Goal: Task Accomplishment & Management: Use online tool/utility

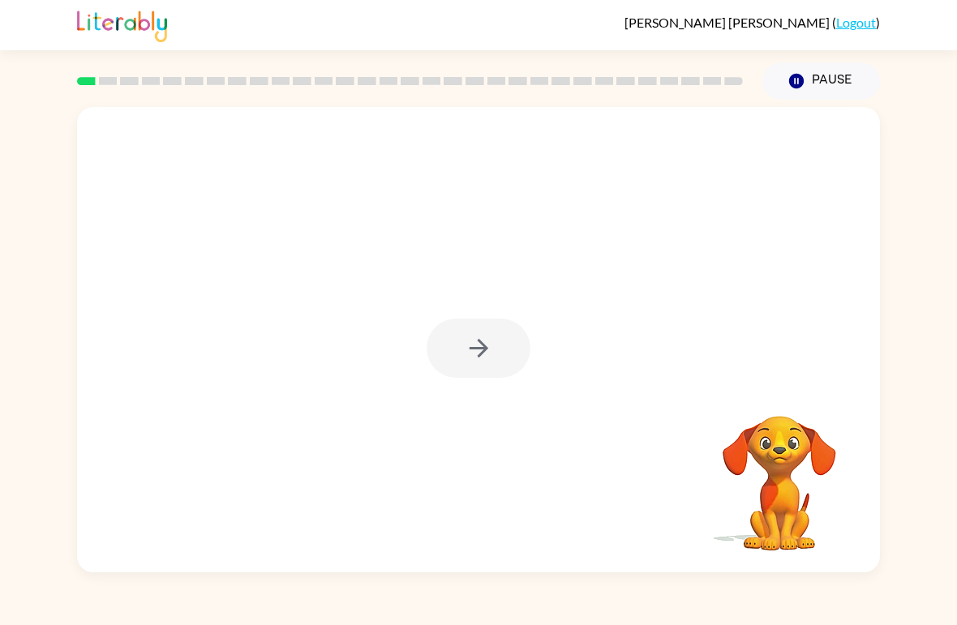
click at [478, 329] on div at bounding box center [479, 348] width 104 height 59
click at [483, 358] on div at bounding box center [479, 348] width 104 height 59
click at [508, 357] on button "button" at bounding box center [479, 348] width 104 height 59
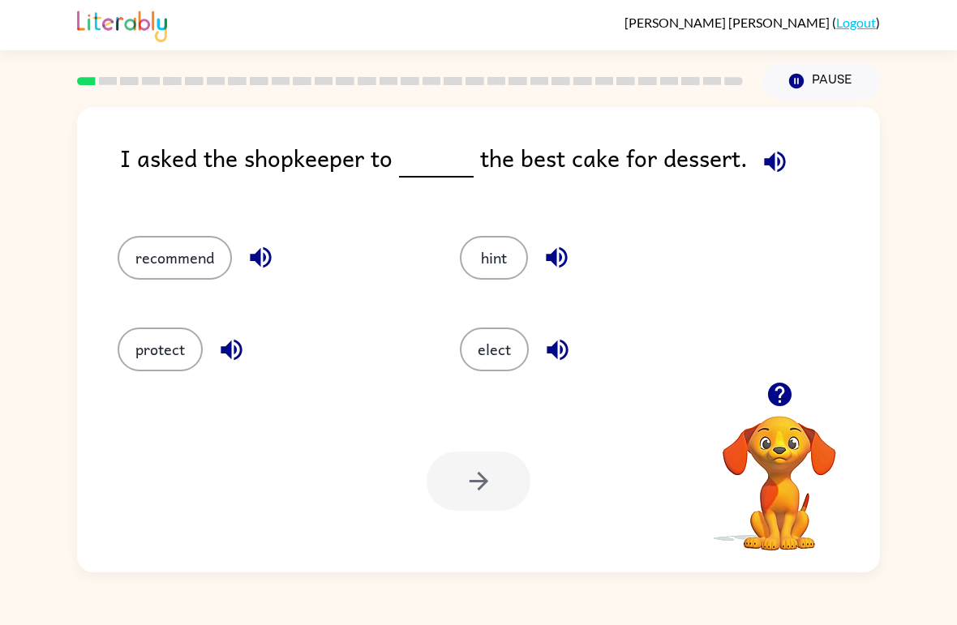
click at [148, 278] on button "recommend" at bounding box center [175, 258] width 114 height 44
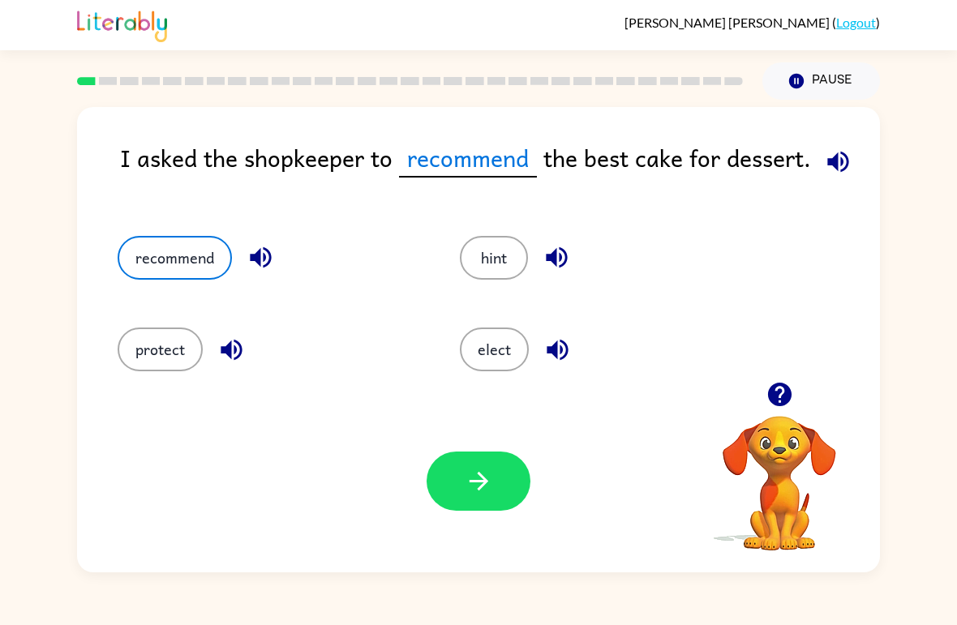
click at [508, 494] on button "button" at bounding box center [479, 481] width 104 height 59
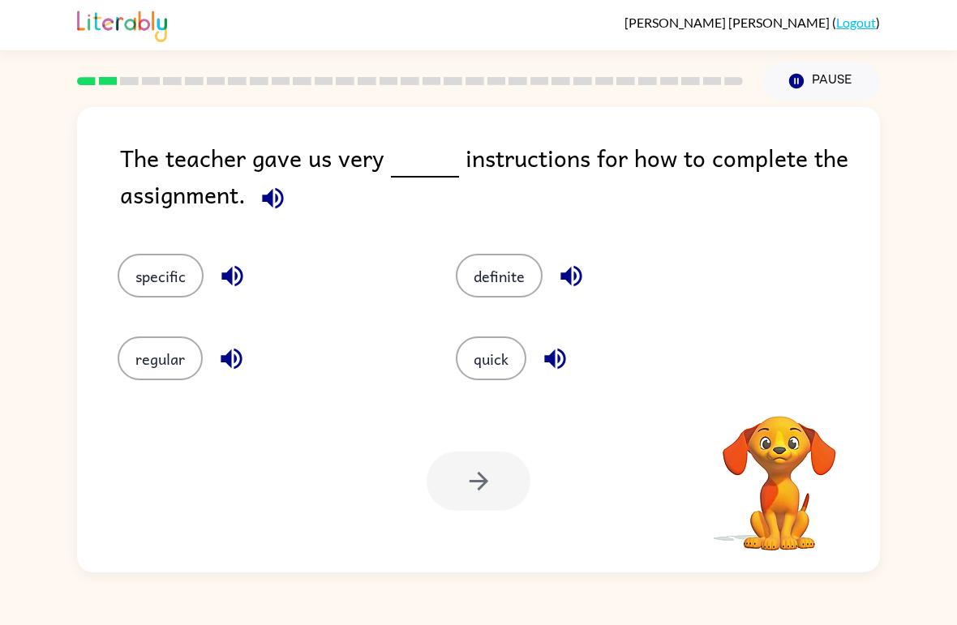
click at [164, 281] on button "specific" at bounding box center [161, 276] width 86 height 44
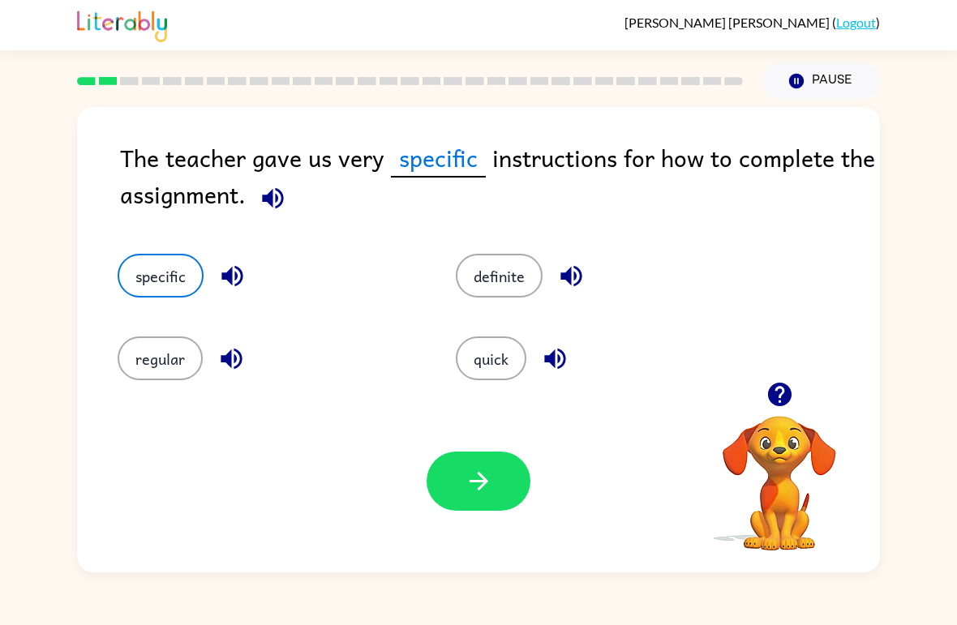
click at [504, 487] on button "button" at bounding box center [479, 481] width 104 height 59
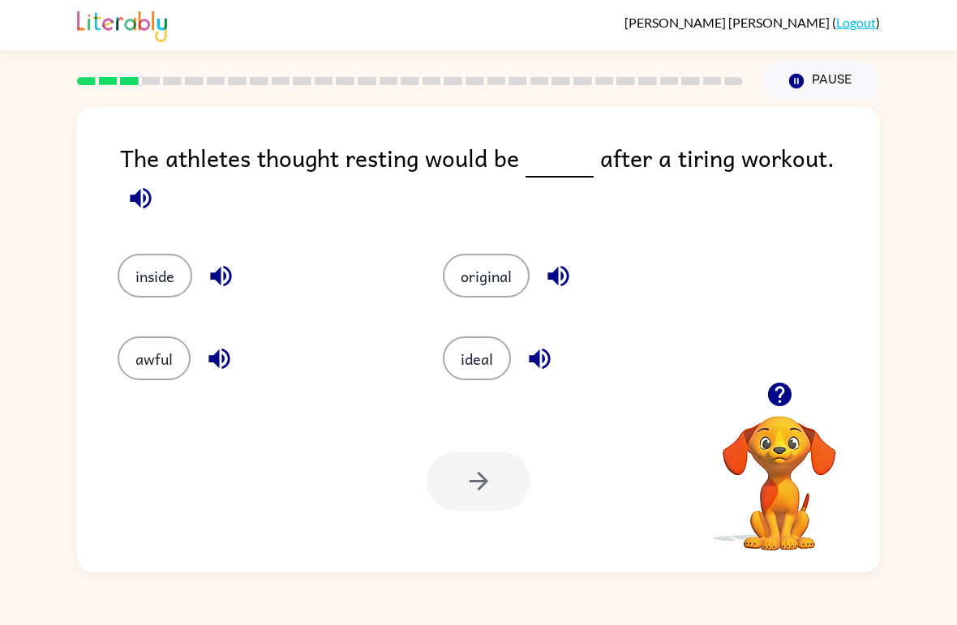
click at [155, 184] on icon "button" at bounding box center [141, 198] width 28 height 28
click at [166, 337] on button "awful" at bounding box center [154, 359] width 73 height 44
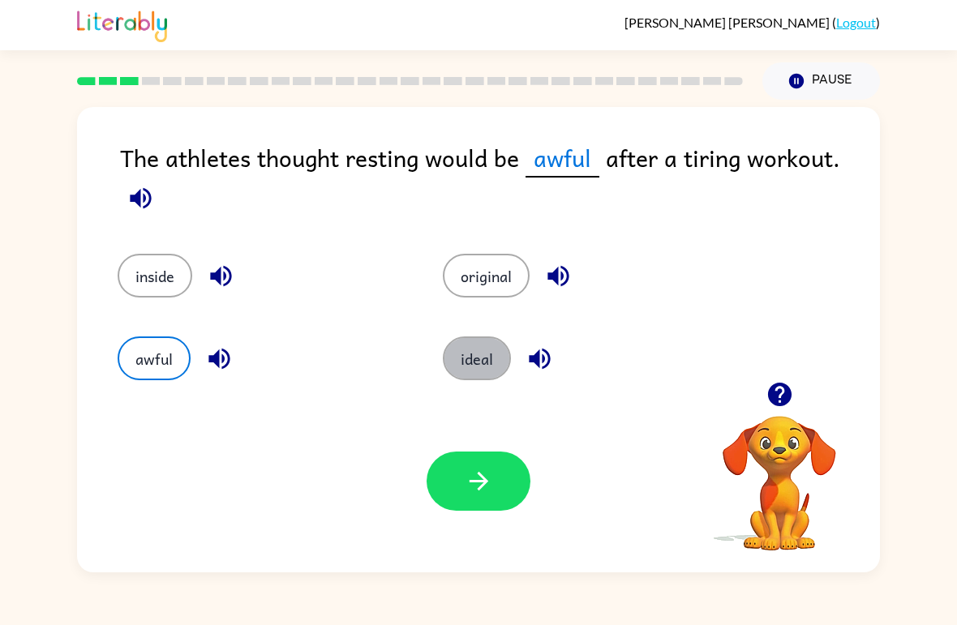
click at [488, 366] on button "ideal" at bounding box center [477, 359] width 68 height 44
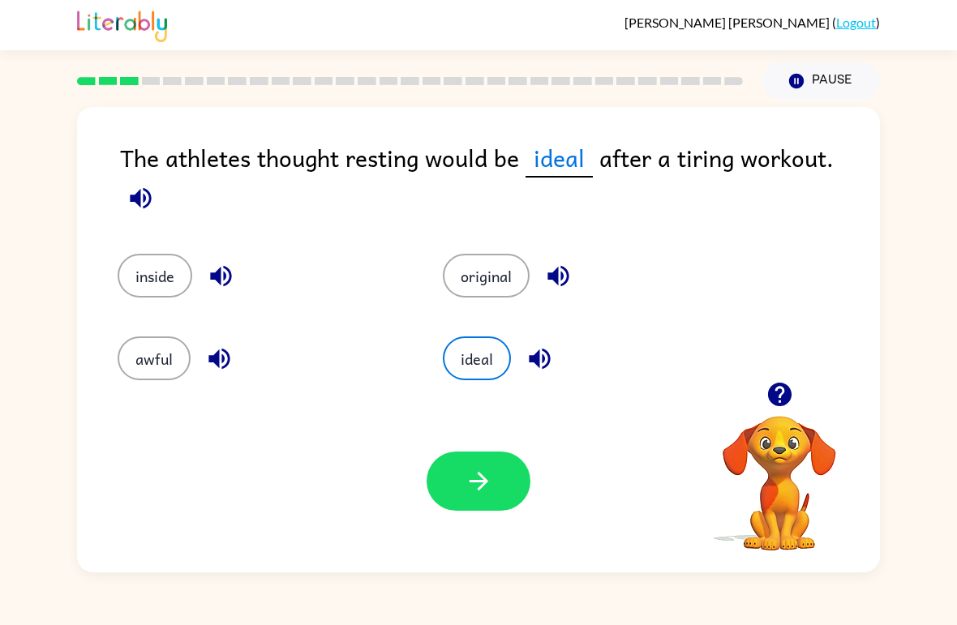
click at [503, 470] on button "button" at bounding box center [479, 481] width 104 height 59
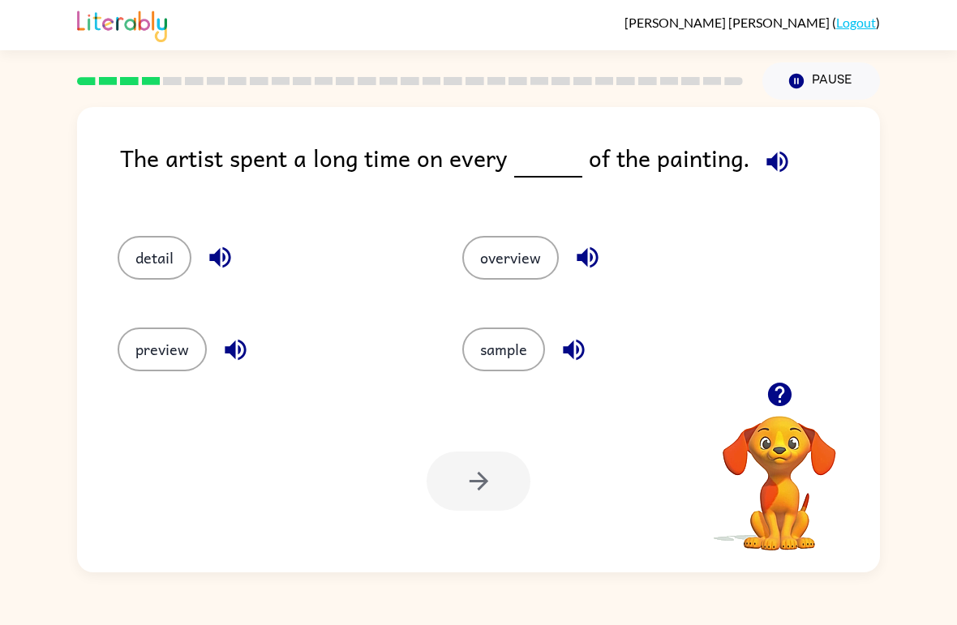
click at [517, 361] on button "sample" at bounding box center [503, 350] width 83 height 44
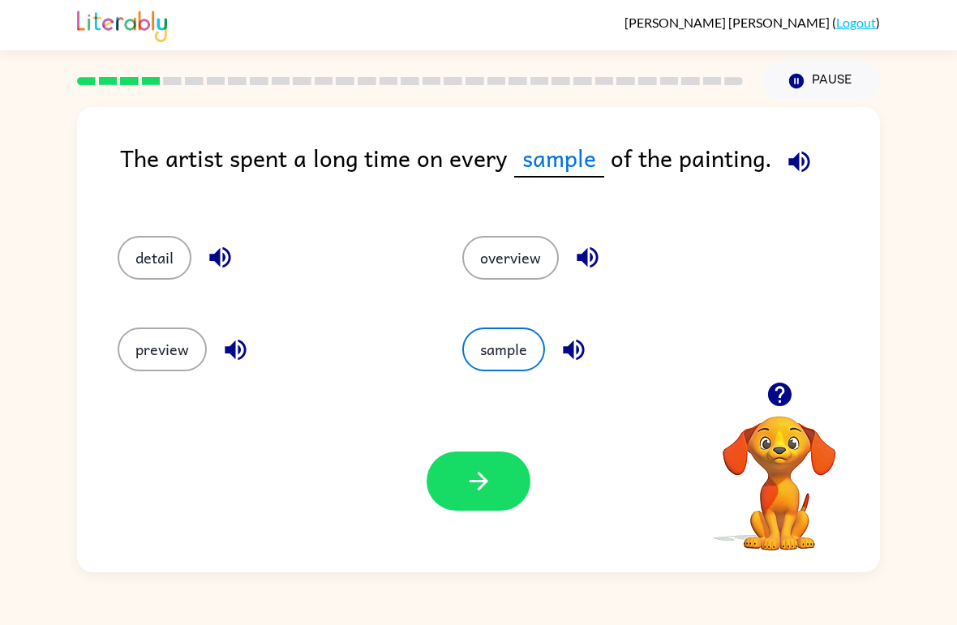
click at [793, 161] on icon "button" at bounding box center [798, 161] width 21 height 21
click at [783, 401] on icon "button" at bounding box center [779, 395] width 24 height 24
click at [474, 469] on icon "button" at bounding box center [479, 481] width 28 height 28
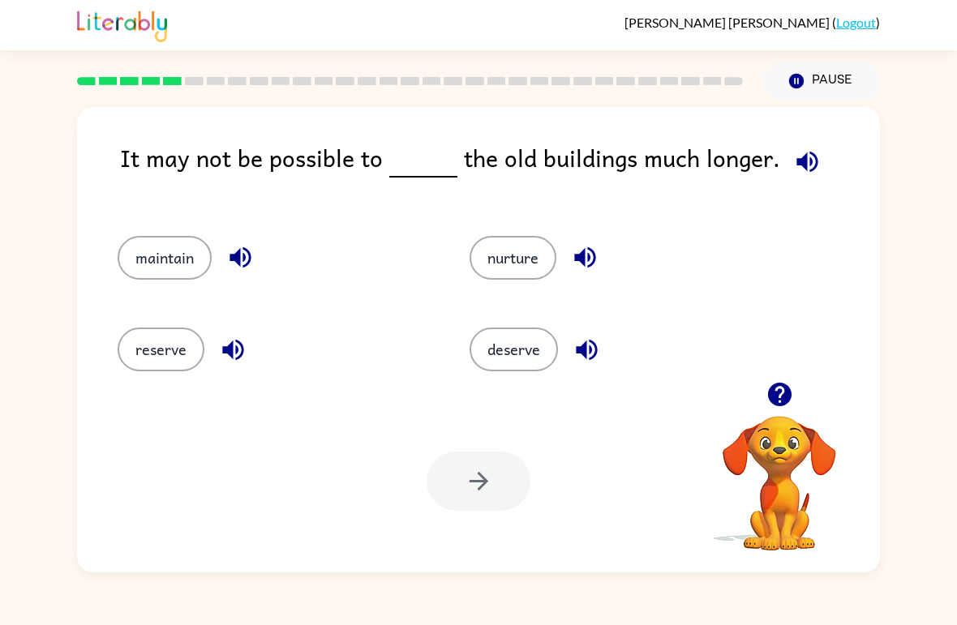
click at [519, 371] on button "deserve" at bounding box center [514, 350] width 88 height 44
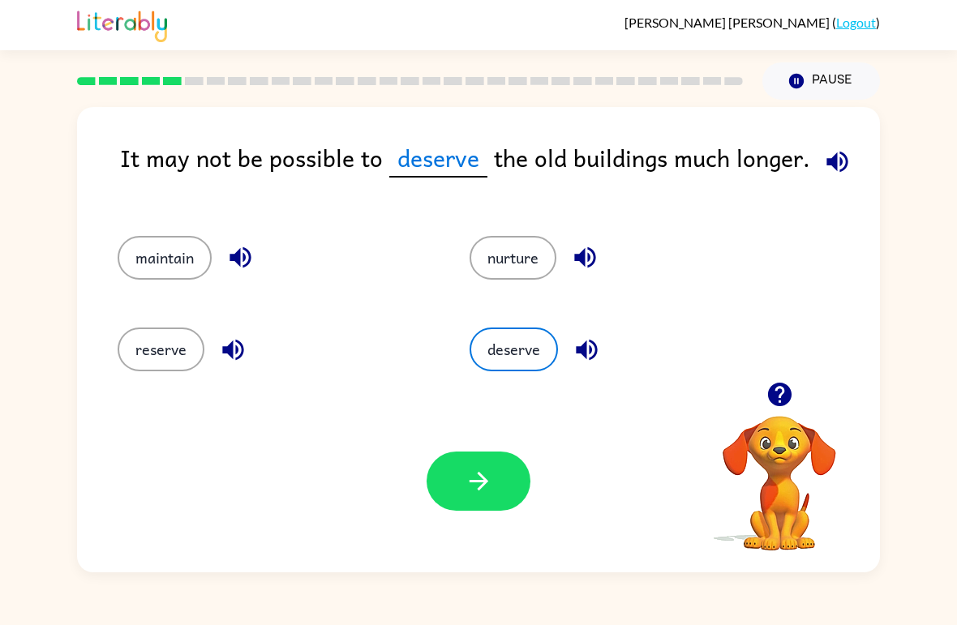
click at [509, 508] on button "button" at bounding box center [479, 481] width 104 height 59
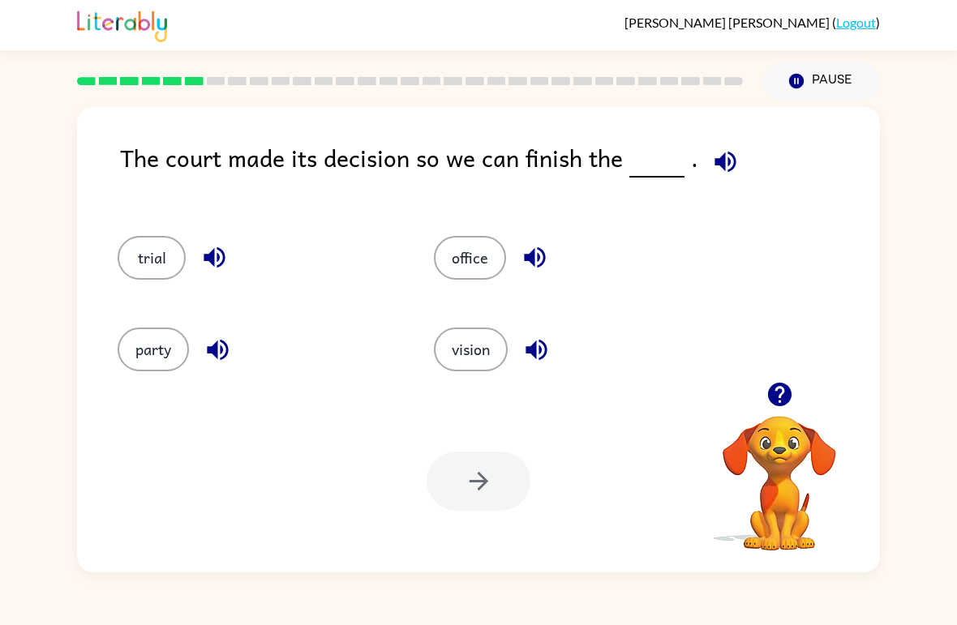
click at [131, 364] on button "party" at bounding box center [153, 350] width 71 height 44
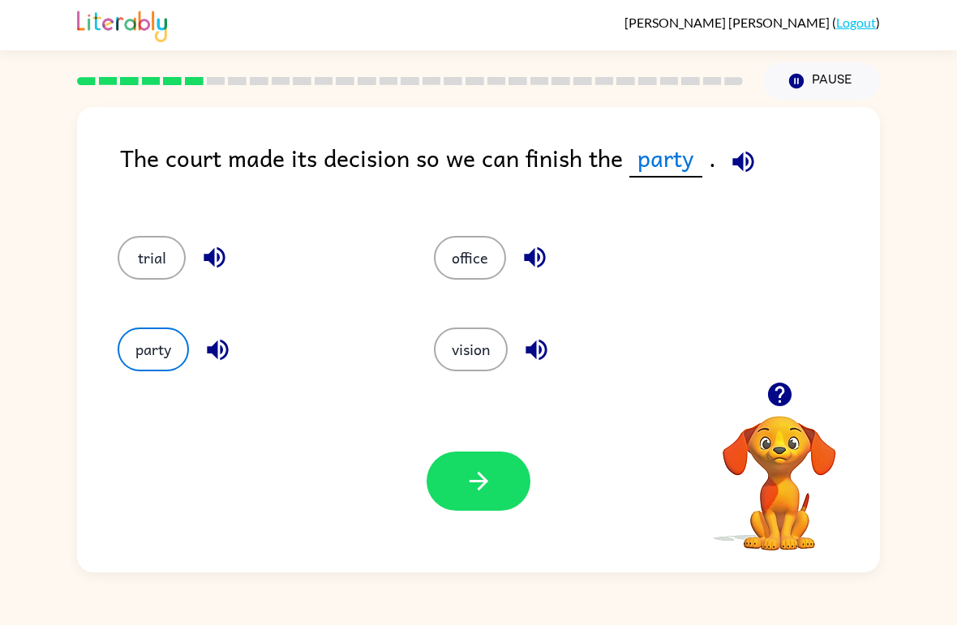
click at [495, 472] on button "button" at bounding box center [479, 481] width 104 height 59
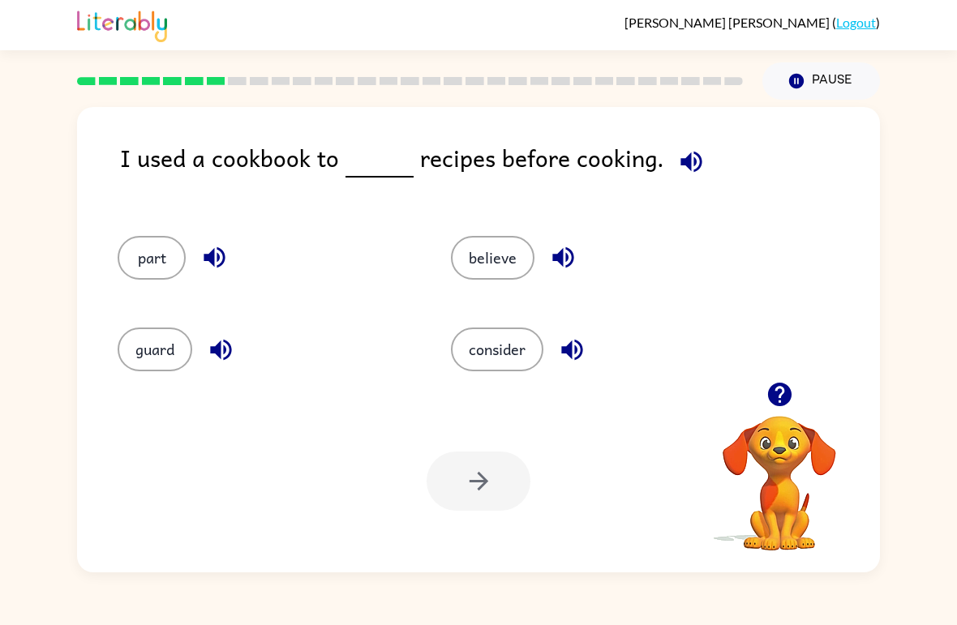
click at [513, 359] on button "consider" at bounding box center [497, 350] width 92 height 44
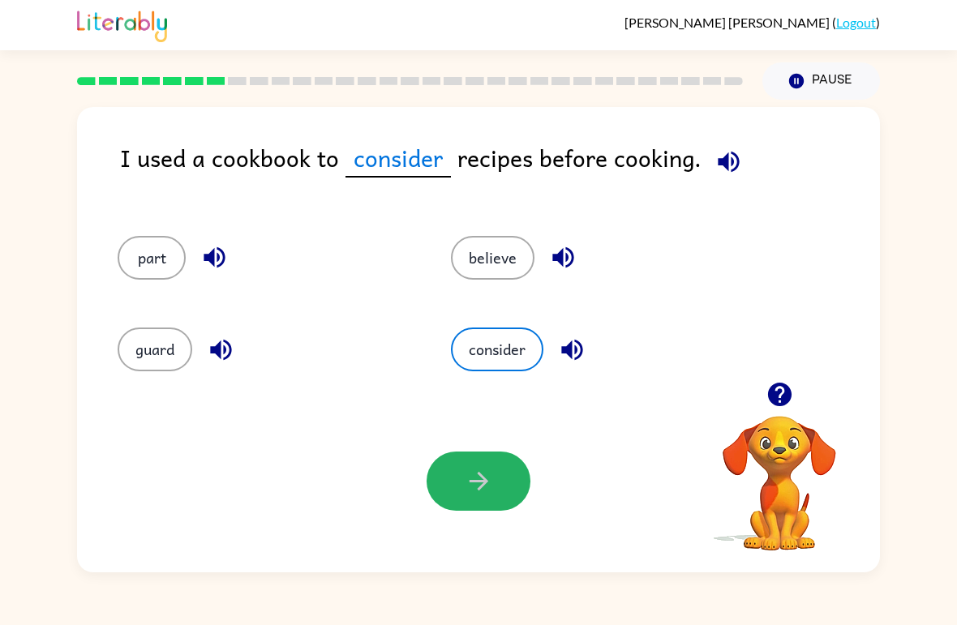
click at [491, 485] on icon "button" at bounding box center [479, 481] width 28 height 28
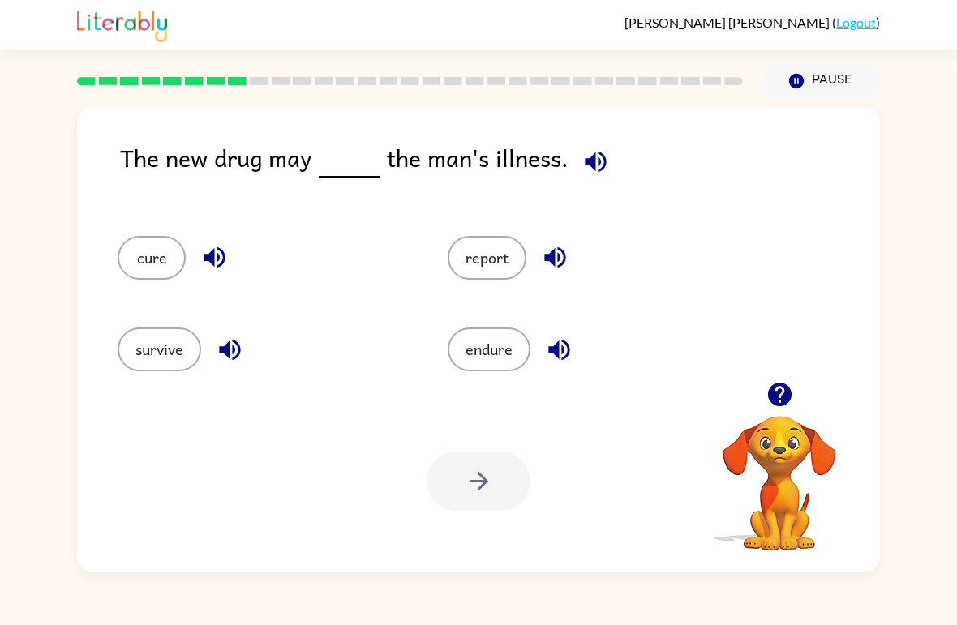
click at [103, 279] on div "cure" at bounding box center [252, 251] width 330 height 92
click at [146, 249] on button "cure" at bounding box center [152, 258] width 68 height 44
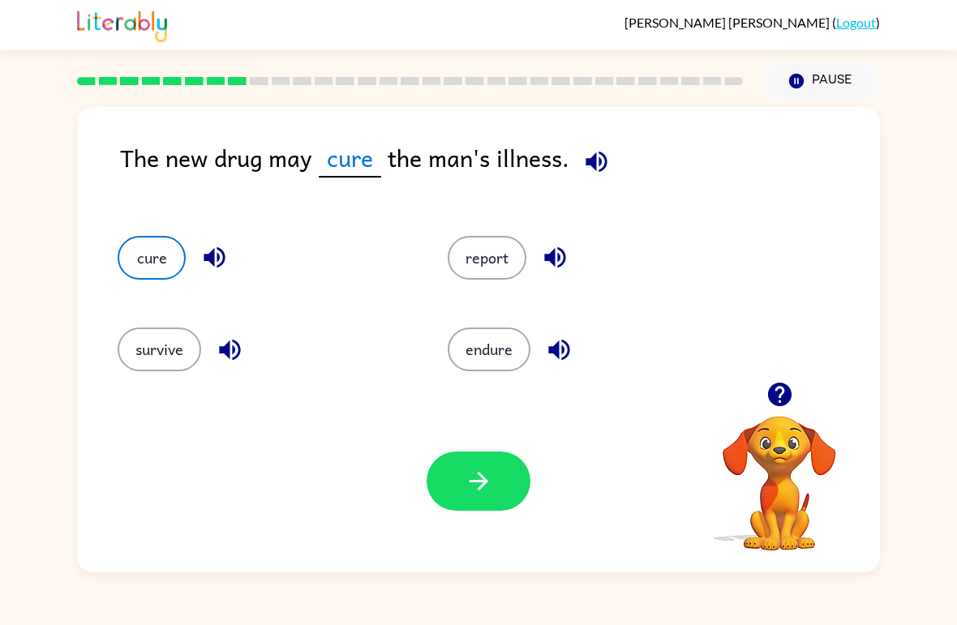
click at [521, 470] on button "button" at bounding box center [479, 481] width 104 height 59
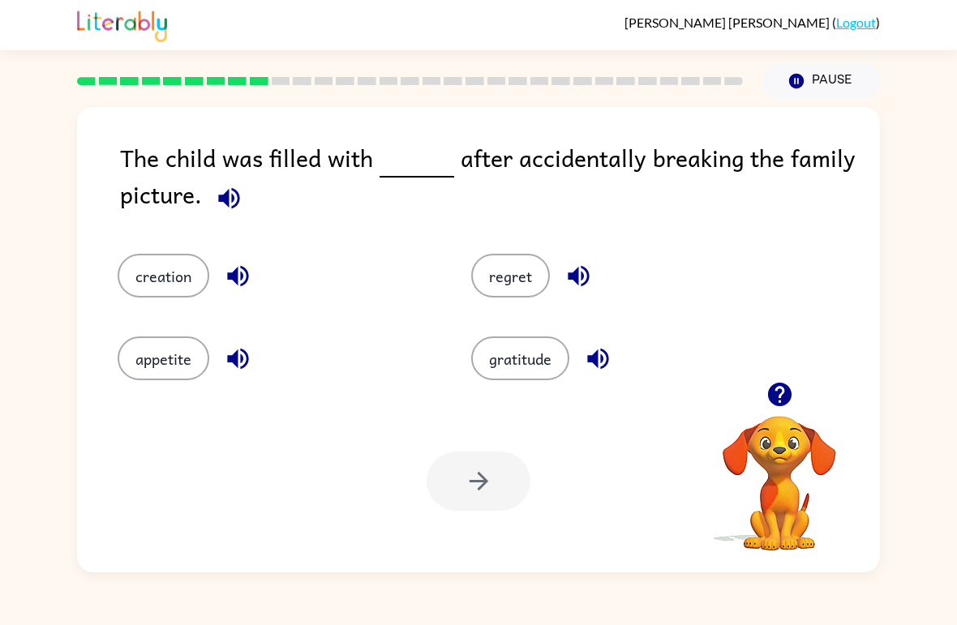
click at [524, 370] on button "gratitude" at bounding box center [520, 359] width 98 height 44
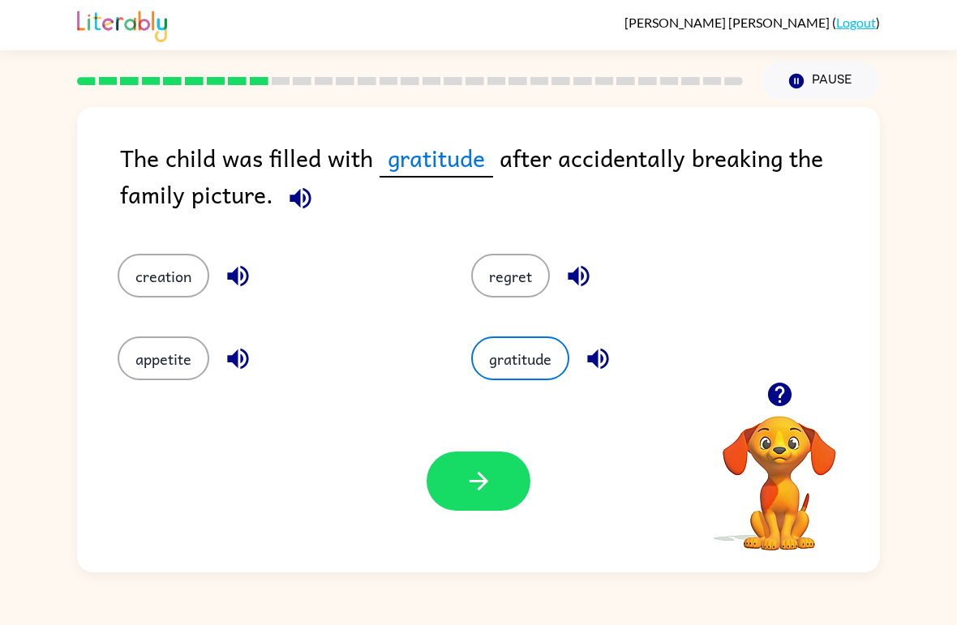
click at [506, 486] on button "button" at bounding box center [479, 481] width 104 height 59
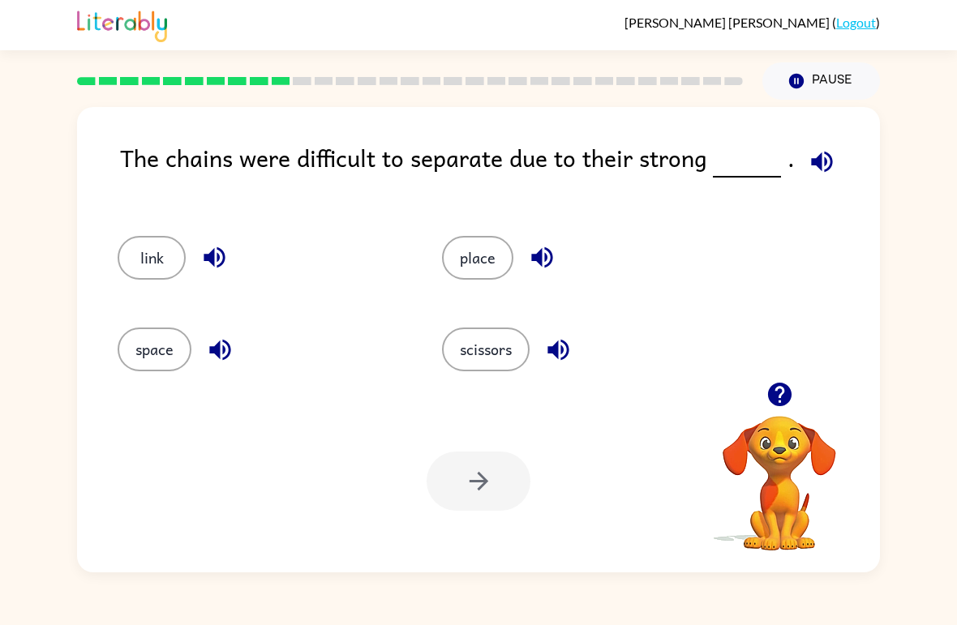
click at [148, 253] on button "link" at bounding box center [152, 258] width 68 height 44
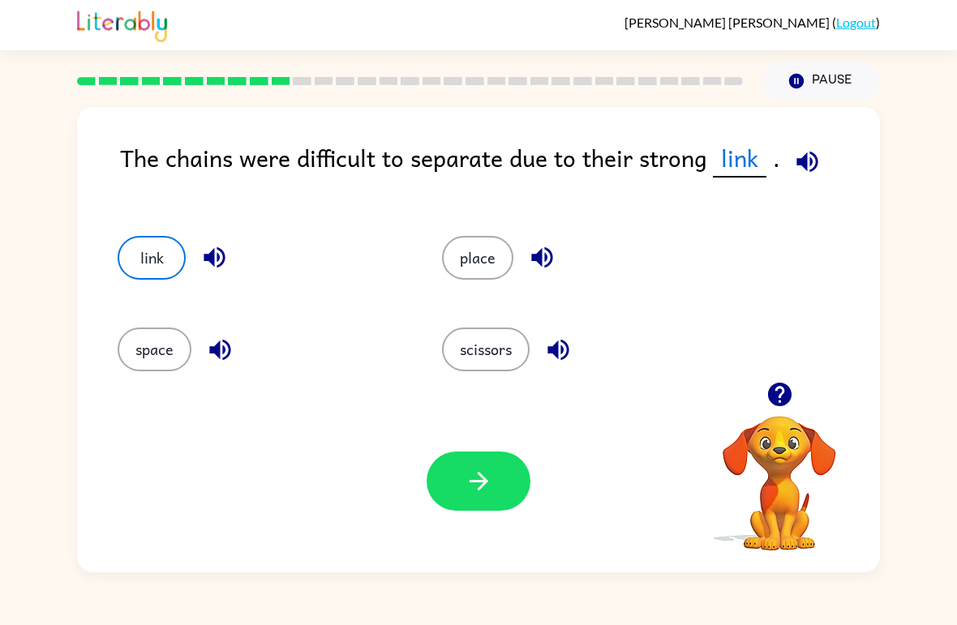
click at [503, 481] on button "button" at bounding box center [479, 481] width 104 height 59
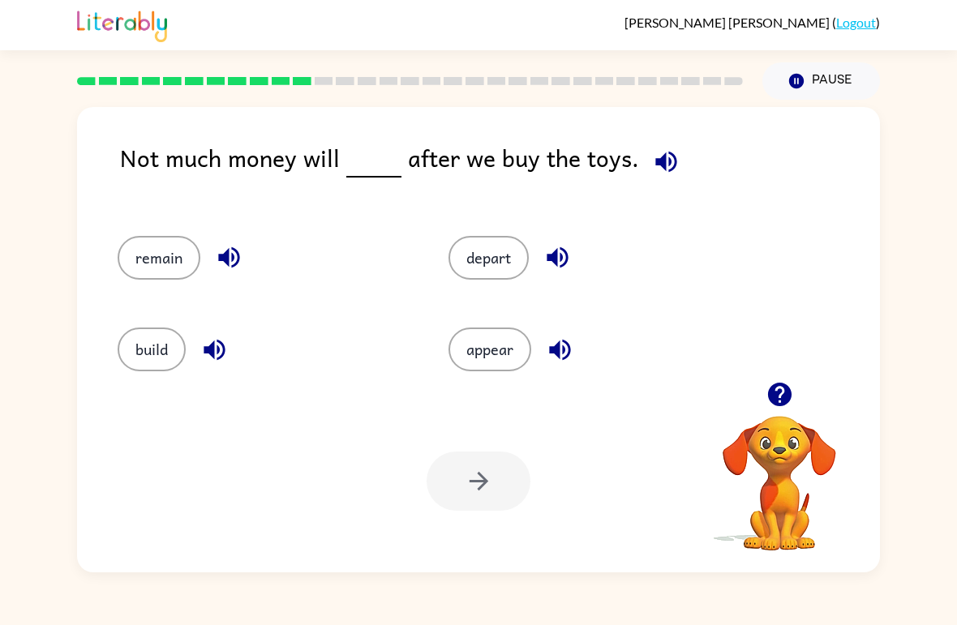
click at [516, 353] on button "appear" at bounding box center [489, 350] width 83 height 44
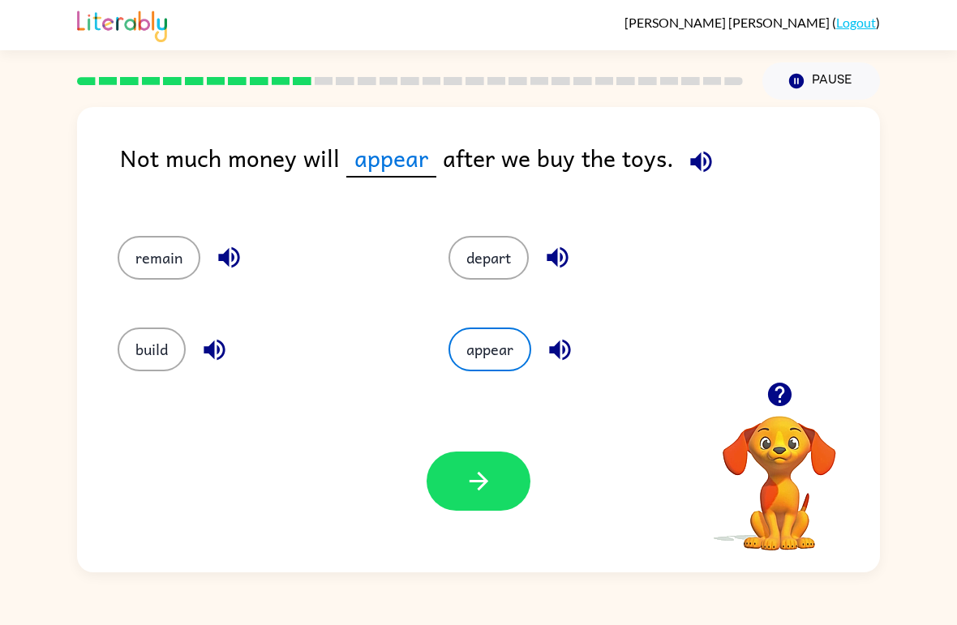
click at [491, 494] on icon "button" at bounding box center [479, 481] width 28 height 28
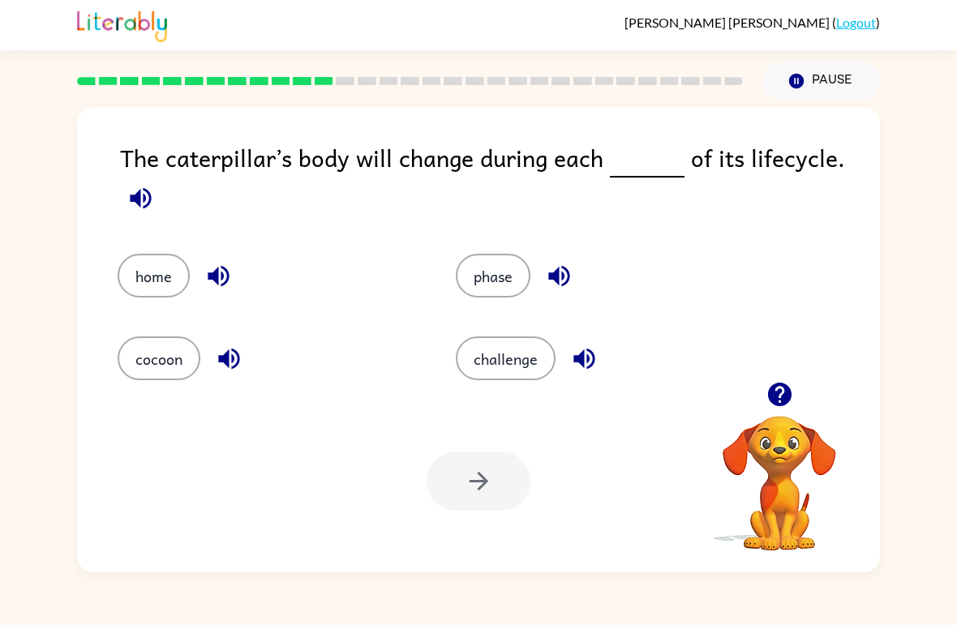
click at [452, 296] on div "phase" at bounding box center [594, 264] width 338 height 83
click at [487, 276] on button "phase" at bounding box center [493, 276] width 75 height 44
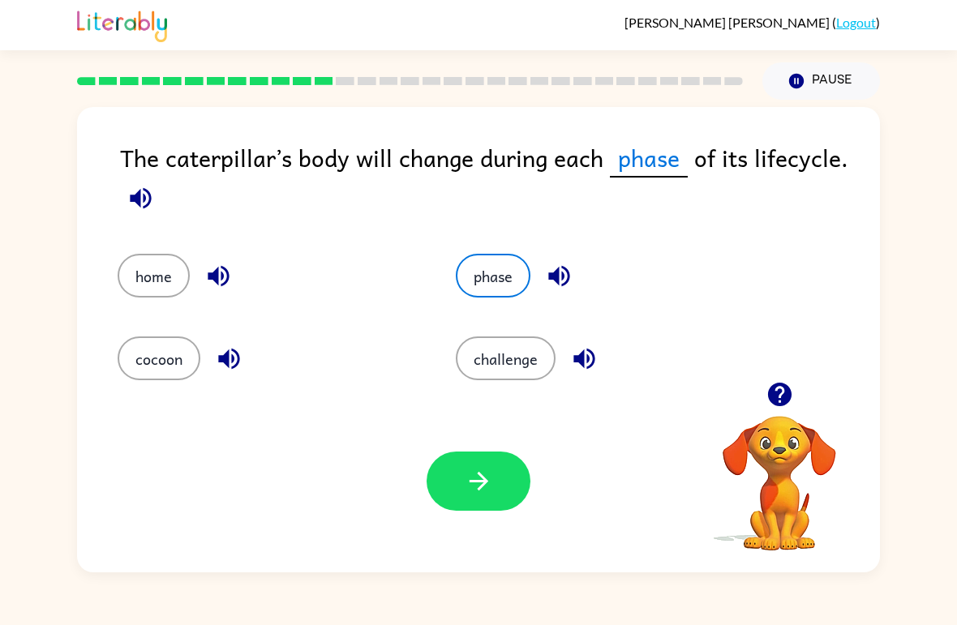
click at [470, 482] on icon "button" at bounding box center [478, 481] width 19 height 19
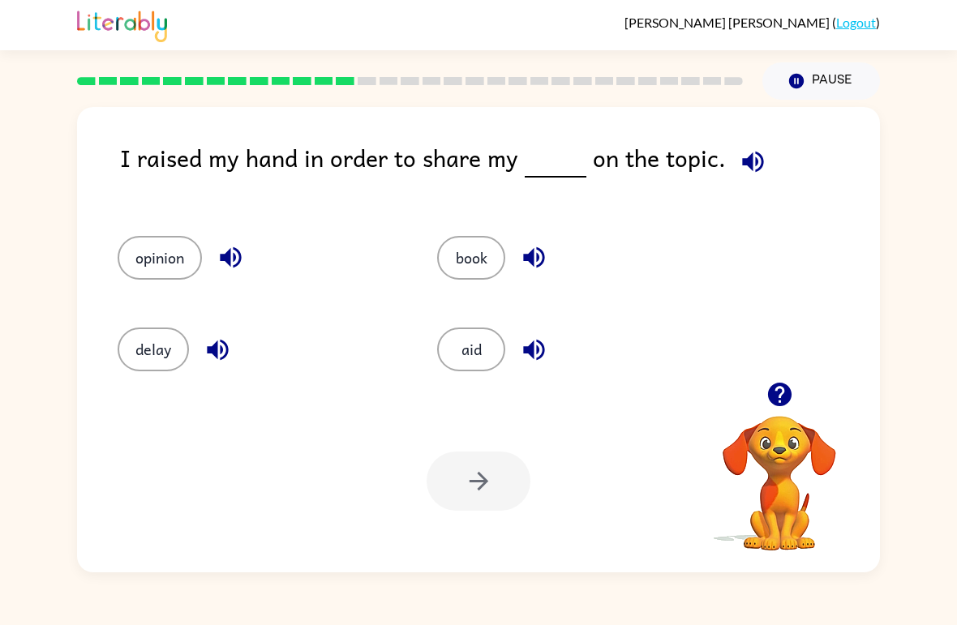
click at [157, 256] on button "opinion" at bounding box center [160, 258] width 84 height 44
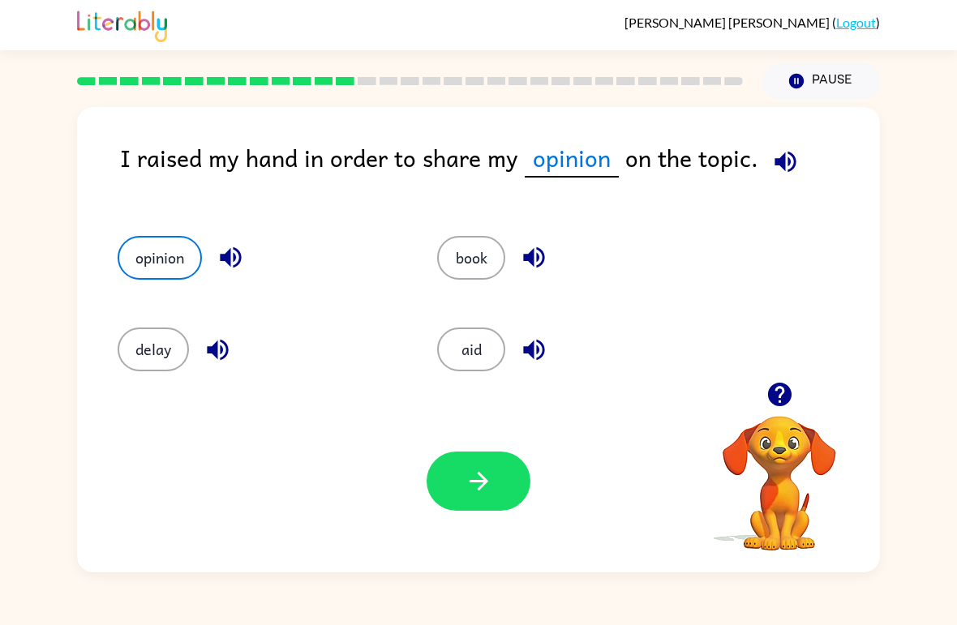
click at [511, 487] on button "button" at bounding box center [479, 481] width 104 height 59
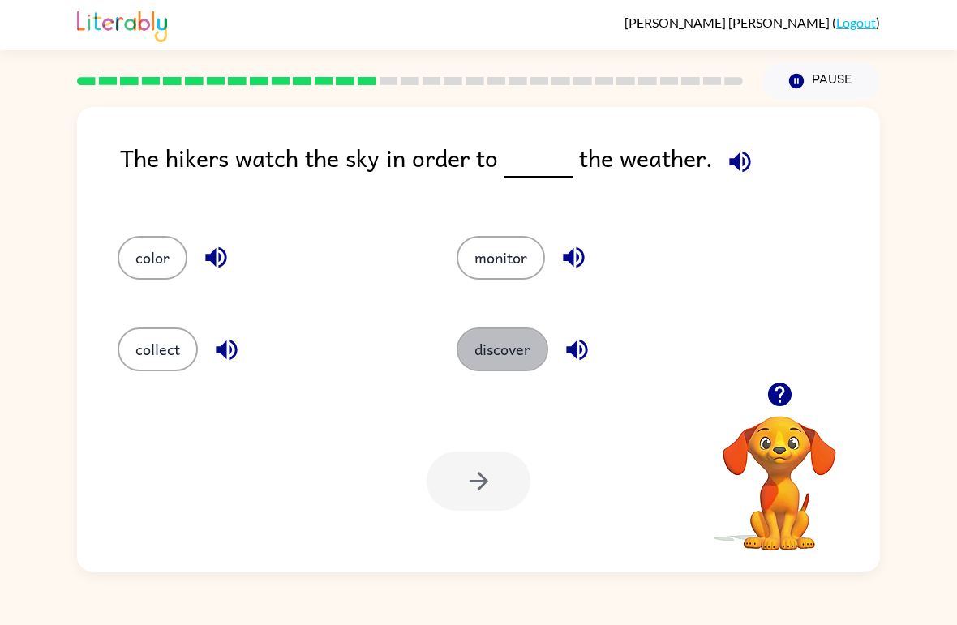
click at [485, 359] on button "discover" at bounding box center [503, 350] width 92 height 44
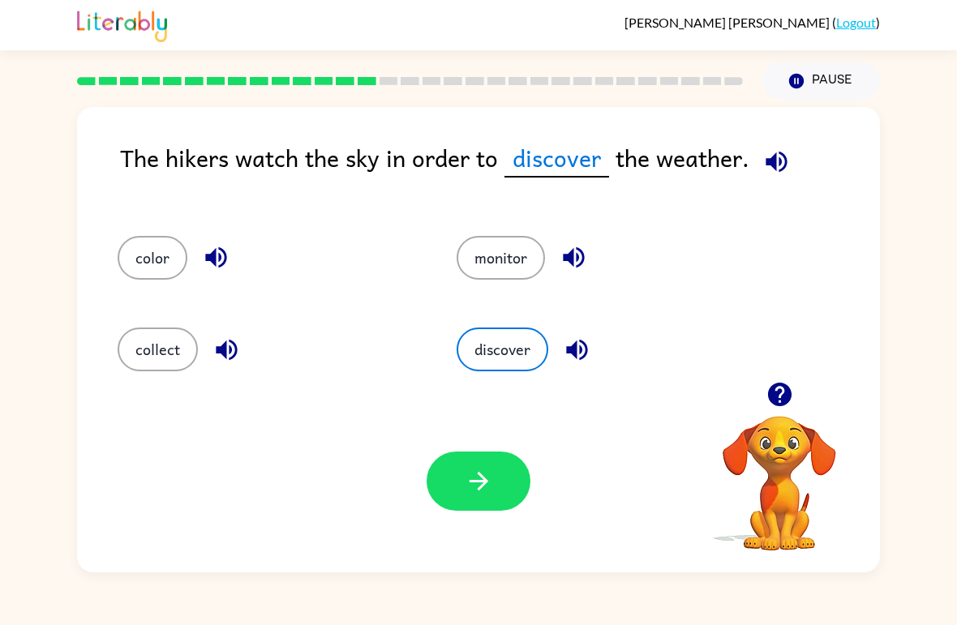
click at [468, 490] on icon "button" at bounding box center [479, 481] width 28 height 28
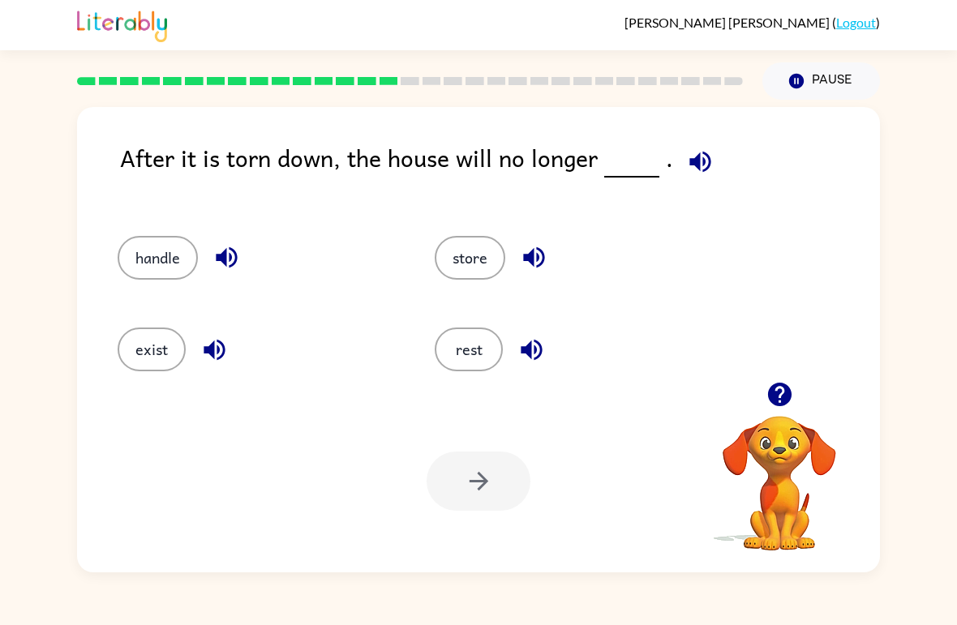
click at [161, 388] on div "exist" at bounding box center [245, 343] width 317 height 92
click at [144, 358] on button "exist" at bounding box center [152, 350] width 68 height 44
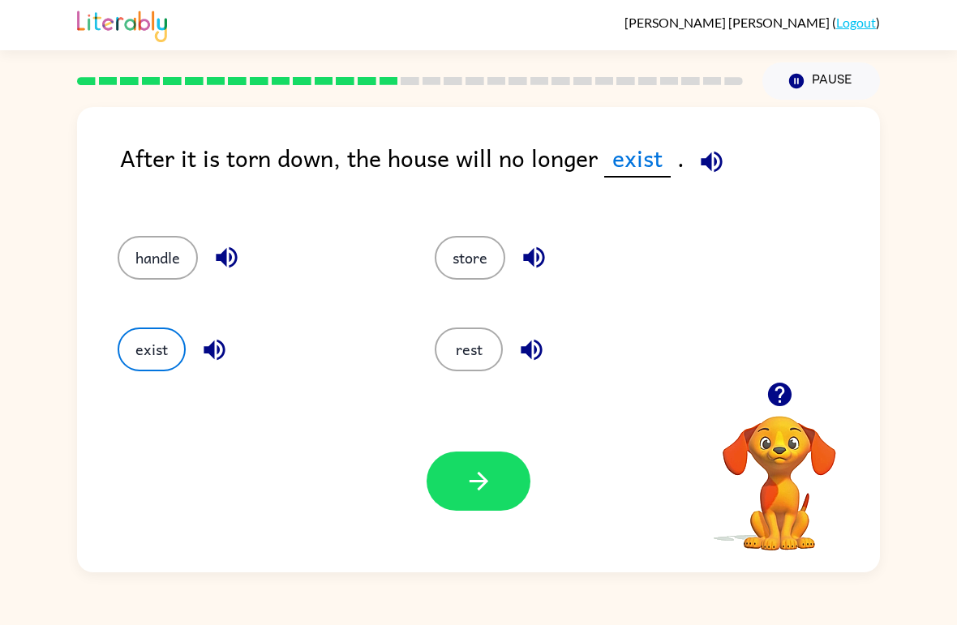
click at [478, 495] on icon "button" at bounding box center [479, 481] width 28 height 28
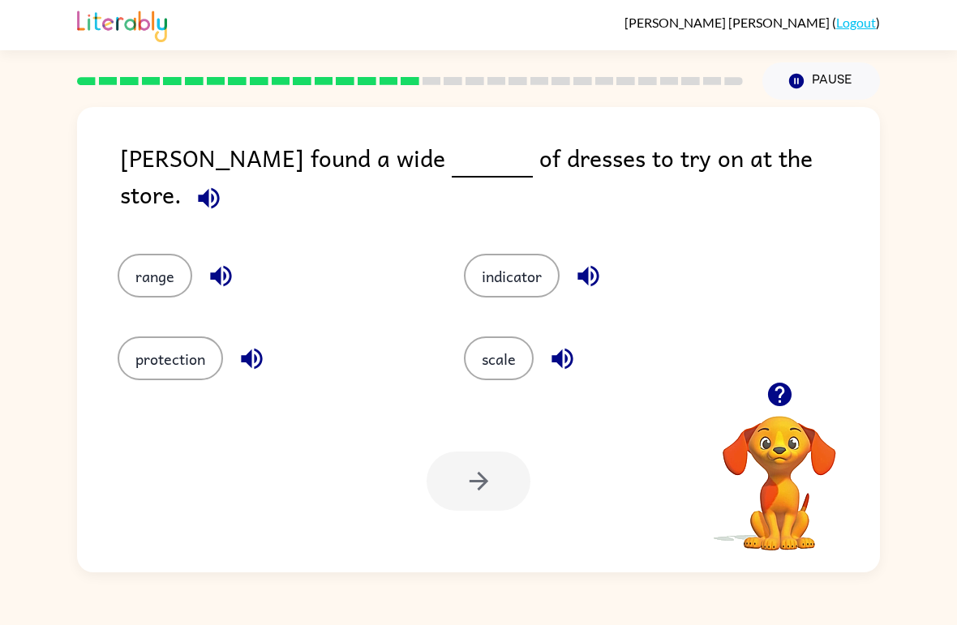
click at [513, 341] on button "scale" at bounding box center [499, 359] width 70 height 44
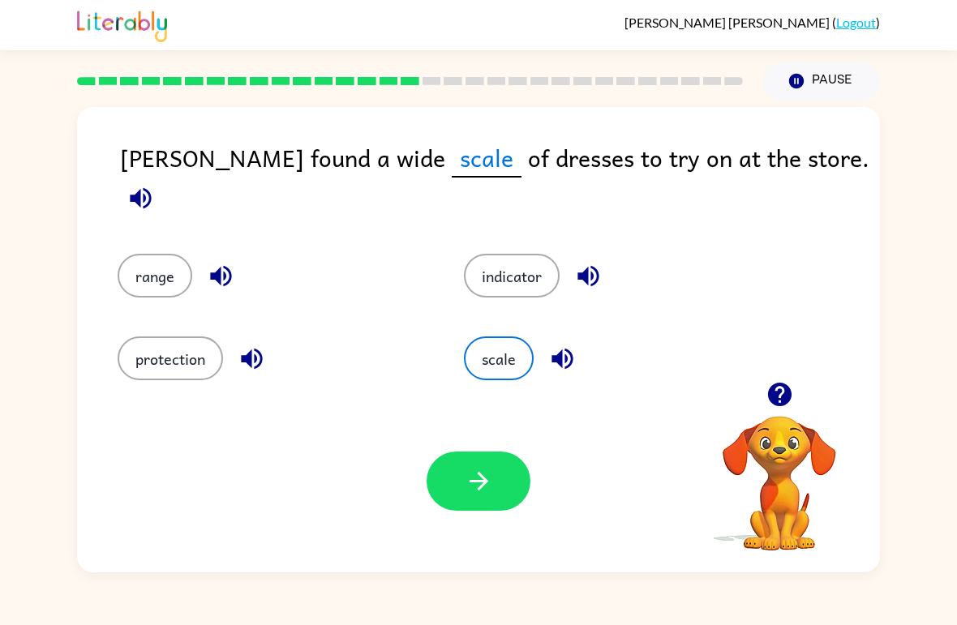
click at [491, 485] on icon "button" at bounding box center [479, 481] width 28 height 28
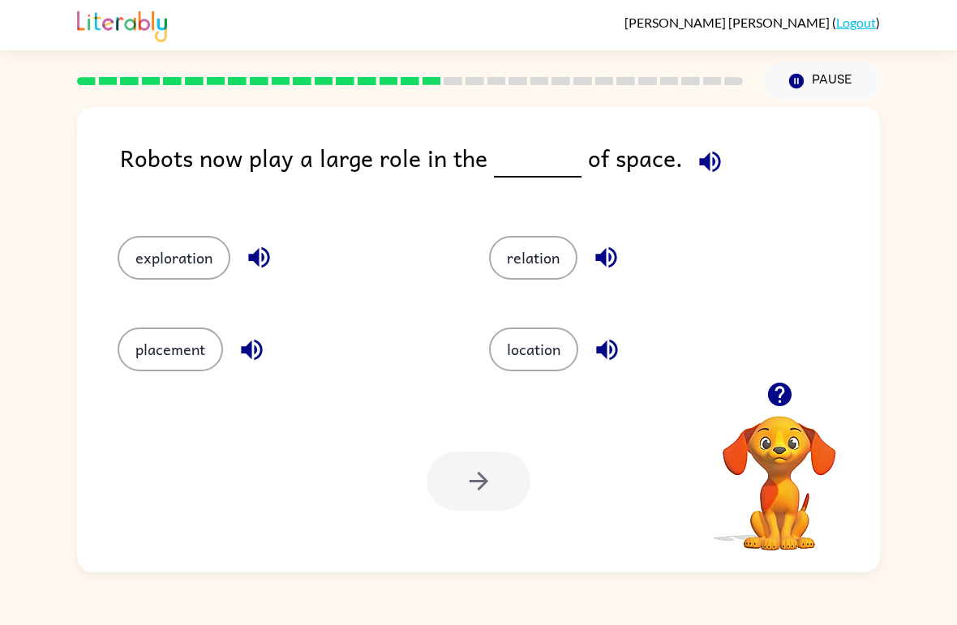
click at [164, 260] on button "exploration" at bounding box center [174, 258] width 113 height 44
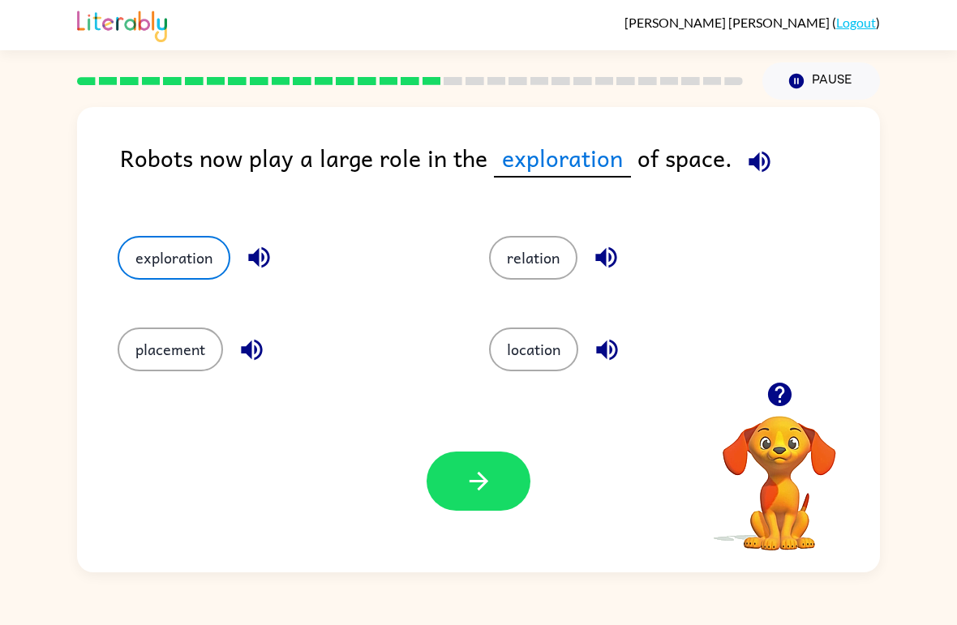
click at [473, 464] on button "button" at bounding box center [479, 481] width 104 height 59
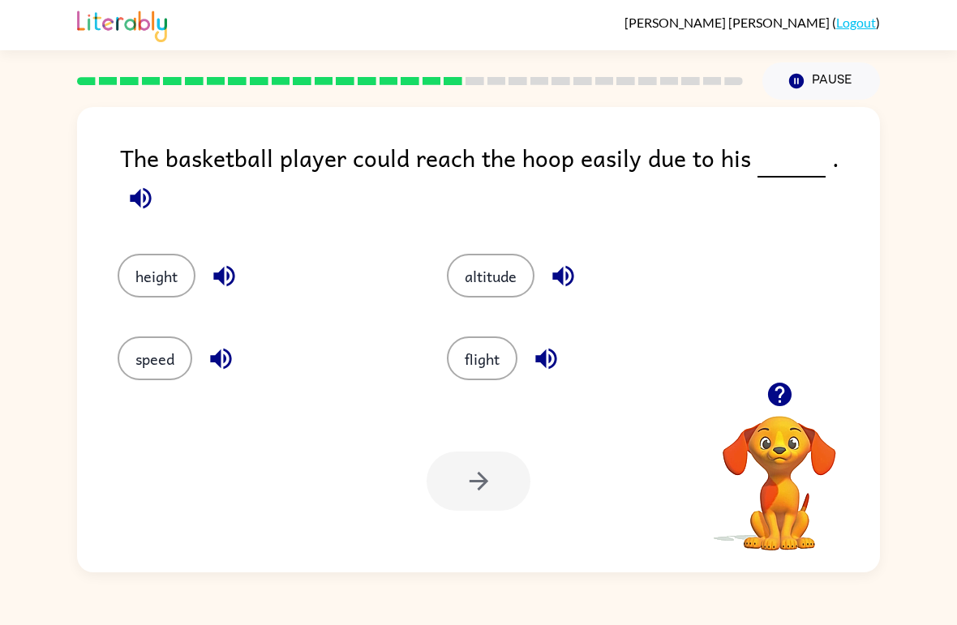
click at [502, 254] on button "altitude" at bounding box center [491, 276] width 88 height 44
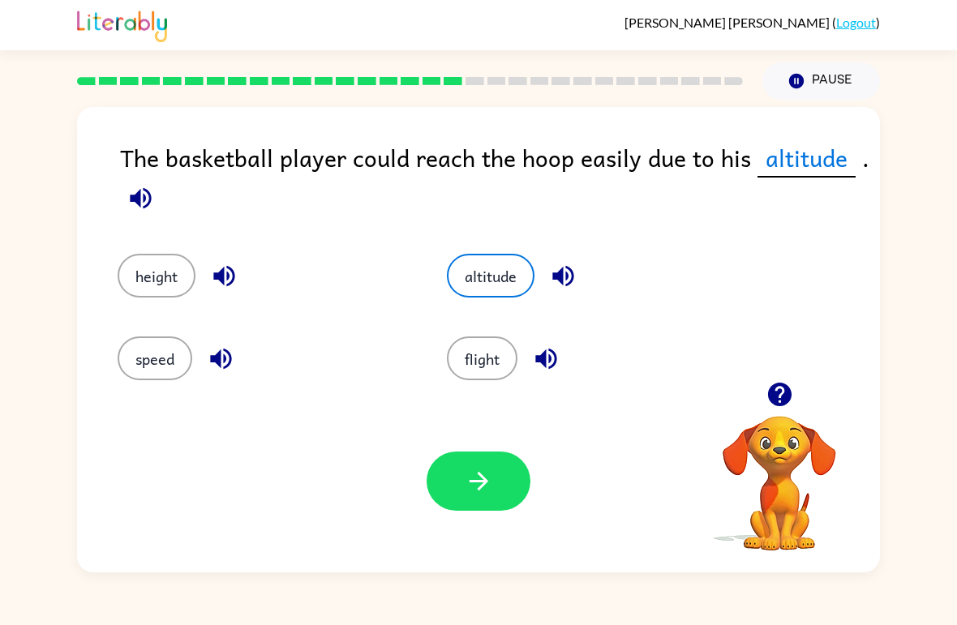
click at [496, 475] on button "button" at bounding box center [479, 481] width 104 height 59
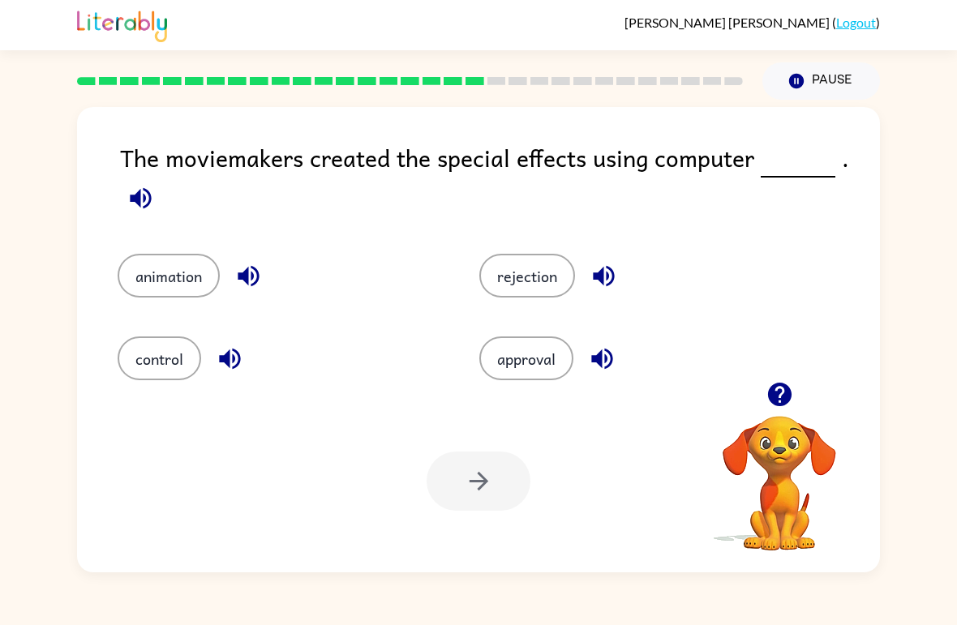
click at [58, 36] on div "[PERSON_NAME] ( Logout )" at bounding box center [478, 25] width 957 height 50
click at [157, 281] on button "animation" at bounding box center [169, 276] width 102 height 44
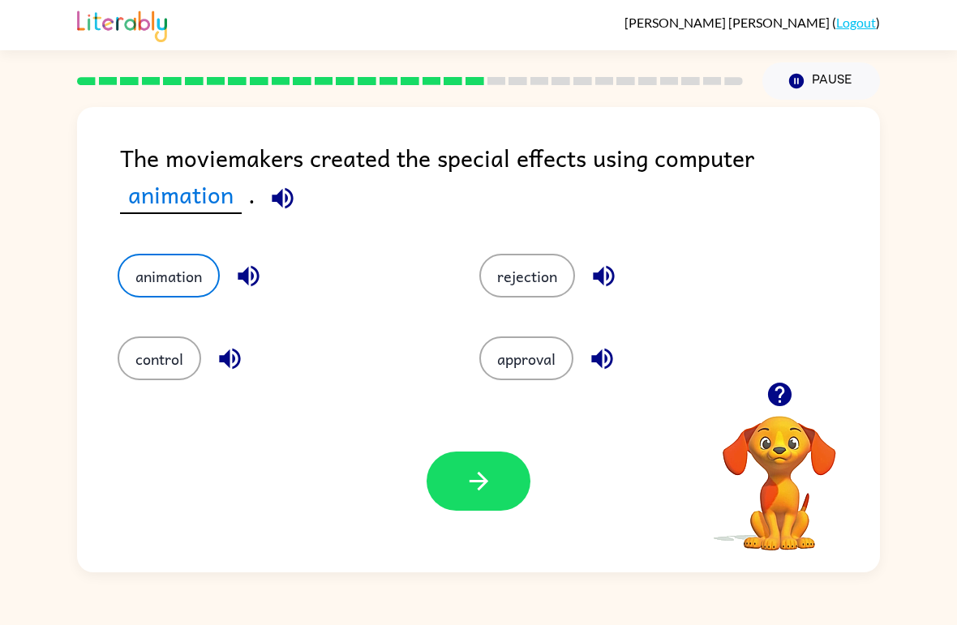
click at [503, 485] on button "button" at bounding box center [479, 481] width 104 height 59
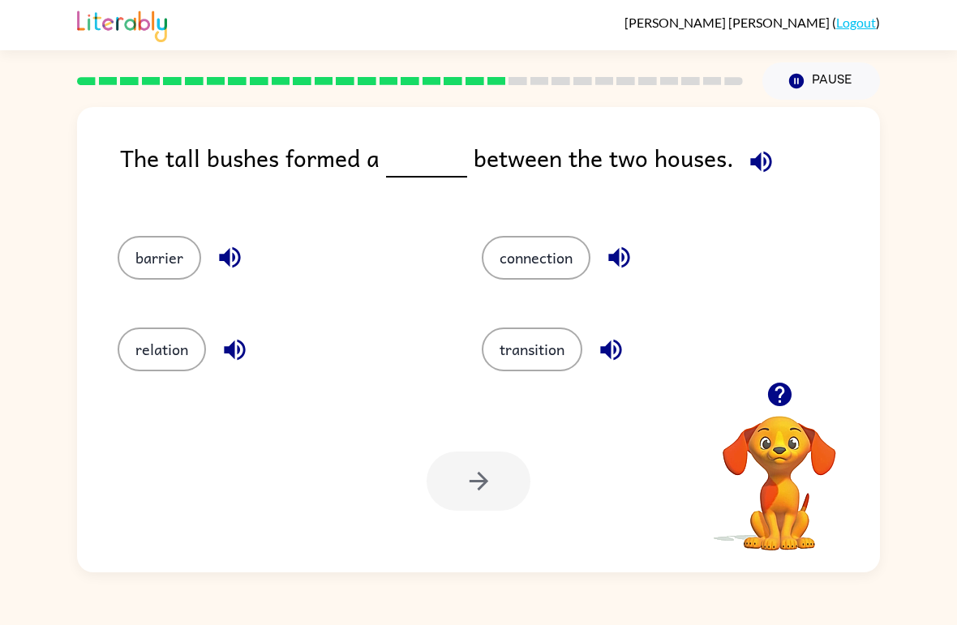
click at [149, 251] on button "barrier" at bounding box center [160, 258] width 84 height 44
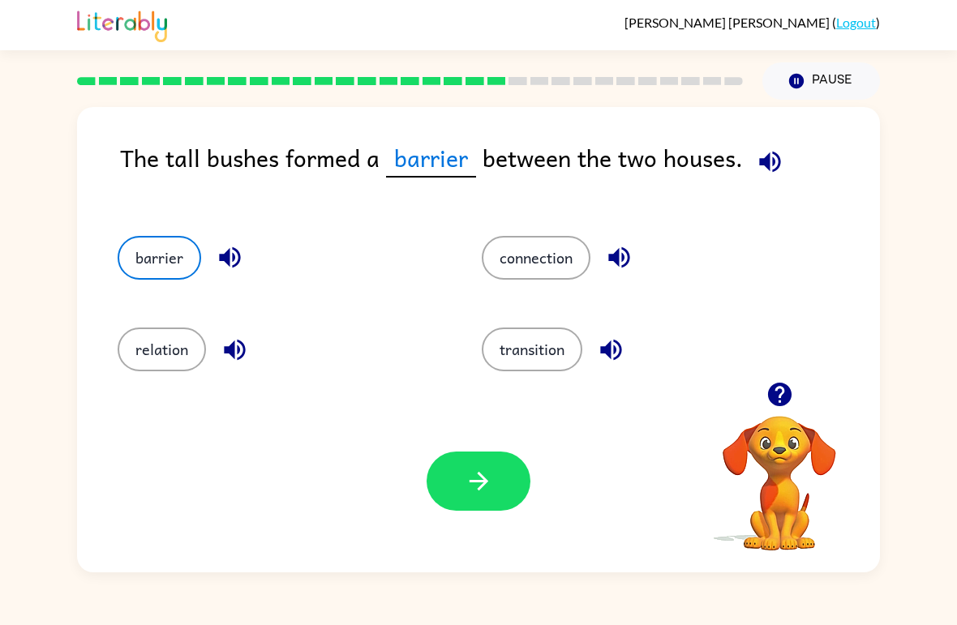
click at [486, 496] on button "button" at bounding box center [479, 481] width 104 height 59
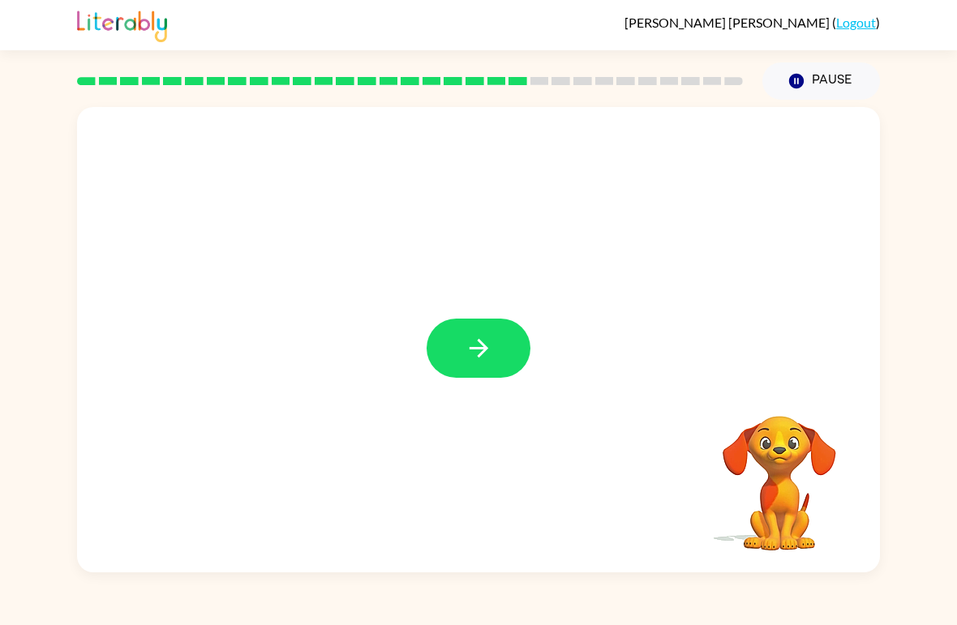
click at [465, 352] on icon "button" at bounding box center [479, 348] width 28 height 28
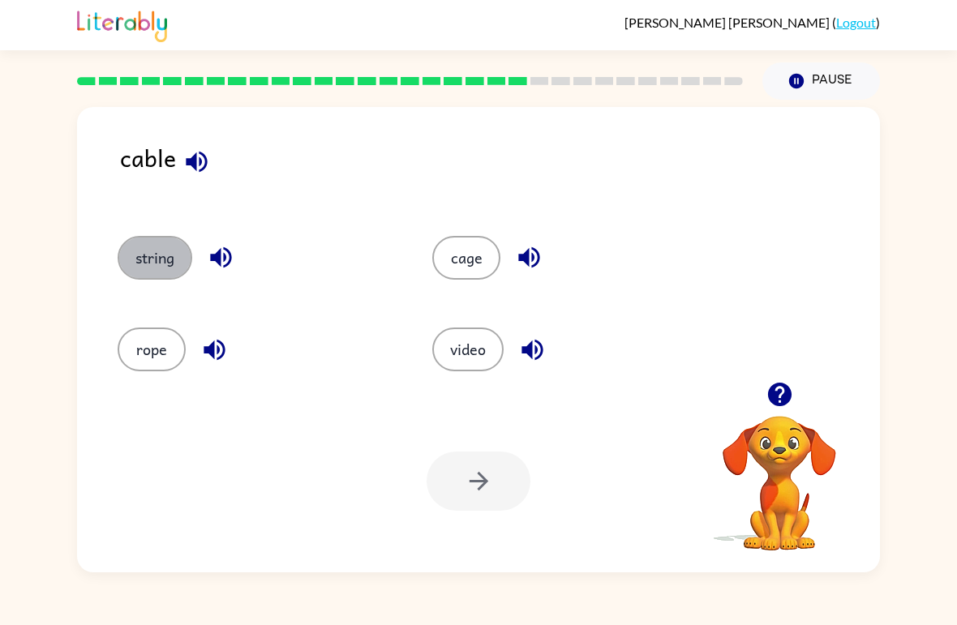
click at [135, 263] on button "string" at bounding box center [155, 258] width 75 height 44
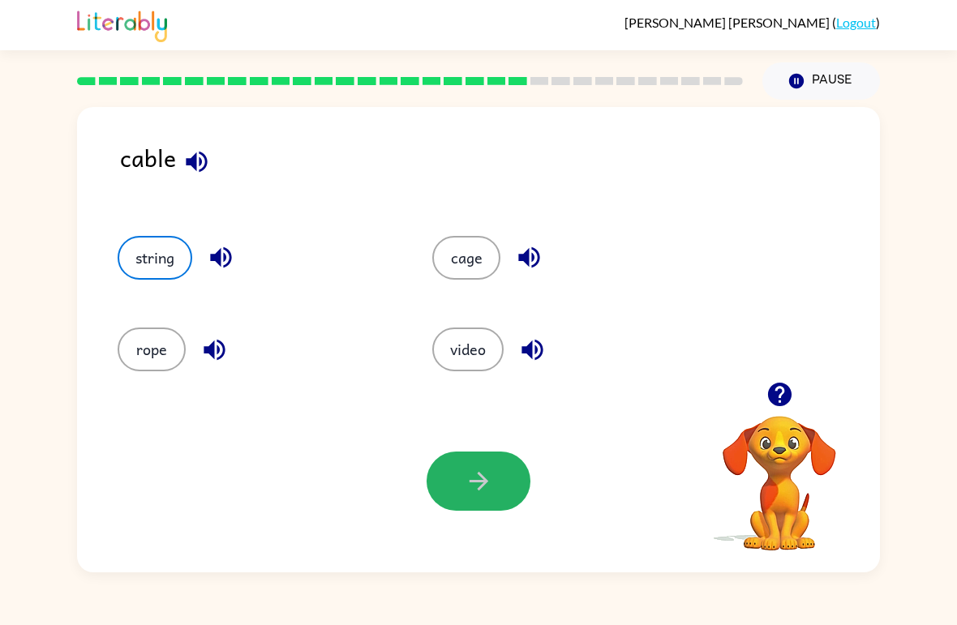
click at [492, 457] on button "button" at bounding box center [479, 481] width 104 height 59
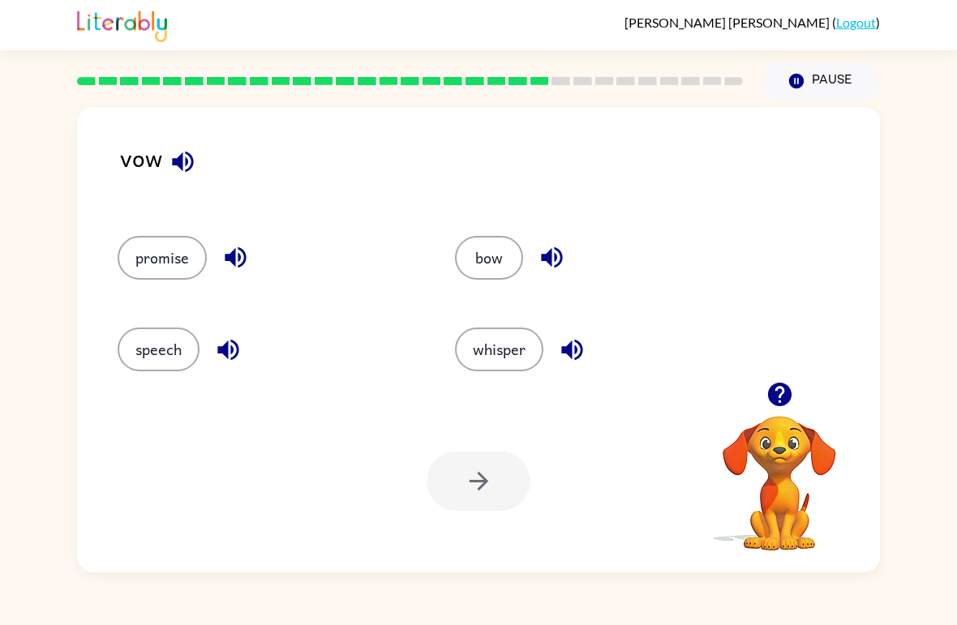
click at [482, 270] on button "bow" at bounding box center [489, 258] width 68 height 44
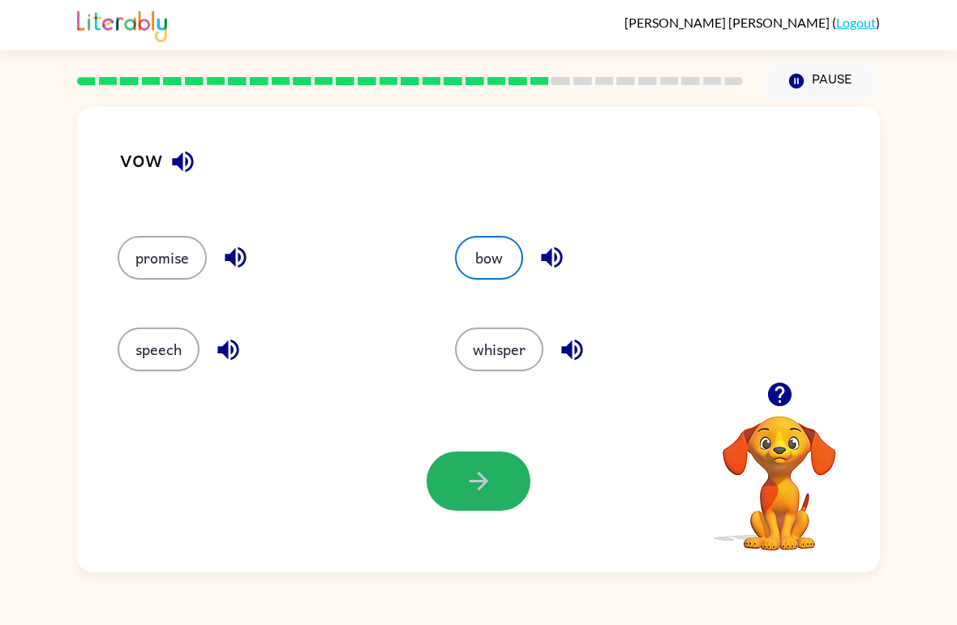
click at [479, 486] on icon "button" at bounding box center [479, 481] width 28 height 28
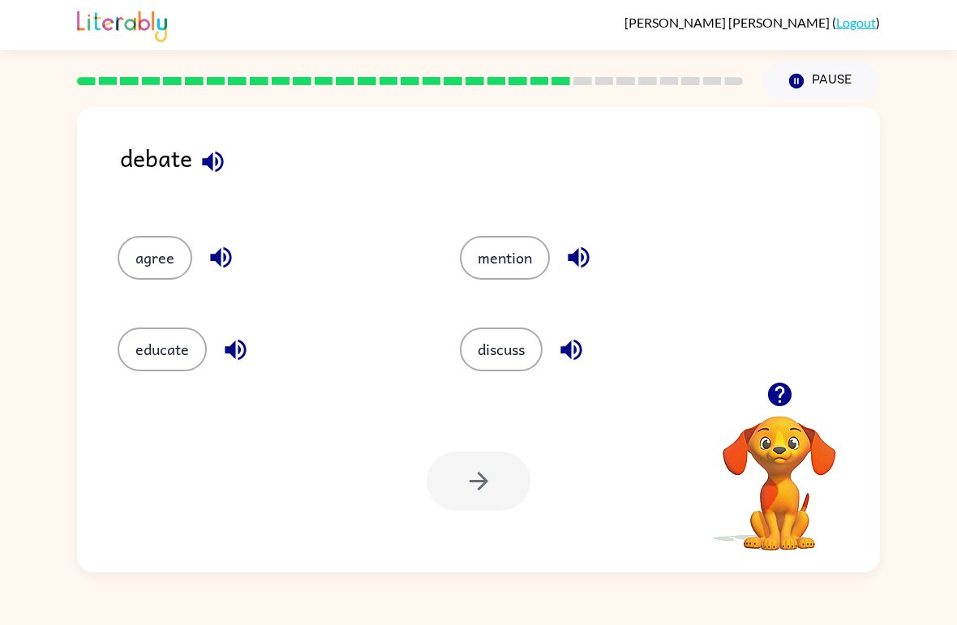
click at [514, 351] on button "discuss" at bounding box center [501, 350] width 83 height 44
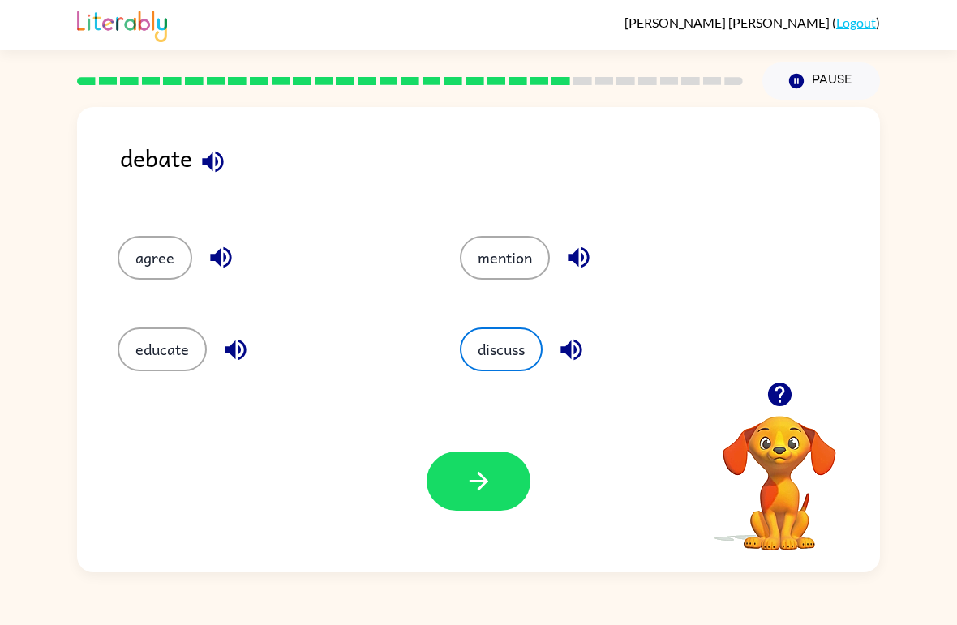
click at [454, 491] on button "button" at bounding box center [479, 481] width 104 height 59
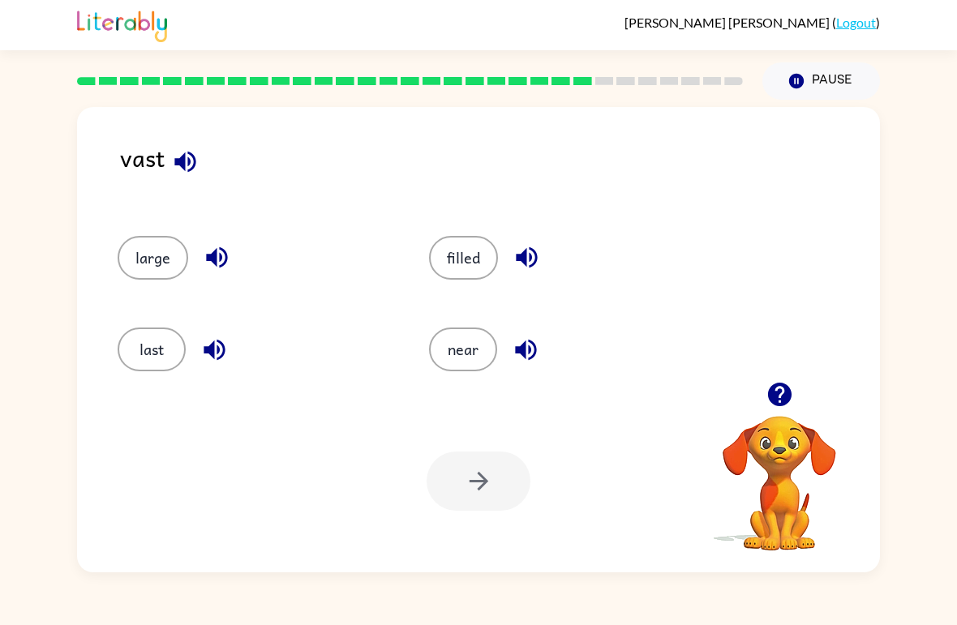
click at [140, 369] on button "last" at bounding box center [152, 350] width 68 height 44
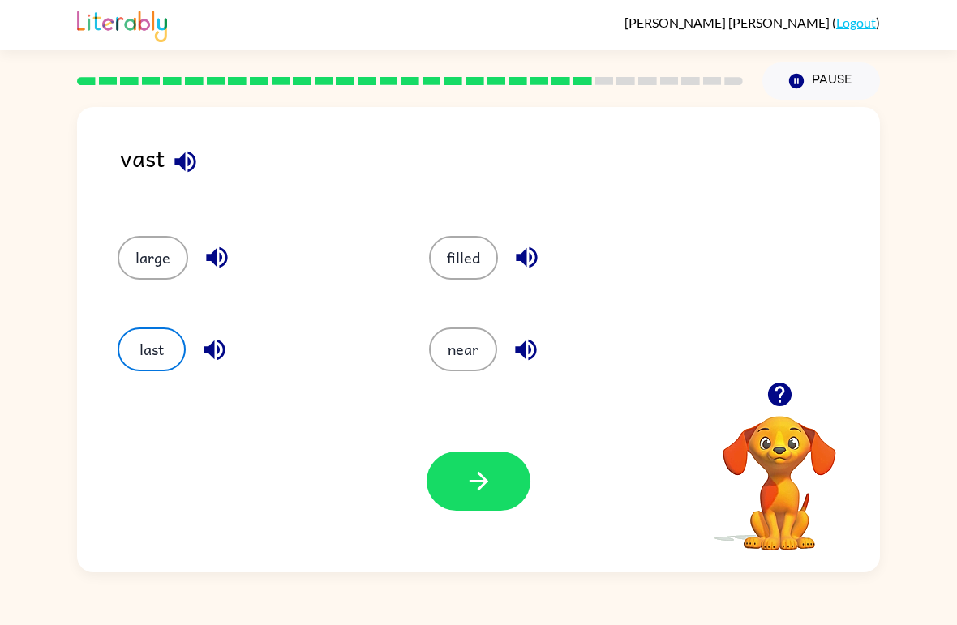
click at [479, 479] on icon "button" at bounding box center [479, 481] width 28 height 28
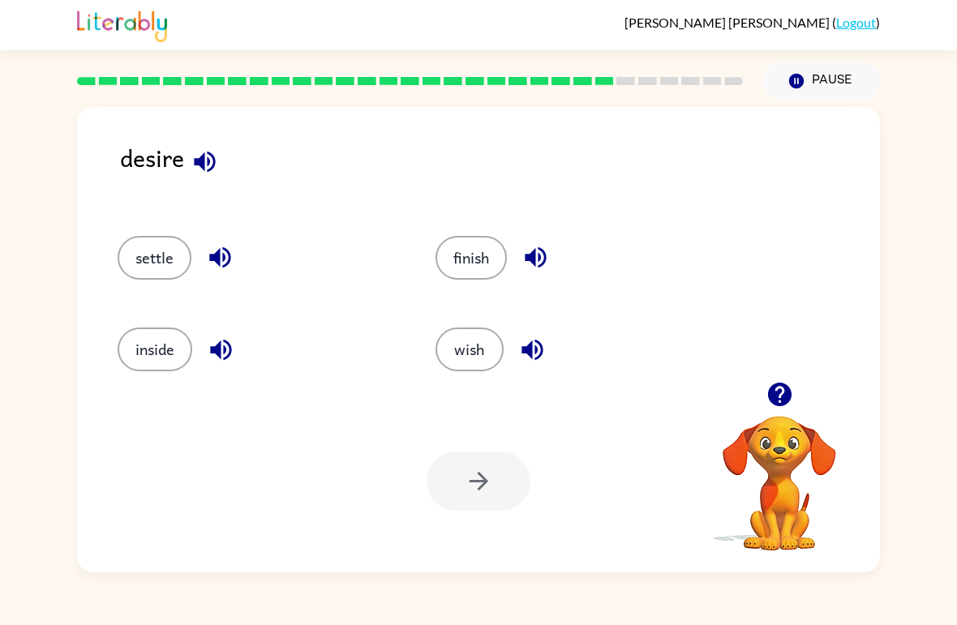
click at [214, 161] on icon "button" at bounding box center [204, 161] width 21 height 21
click at [228, 260] on icon "button" at bounding box center [220, 257] width 28 height 28
click at [206, 368] on div "inside" at bounding box center [258, 350] width 281 height 44
click at [208, 162] on icon "button" at bounding box center [204, 161] width 21 height 21
click at [199, 166] on icon "button" at bounding box center [204, 161] width 21 height 21
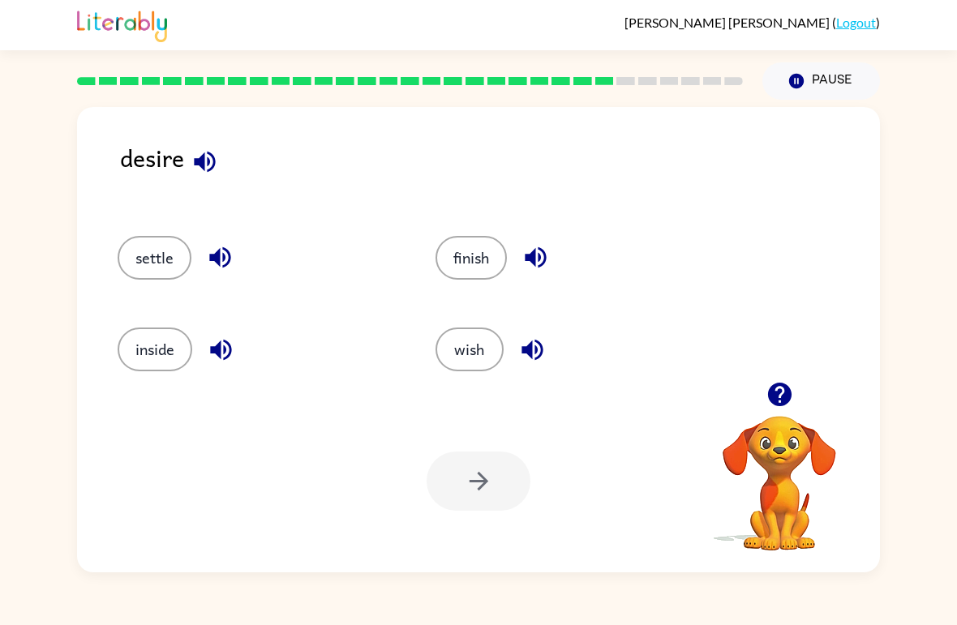
click at [200, 168] on icon "button" at bounding box center [205, 162] width 28 height 28
click at [222, 173] on button "button" at bounding box center [204, 161] width 41 height 41
click at [135, 265] on button "settle" at bounding box center [155, 258] width 74 height 44
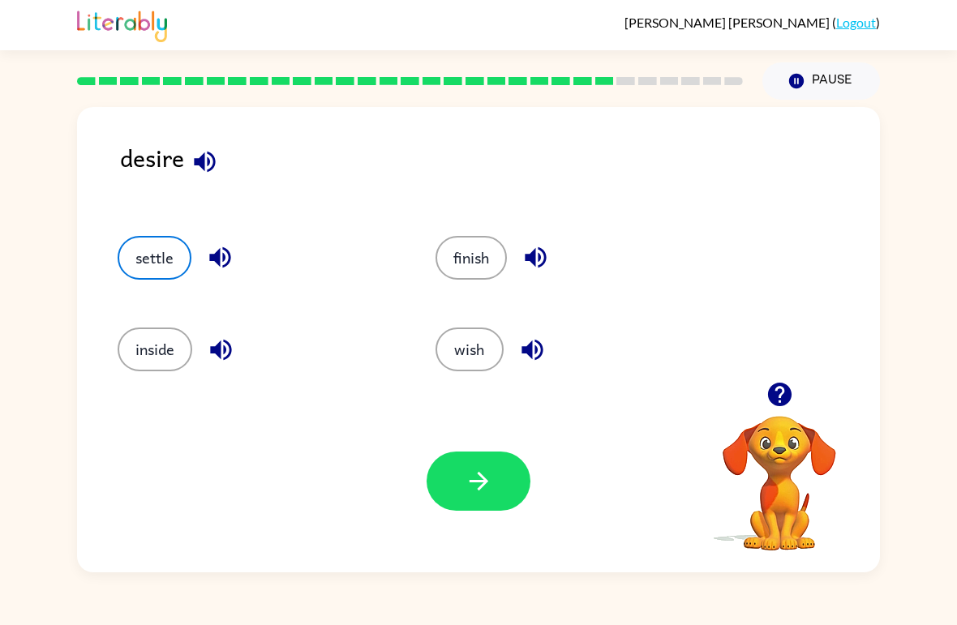
click at [222, 262] on icon "button" at bounding box center [220, 257] width 28 height 28
click at [470, 467] on button "button" at bounding box center [479, 481] width 104 height 59
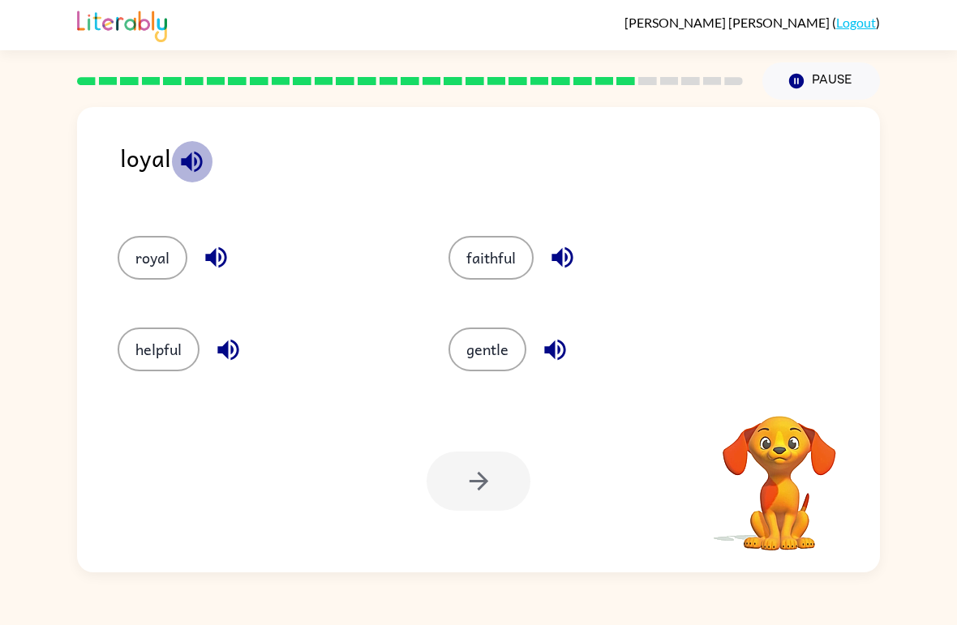
click at [191, 161] on icon "button" at bounding box center [192, 162] width 28 height 28
click at [190, 146] on button "button" at bounding box center [191, 161] width 41 height 41
click at [205, 172] on button "button" at bounding box center [191, 161] width 41 height 41
click at [469, 350] on button "gentle" at bounding box center [487, 350] width 78 height 44
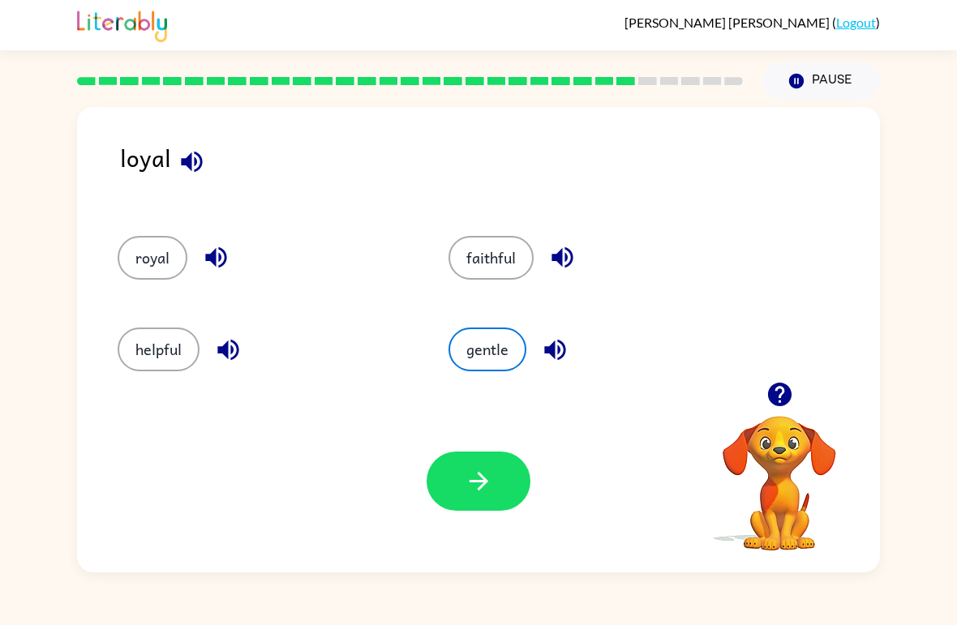
click at [465, 478] on icon "button" at bounding box center [479, 481] width 28 height 28
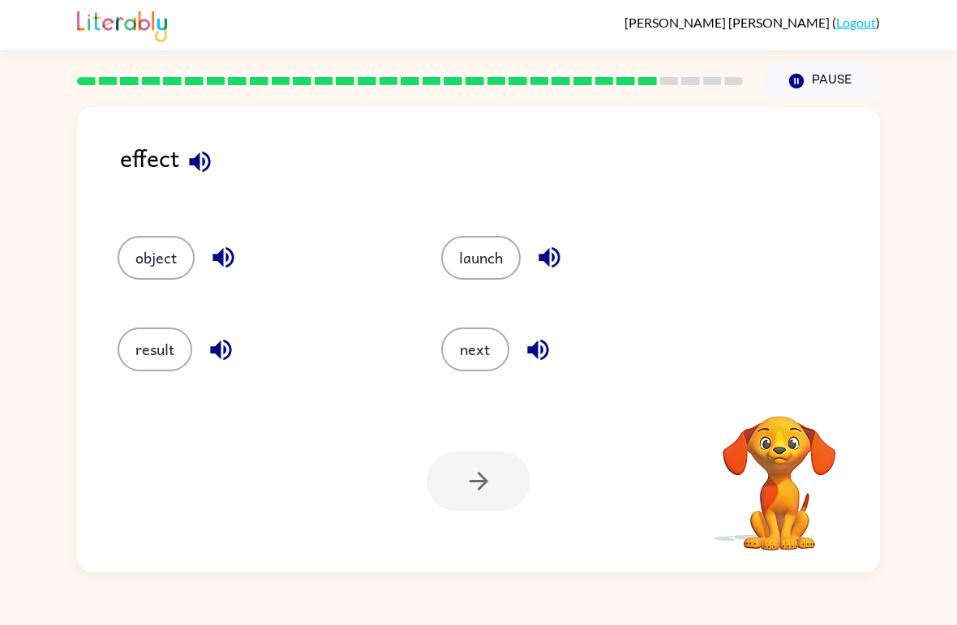
click at [195, 169] on icon "button" at bounding box center [200, 162] width 28 height 28
click at [201, 176] on icon "button" at bounding box center [200, 162] width 28 height 28
click at [196, 165] on icon "button" at bounding box center [199, 161] width 21 height 21
click at [139, 358] on button "result" at bounding box center [155, 350] width 75 height 44
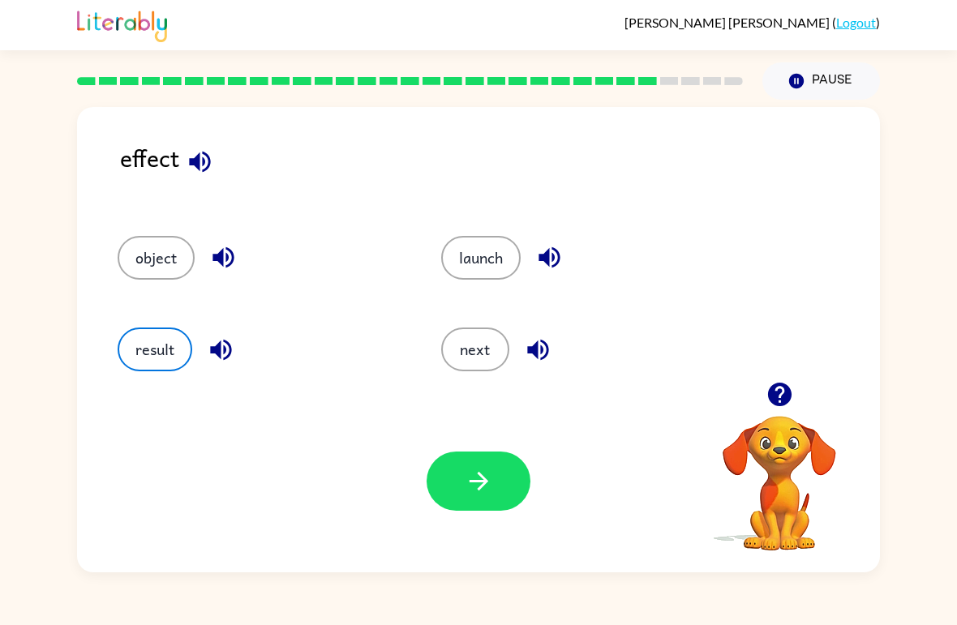
click at [495, 478] on button "button" at bounding box center [479, 481] width 104 height 59
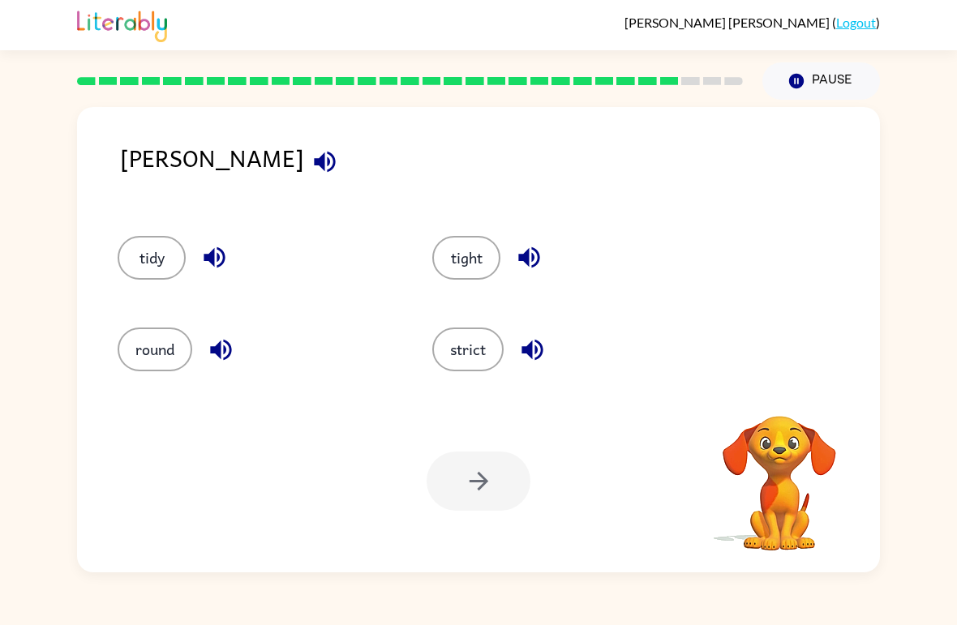
click at [311, 169] on icon "button" at bounding box center [325, 162] width 28 height 28
click at [314, 169] on icon "button" at bounding box center [324, 161] width 21 height 21
click at [304, 182] on button "button" at bounding box center [324, 161] width 41 height 41
click at [314, 166] on icon "button" at bounding box center [324, 161] width 21 height 21
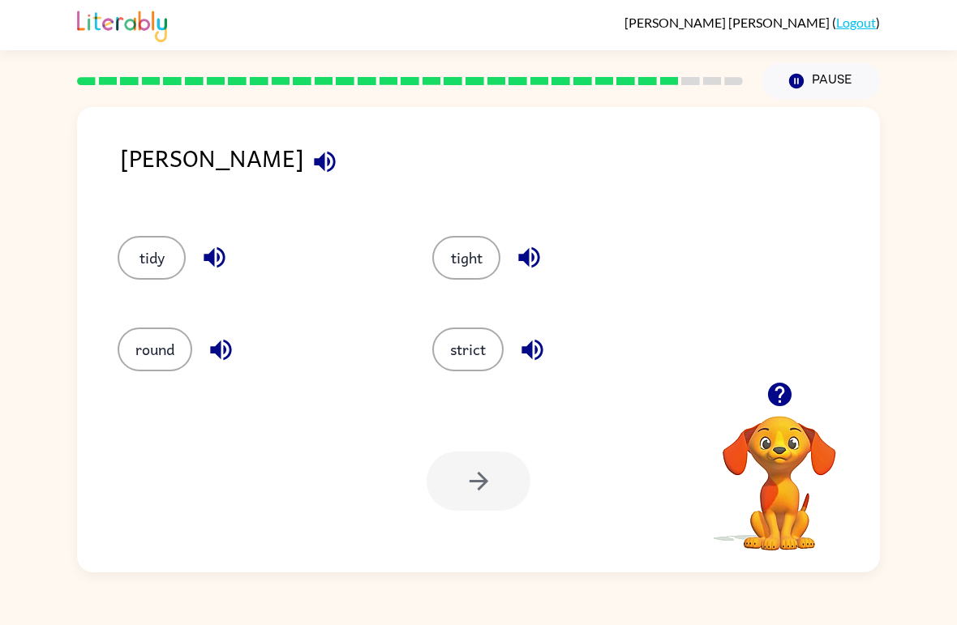
click at [311, 166] on icon "button" at bounding box center [325, 162] width 28 height 28
click at [205, 277] on button "button" at bounding box center [214, 257] width 41 height 41
click at [204, 277] on button "button" at bounding box center [214, 257] width 41 height 41
click at [212, 352] on icon "button" at bounding box center [220, 349] width 21 height 21
click at [314, 160] on icon "button" at bounding box center [324, 161] width 21 height 21
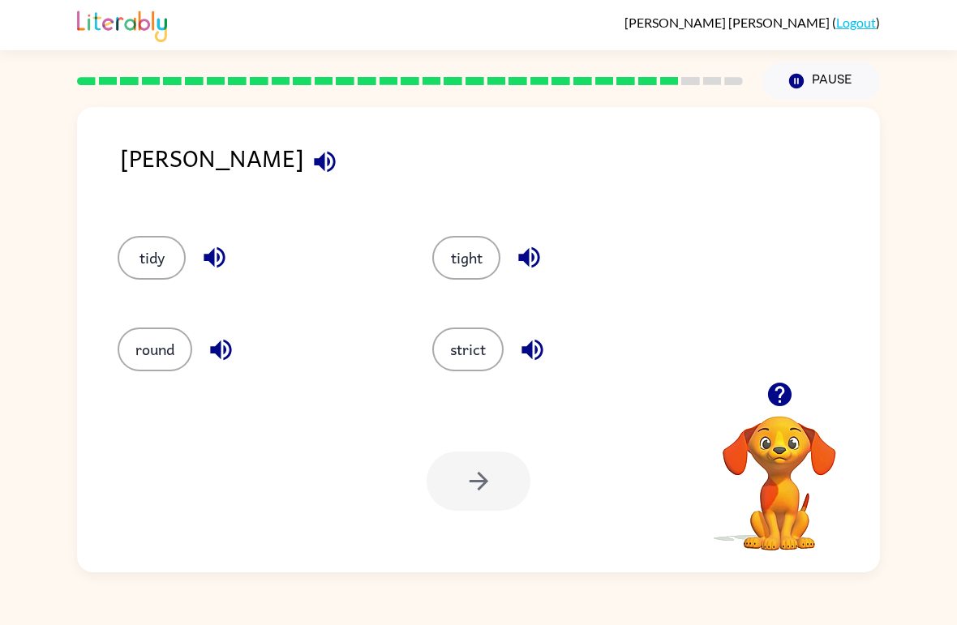
click at [311, 171] on icon "button" at bounding box center [325, 162] width 28 height 28
click at [304, 182] on button "button" at bounding box center [324, 161] width 41 height 41
click at [472, 272] on button "tight" at bounding box center [466, 258] width 68 height 44
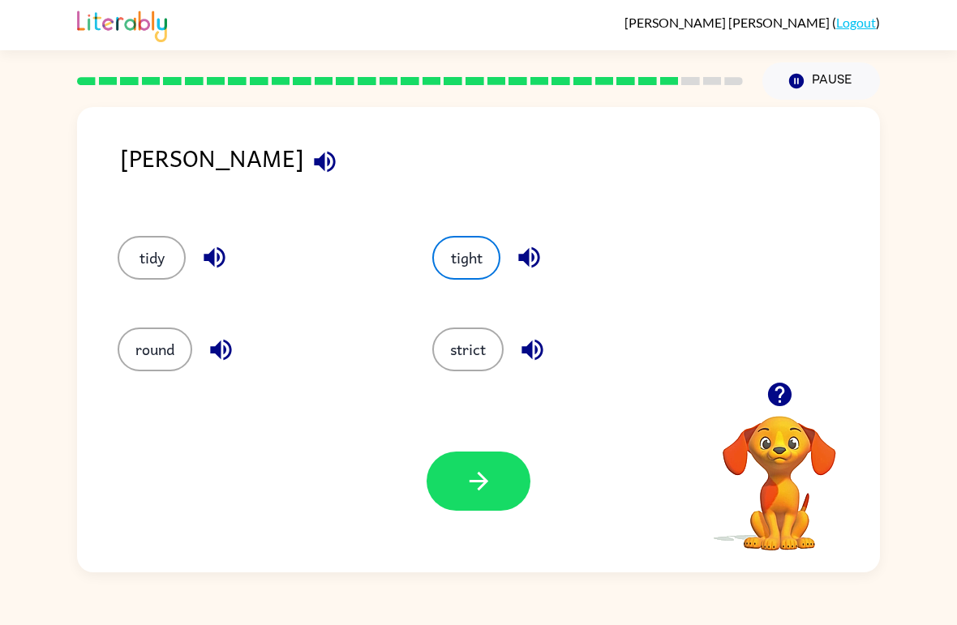
click at [495, 462] on button "button" at bounding box center [479, 481] width 104 height 59
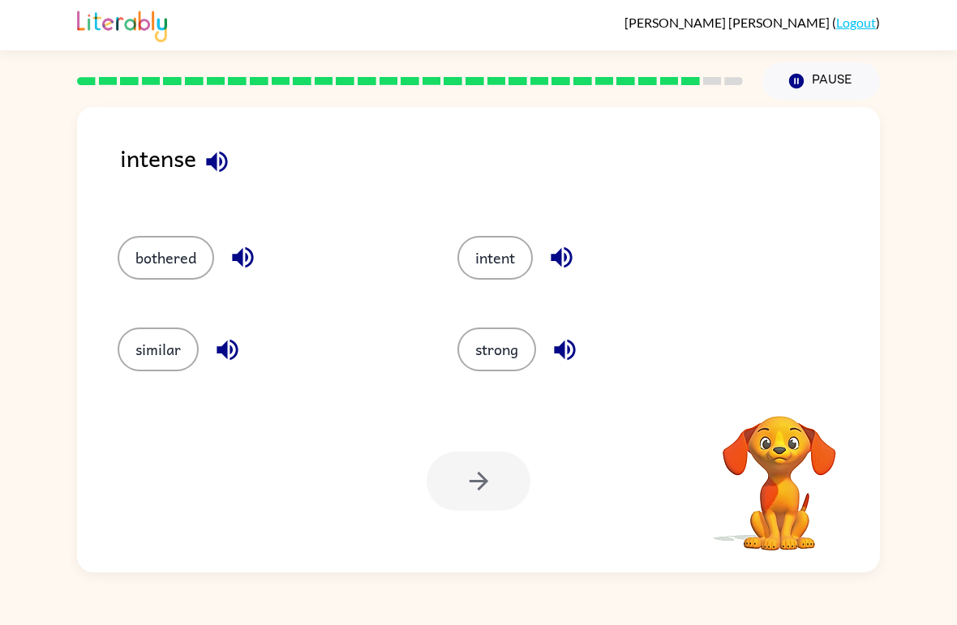
click at [217, 168] on icon "button" at bounding box center [216, 161] width 21 height 21
click at [487, 360] on button "strong" at bounding box center [496, 350] width 79 height 44
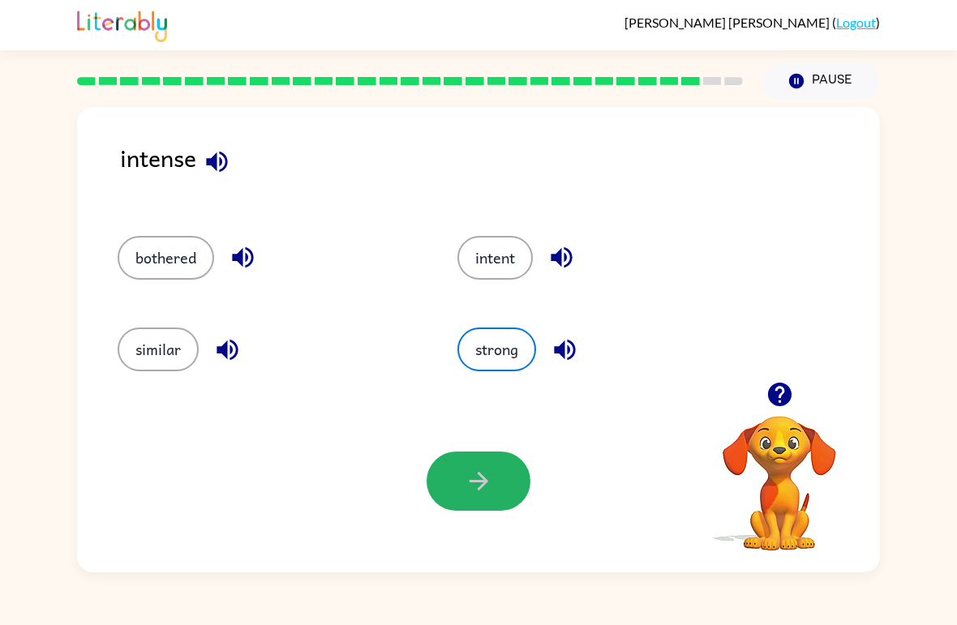
click at [445, 487] on button "button" at bounding box center [479, 481] width 104 height 59
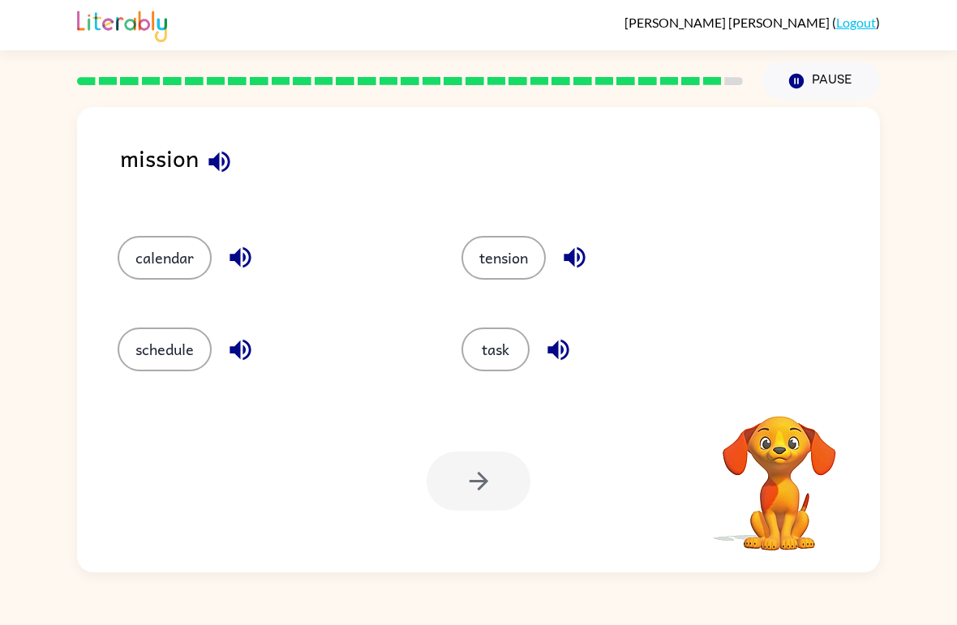
click at [216, 156] on icon "button" at bounding box center [219, 162] width 28 height 28
click at [223, 165] on icon "button" at bounding box center [218, 161] width 21 height 21
click at [491, 351] on button "task" at bounding box center [495, 350] width 68 height 44
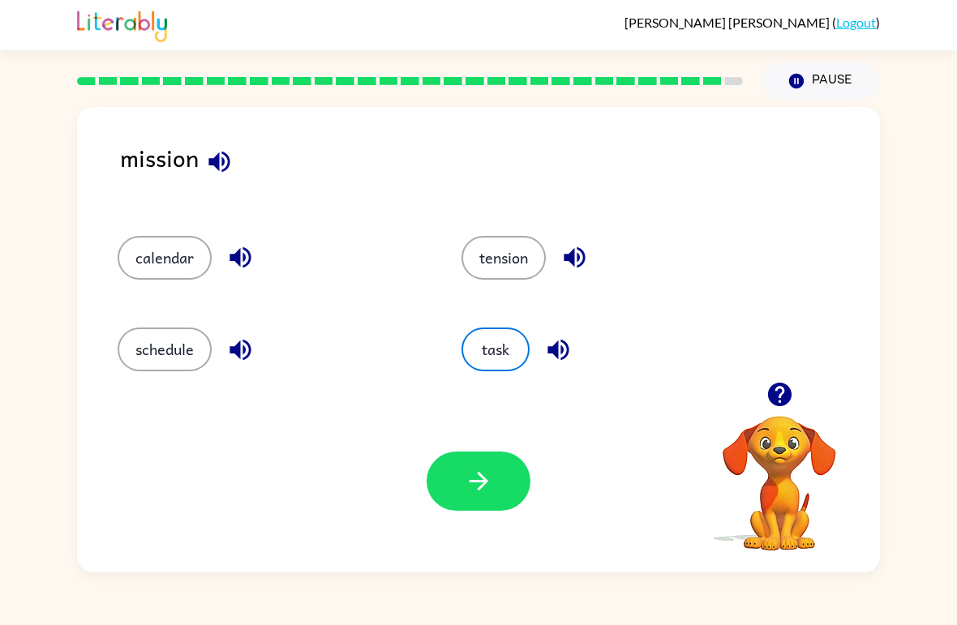
click at [461, 440] on div "Your browser must support playing .mp4 files to use Literably. Please try using…" at bounding box center [478, 481] width 803 height 182
click at [470, 494] on icon "button" at bounding box center [479, 481] width 28 height 28
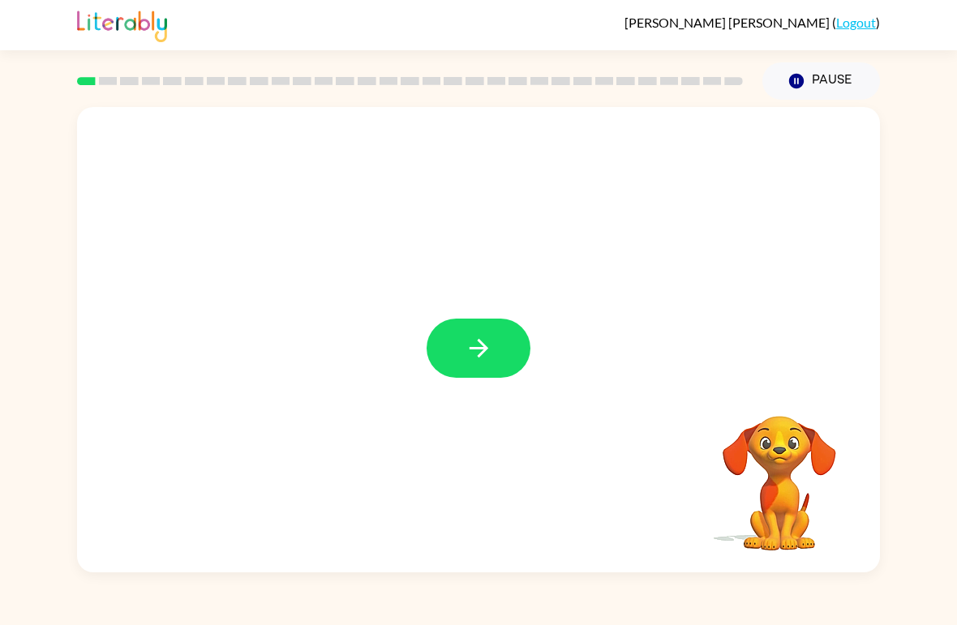
click at [461, 345] on button "button" at bounding box center [479, 348] width 104 height 59
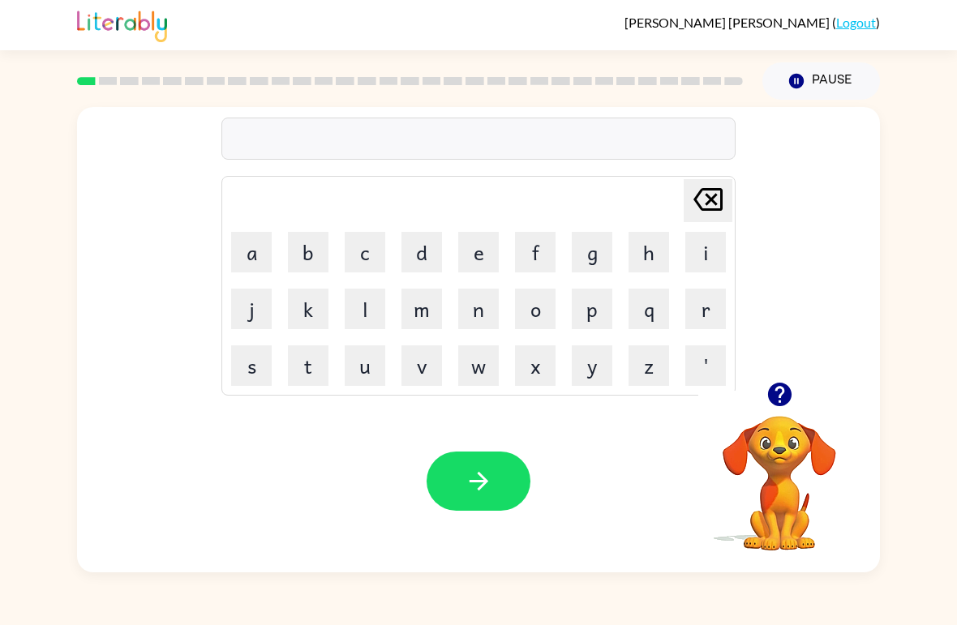
click at [544, 308] on button "o" at bounding box center [535, 309] width 41 height 41
click at [717, 315] on button "r" at bounding box center [705, 309] width 41 height 41
click at [421, 255] on button "d" at bounding box center [421, 252] width 41 height 41
click at [481, 257] on button "e" at bounding box center [478, 252] width 41 height 41
click at [720, 291] on button "r" at bounding box center [705, 309] width 41 height 41
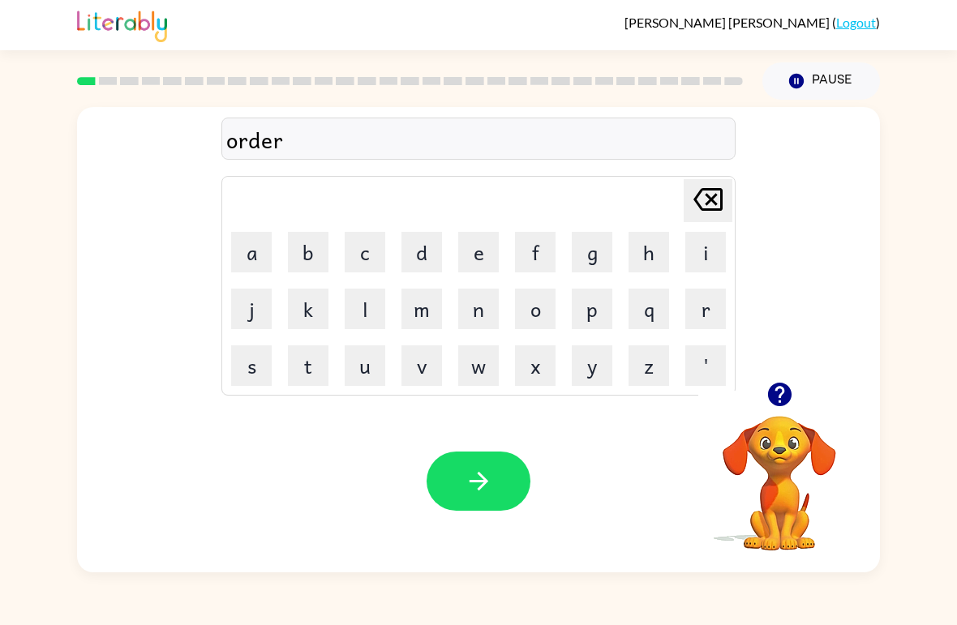
click at [791, 391] on icon "button" at bounding box center [780, 394] width 28 height 28
click at [500, 476] on button "button" at bounding box center [479, 481] width 104 height 59
click at [710, 317] on button "r" at bounding box center [705, 309] width 41 height 41
click at [543, 300] on button "o" at bounding box center [535, 309] width 41 height 41
click at [359, 364] on button "u" at bounding box center [365, 365] width 41 height 41
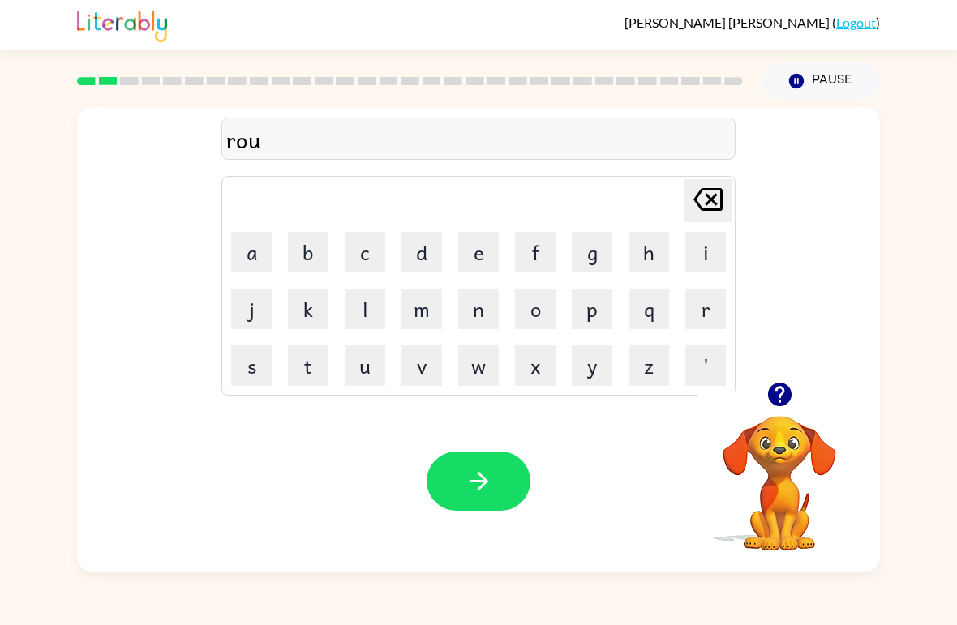
click at [485, 317] on button "n" at bounding box center [478, 309] width 41 height 41
click at [430, 252] on button "d" at bounding box center [421, 252] width 41 height 41
click at [477, 474] on icon "button" at bounding box center [479, 481] width 28 height 28
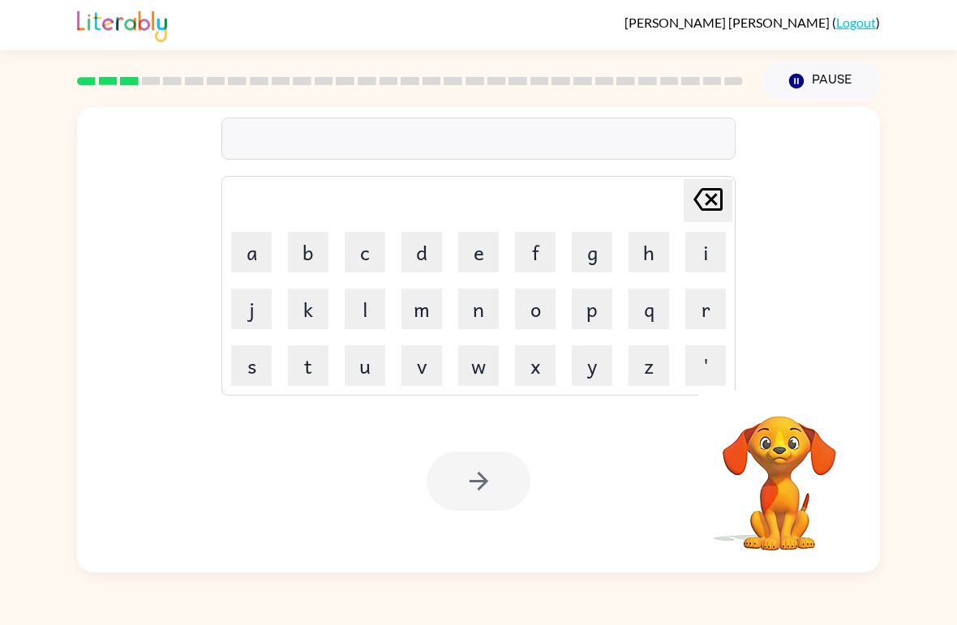
click at [426, 312] on button "m" at bounding box center [421, 309] width 41 height 41
click at [261, 238] on button "a" at bounding box center [251, 252] width 41 height 41
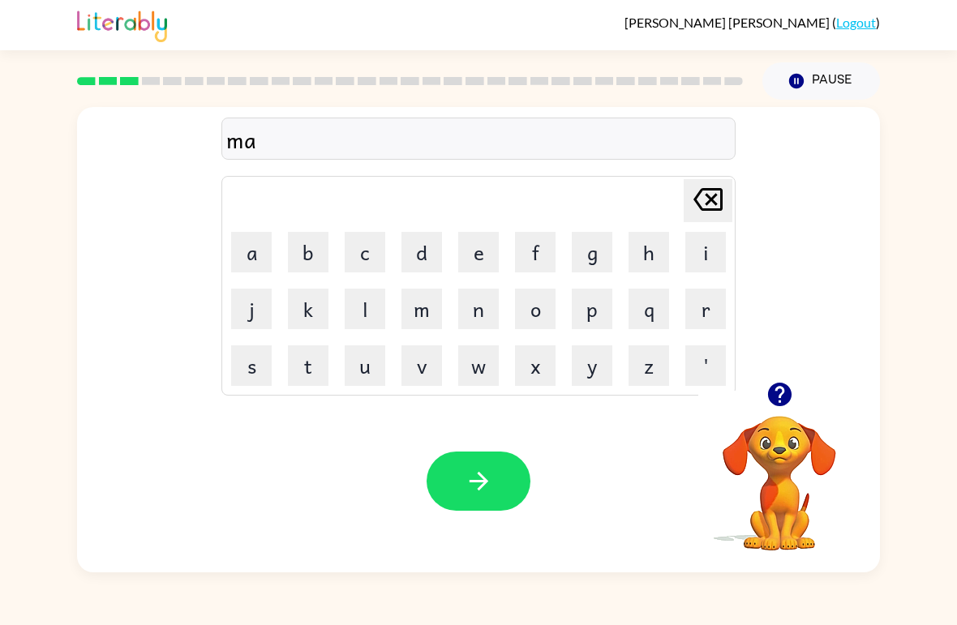
click at [375, 247] on button "c" at bounding box center [365, 252] width 41 height 41
click at [653, 248] on button "h" at bounding box center [648, 252] width 41 height 41
click at [702, 247] on button "i" at bounding box center [705, 252] width 41 height 41
click at [481, 308] on button "n" at bounding box center [478, 309] width 41 height 41
click at [361, 249] on button "c" at bounding box center [365, 252] width 41 height 41
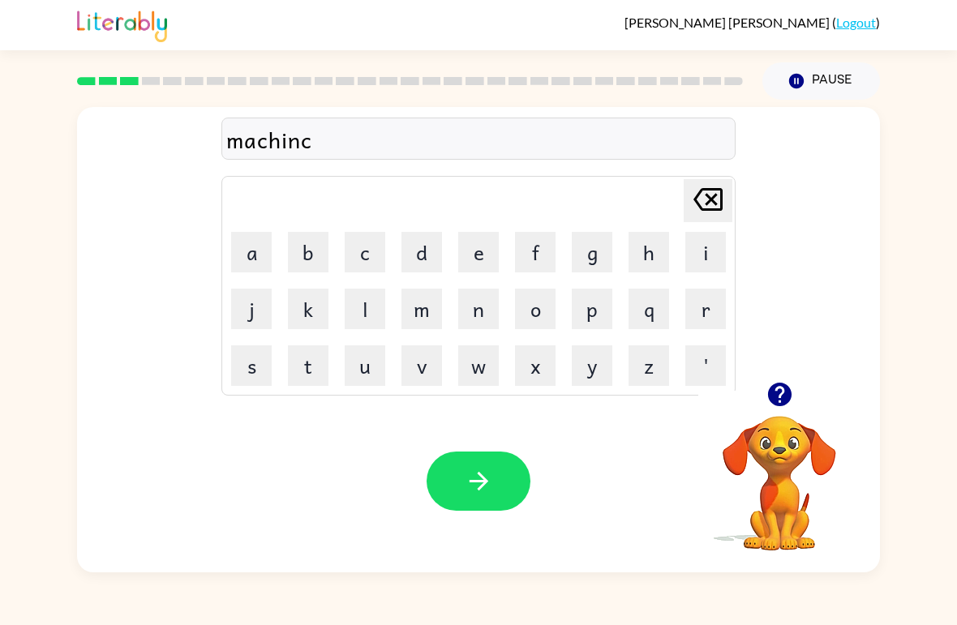
click at [716, 192] on icon "Delete Delete last character input" at bounding box center [707, 199] width 39 height 39
click at [492, 239] on button "e" at bounding box center [478, 252] width 41 height 41
click at [780, 403] on icon "button" at bounding box center [780, 394] width 28 height 28
click at [508, 481] on button "button" at bounding box center [479, 481] width 104 height 59
click at [299, 381] on button "t" at bounding box center [308, 365] width 41 height 41
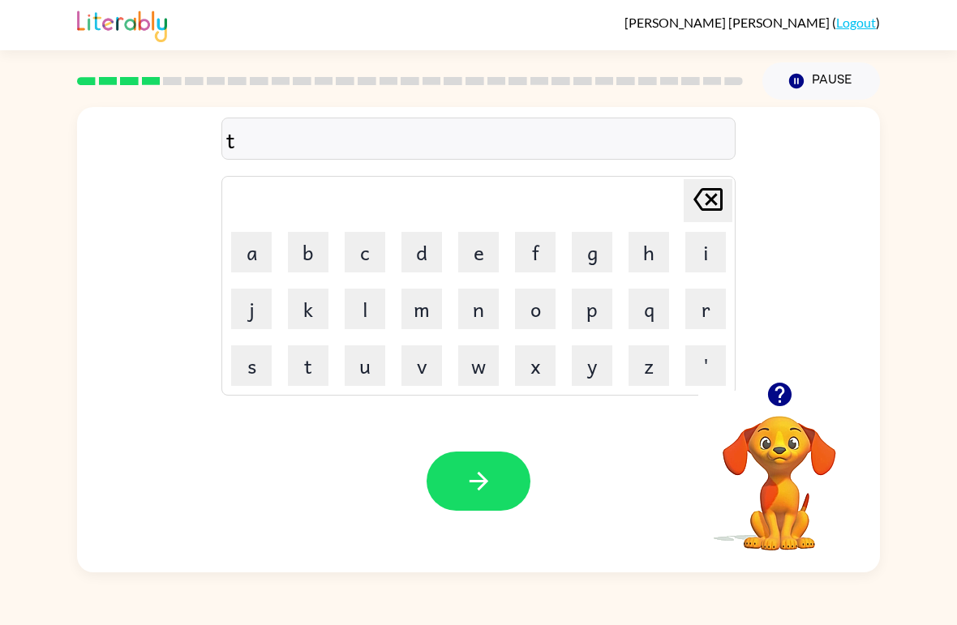
click at [700, 326] on button "r" at bounding box center [705, 309] width 41 height 41
click at [259, 248] on button "a" at bounding box center [251, 252] width 41 height 41
click at [713, 250] on button "i" at bounding box center [705, 252] width 41 height 41
click at [479, 318] on button "n" at bounding box center [478, 309] width 41 height 41
click at [792, 397] on icon "button" at bounding box center [780, 394] width 28 height 28
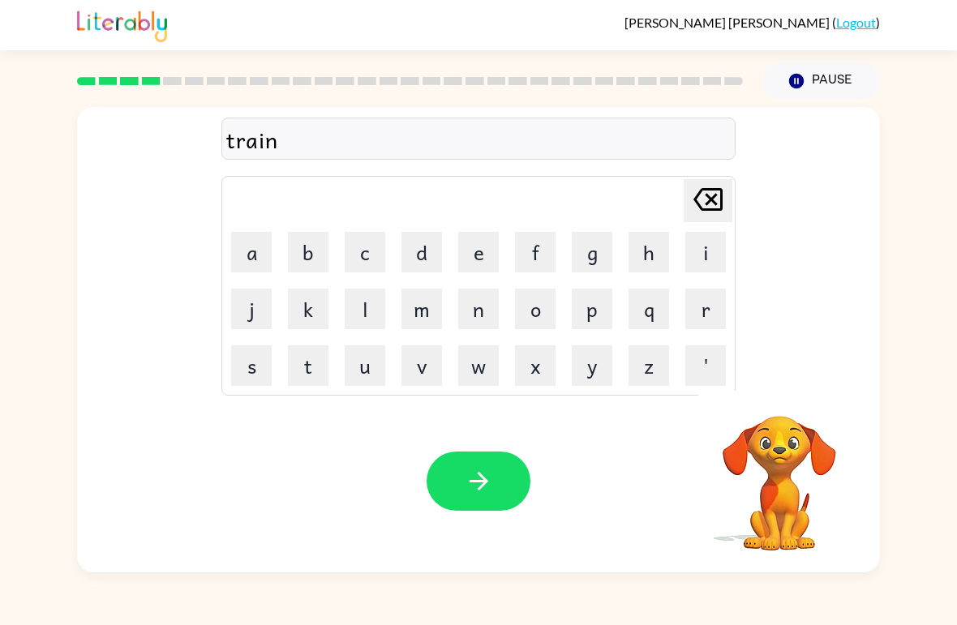
click at [513, 483] on button "button" at bounding box center [479, 481] width 104 height 59
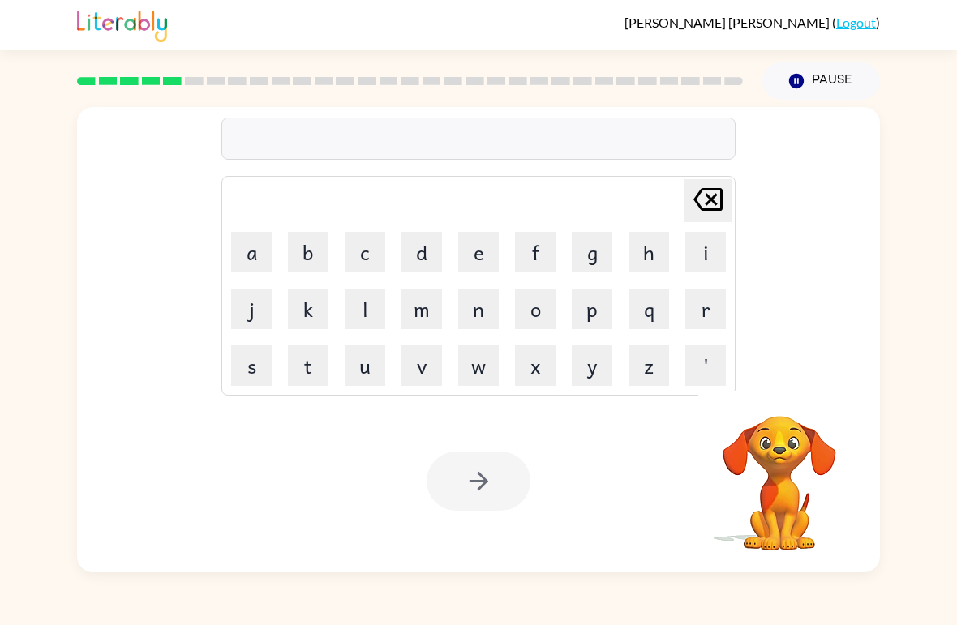
click at [791, 403] on video "Your browser must support playing .mp4 files to use Literably. Please try using…" at bounding box center [779, 472] width 162 height 162
click at [426, 268] on button "d" at bounding box center [421, 252] width 41 height 41
click at [475, 255] on button "e" at bounding box center [478, 252] width 41 height 41
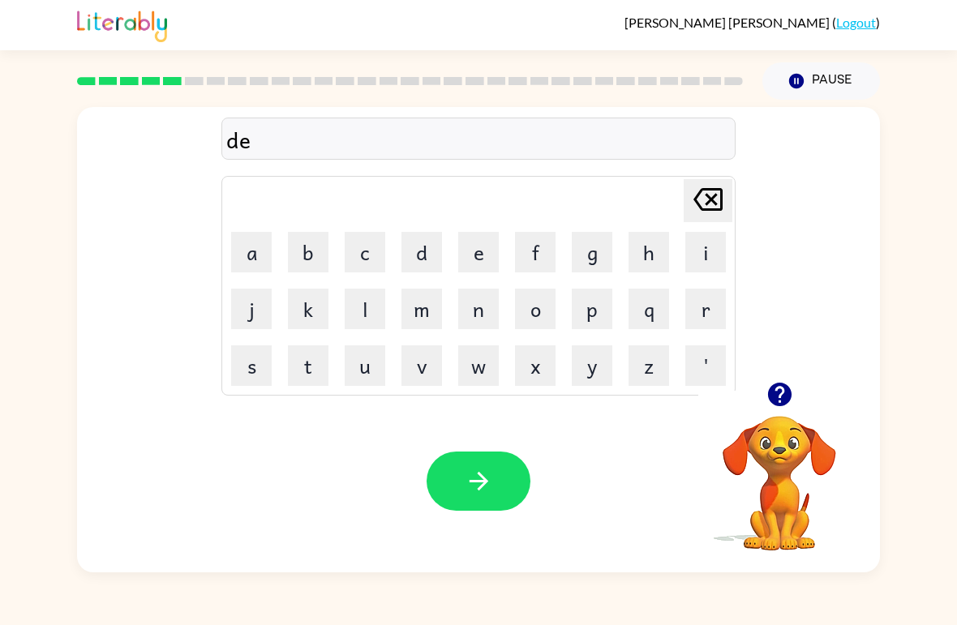
click at [480, 244] on button "e" at bounding box center [478, 252] width 41 height 41
click at [713, 201] on icon at bounding box center [707, 199] width 29 height 23
click at [543, 255] on button "f" at bounding box center [535, 252] width 41 height 41
click at [471, 260] on button "e" at bounding box center [478, 252] width 41 height 41
click at [482, 305] on button "n" at bounding box center [478, 309] width 41 height 41
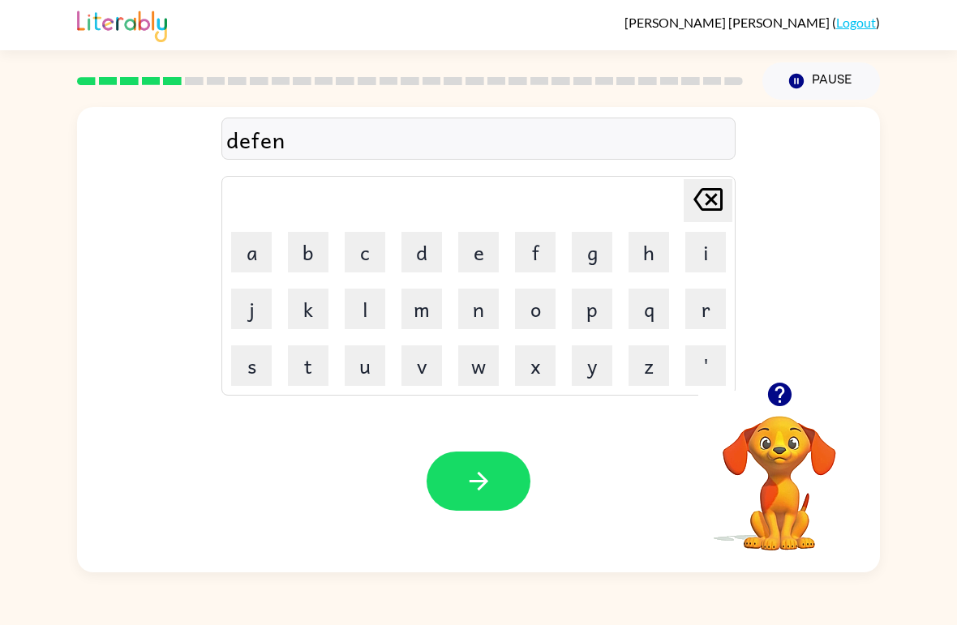
click at [259, 368] on button "s" at bounding box center [251, 365] width 41 height 41
click at [701, 250] on button "i" at bounding box center [705, 252] width 41 height 41
click at [427, 359] on button "v" at bounding box center [421, 365] width 41 height 41
click at [471, 255] on button "e" at bounding box center [478, 252] width 41 height 41
click at [485, 489] on icon "button" at bounding box center [479, 481] width 28 height 28
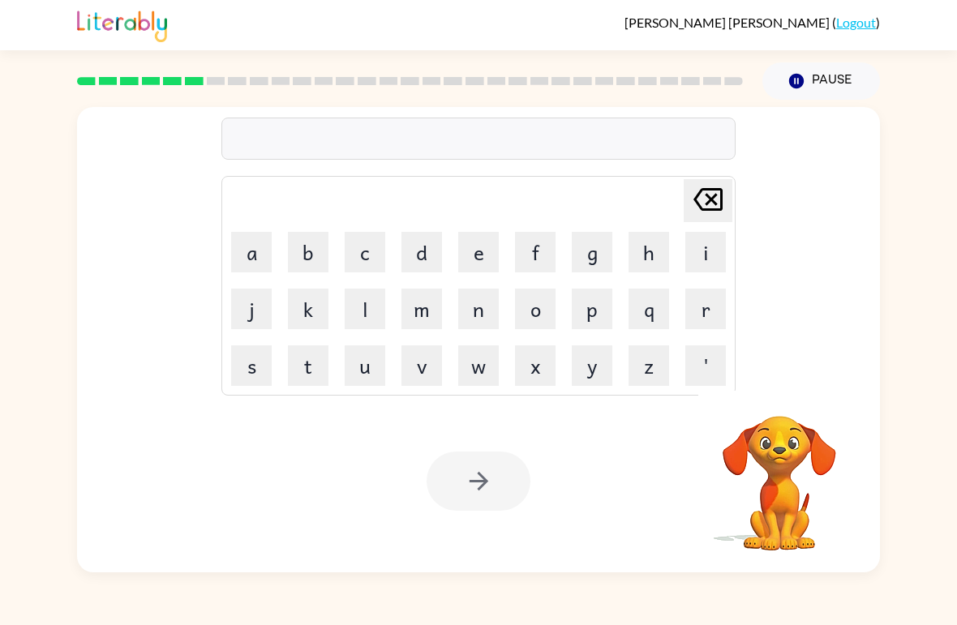
click at [429, 382] on button "v" at bounding box center [421, 365] width 41 height 41
click at [246, 247] on button "a" at bounding box center [251, 252] width 41 height 41
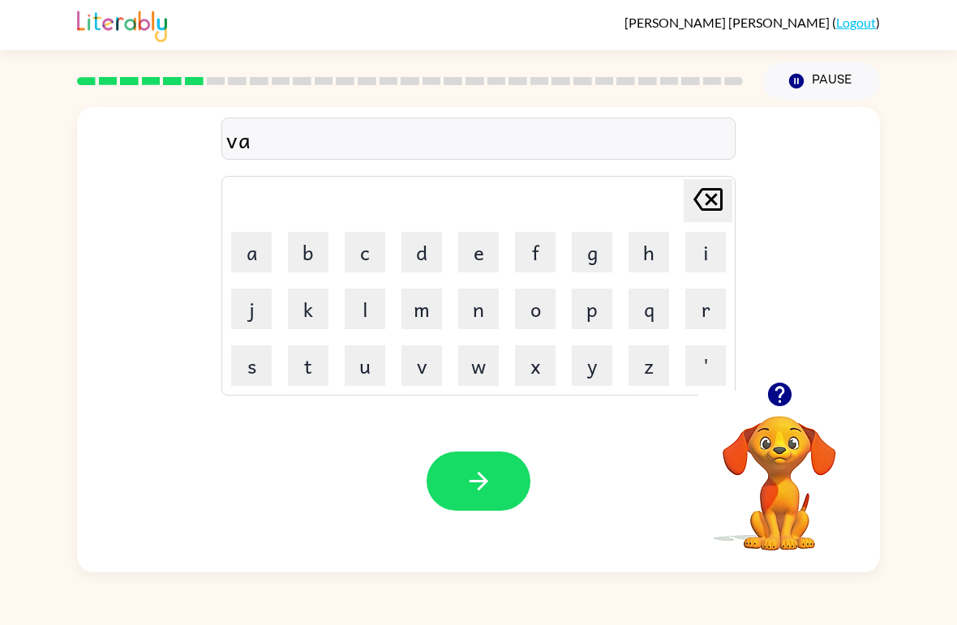
click at [374, 256] on button "c" at bounding box center [365, 252] width 41 height 41
click at [248, 247] on button "a" at bounding box center [251, 252] width 41 height 41
click at [356, 242] on button "c" at bounding box center [365, 252] width 41 height 41
click at [703, 254] on button "i" at bounding box center [705, 252] width 41 height 41
click at [534, 306] on button "o" at bounding box center [535, 309] width 41 height 41
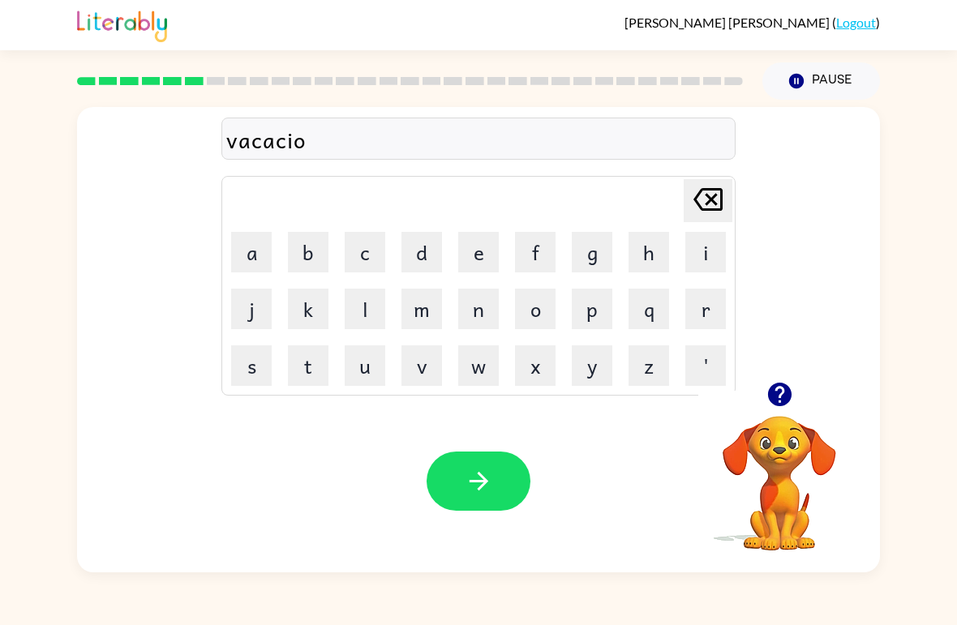
click at [491, 309] on button "n" at bounding box center [478, 309] width 41 height 41
click at [496, 472] on button "button" at bounding box center [479, 481] width 104 height 59
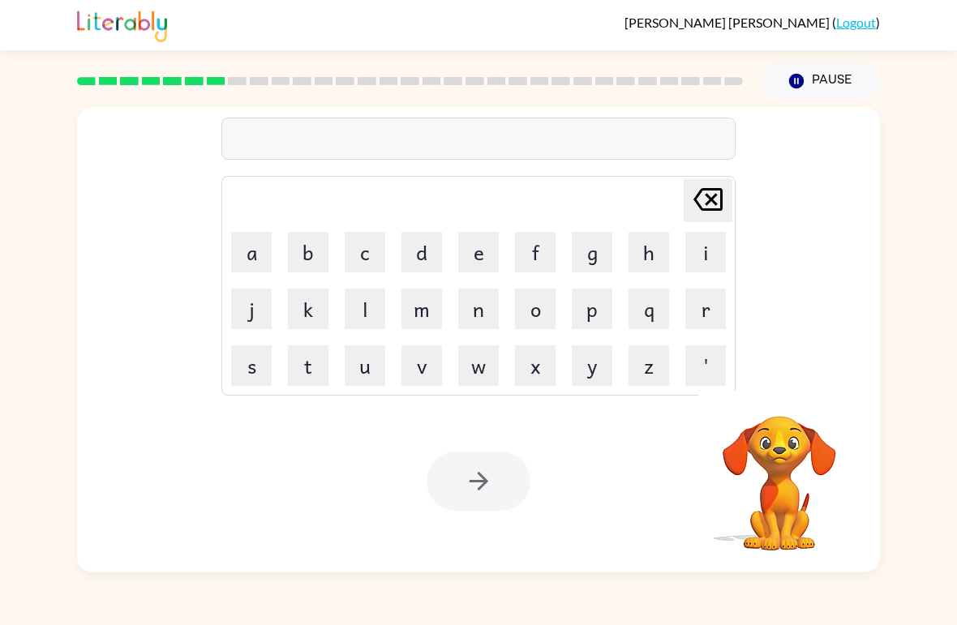
click at [595, 310] on button "p" at bounding box center [592, 309] width 41 height 41
click at [548, 317] on button "o" at bounding box center [535, 309] width 41 height 41
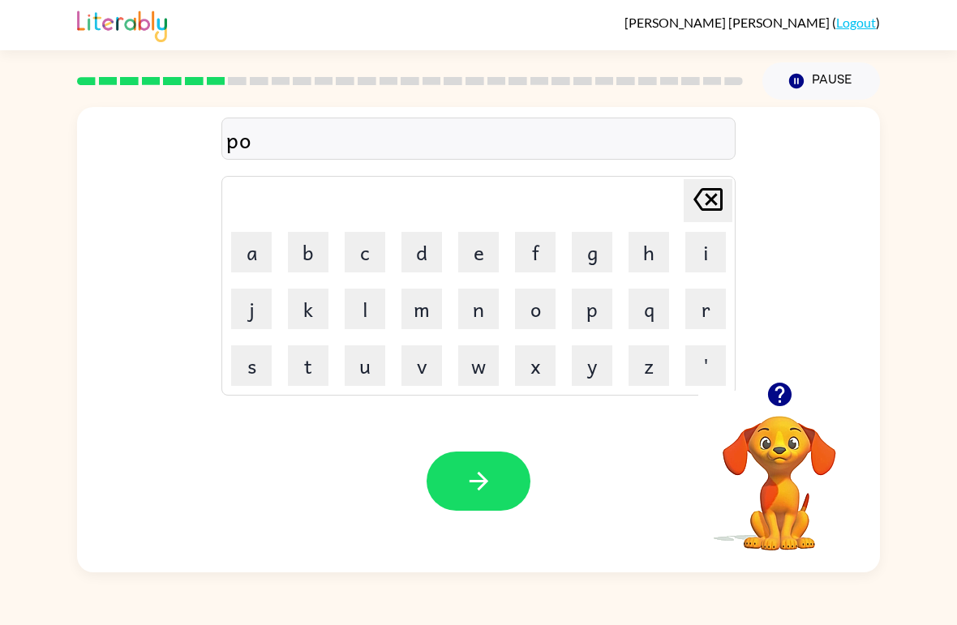
click at [782, 401] on icon "button" at bounding box center [779, 395] width 24 height 24
click at [309, 379] on button "t" at bounding box center [308, 365] width 41 height 41
click at [308, 379] on button "t" at bounding box center [308, 365] width 41 height 41
click at [473, 245] on button "e" at bounding box center [478, 252] width 41 height 41
click at [358, 302] on button "l" at bounding box center [365, 309] width 41 height 41
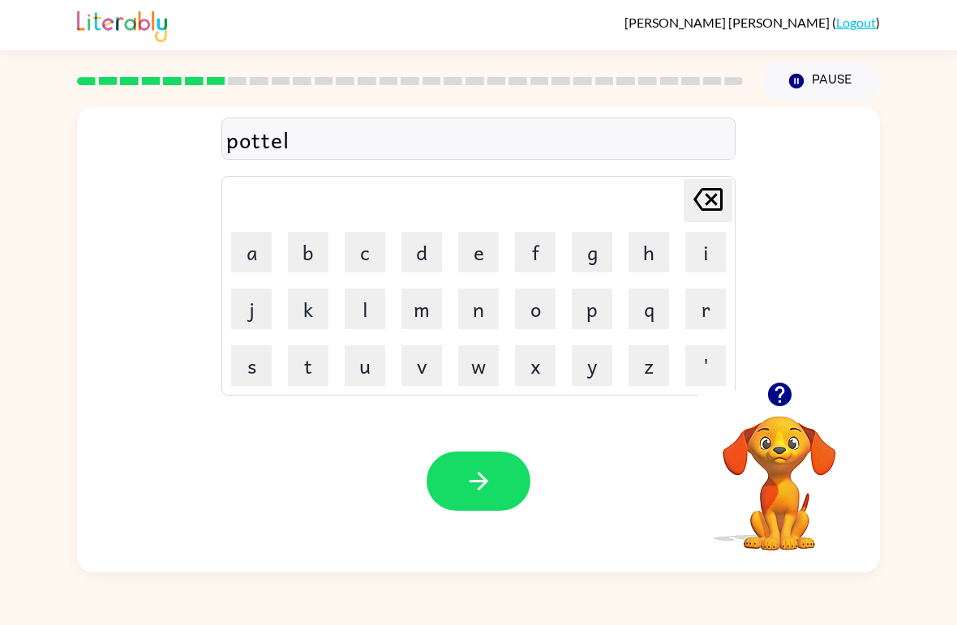
click at [775, 411] on button "button" at bounding box center [779, 394] width 41 height 41
click at [787, 402] on video "Your browser must support playing .mp4 files to use Literably. Please try using…" at bounding box center [779, 472] width 162 height 162
click at [491, 484] on icon "button" at bounding box center [479, 481] width 28 height 28
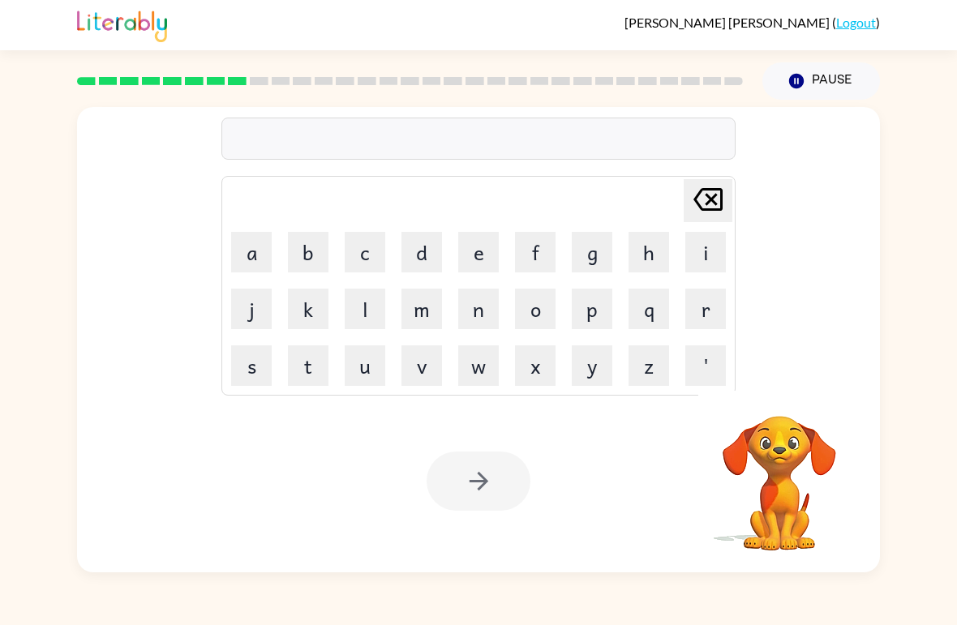
click at [474, 309] on button "n" at bounding box center [478, 309] width 41 height 41
click at [717, 202] on icon "Delete Delete last character input" at bounding box center [707, 199] width 39 height 39
click at [424, 311] on button "m" at bounding box center [421, 309] width 41 height 41
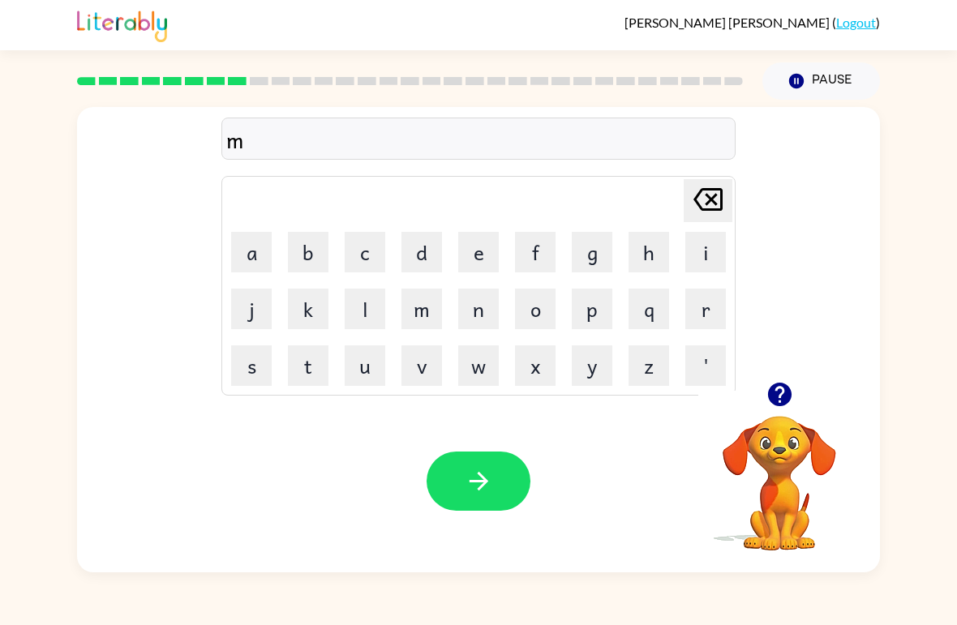
click at [718, 252] on button "i" at bounding box center [705, 252] width 41 height 41
click at [365, 365] on button "u" at bounding box center [365, 365] width 41 height 41
click at [704, 304] on button "r" at bounding box center [705, 309] width 41 height 41
click at [709, 260] on button "i" at bounding box center [705, 252] width 41 height 41
click at [365, 256] on button "c" at bounding box center [365, 252] width 41 height 41
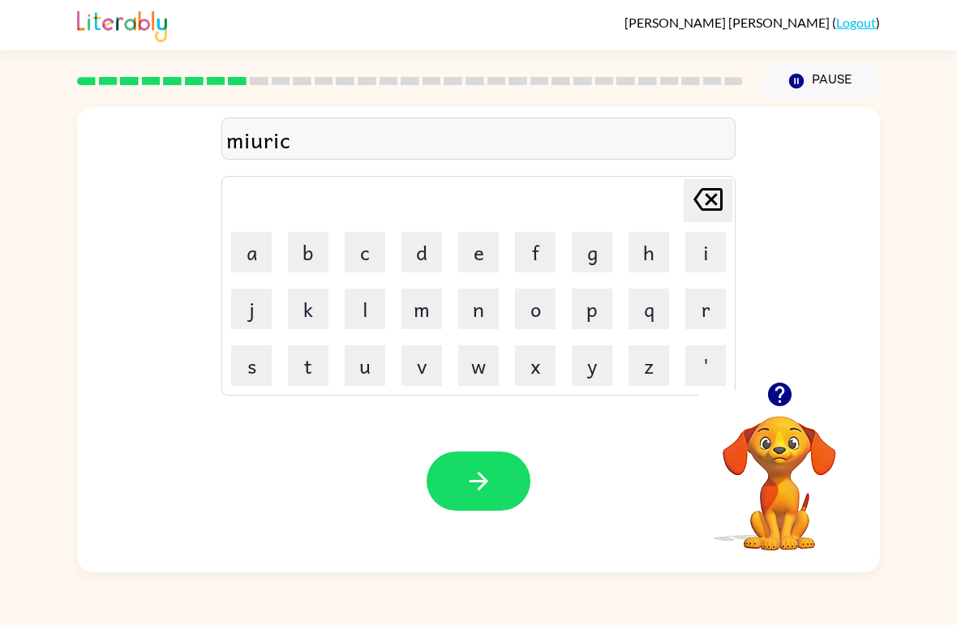
click at [258, 252] on button "a" at bounding box center [251, 252] width 41 height 41
click at [372, 317] on button "l" at bounding box center [365, 309] width 41 height 41
click at [500, 481] on button "button" at bounding box center [479, 481] width 104 height 59
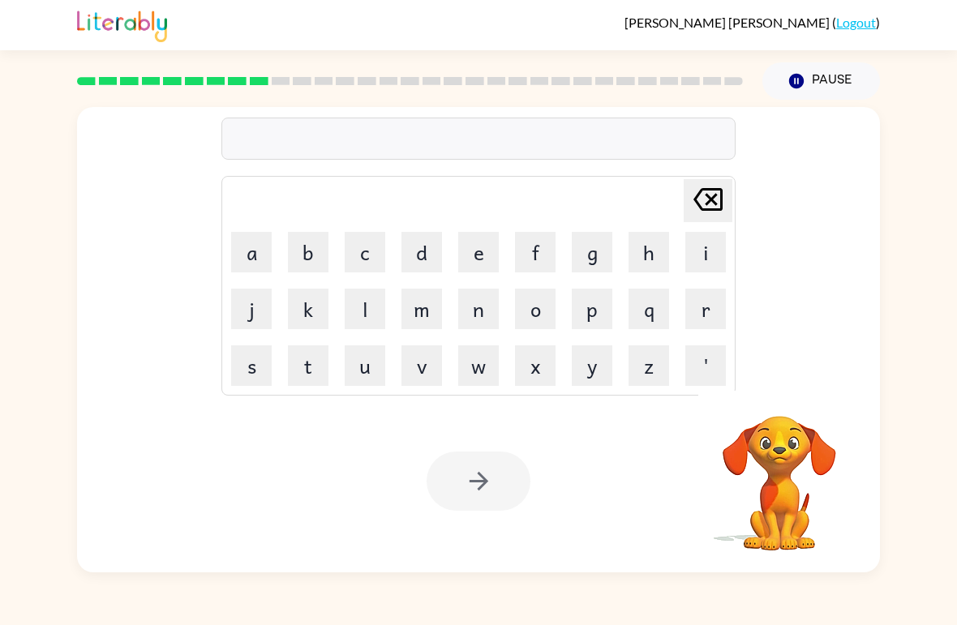
click at [434, 314] on button "m" at bounding box center [421, 309] width 41 height 41
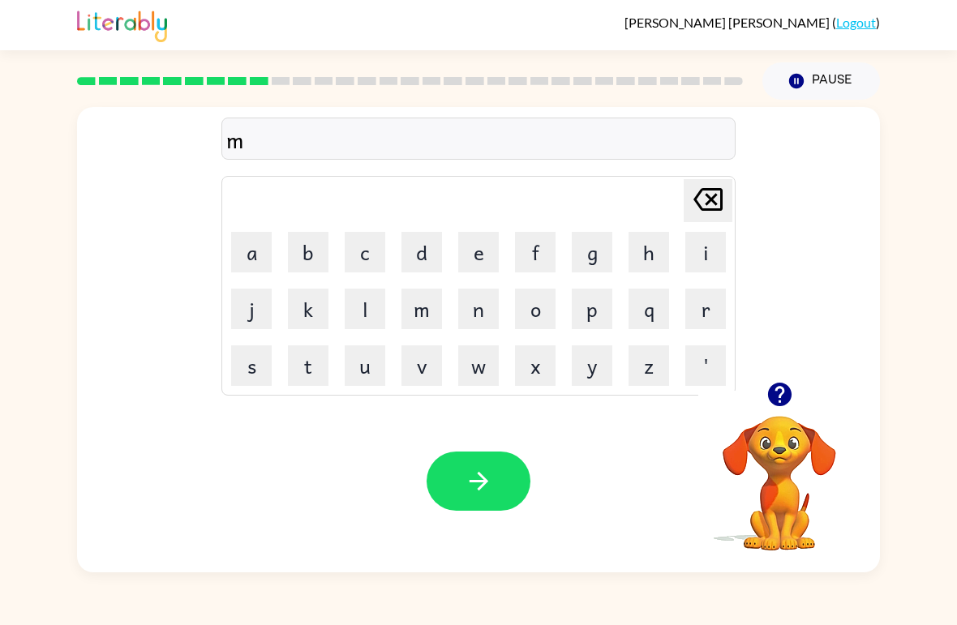
click at [371, 296] on button "l" at bounding box center [365, 309] width 41 height 41
click at [728, 199] on button "Delete Delete last character input" at bounding box center [708, 200] width 49 height 43
click at [722, 246] on button "i" at bounding box center [705, 252] width 41 height 41
click at [437, 240] on button "d" at bounding box center [421, 252] width 41 height 41
click at [422, 313] on button "m" at bounding box center [421, 309] width 41 height 41
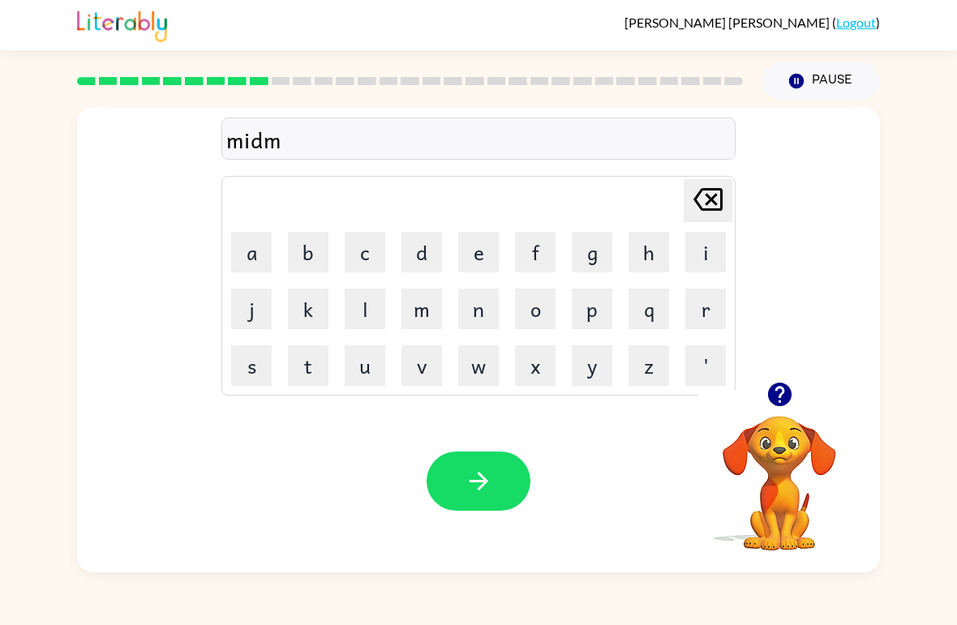
click at [534, 316] on button "o" at bounding box center [535, 309] width 41 height 41
click at [707, 306] on button "r" at bounding box center [705, 309] width 41 height 41
click at [431, 305] on button "m" at bounding box center [421, 309] width 41 height 41
click at [720, 198] on icon at bounding box center [707, 199] width 29 height 23
click at [497, 312] on button "n" at bounding box center [478, 309] width 41 height 41
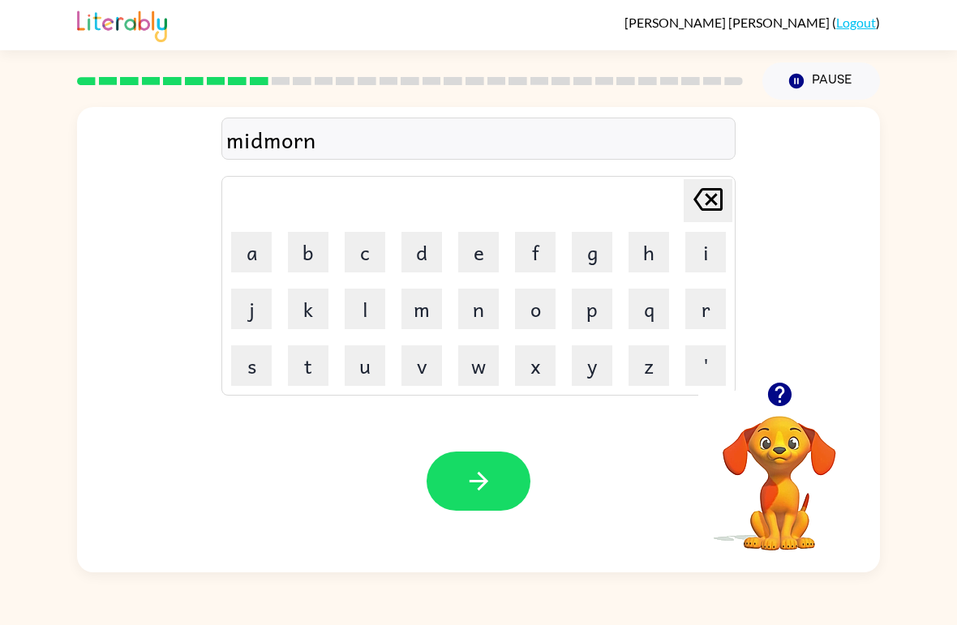
click at [725, 254] on button "i" at bounding box center [705, 252] width 41 height 41
click at [485, 327] on button "n" at bounding box center [478, 309] width 41 height 41
click at [603, 252] on button "g" at bounding box center [592, 252] width 41 height 41
click at [509, 481] on button "button" at bounding box center [479, 481] width 104 height 59
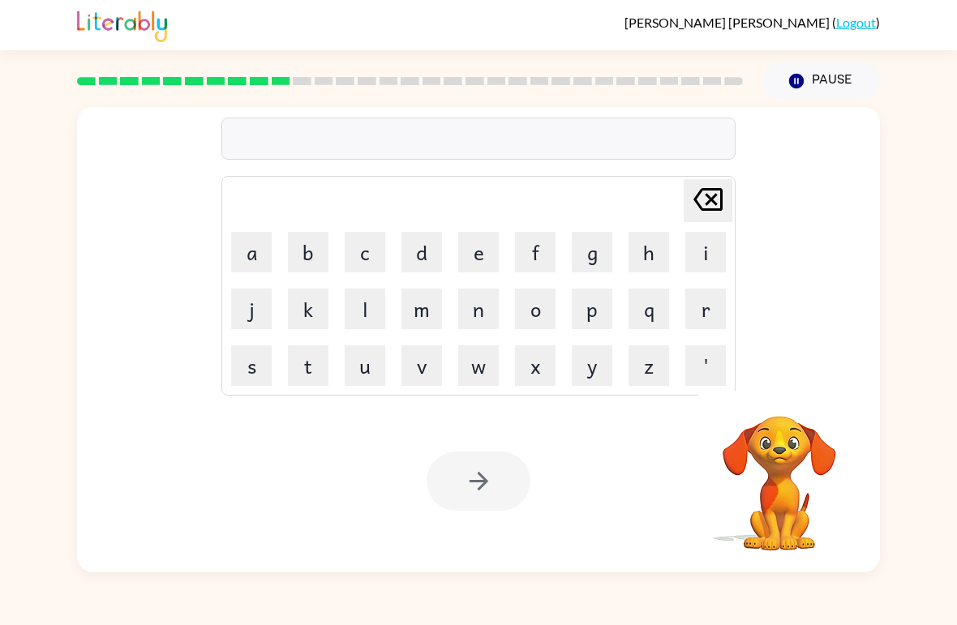
click at [412, 247] on button "d" at bounding box center [421, 252] width 41 height 41
click at [704, 243] on button "i" at bounding box center [705, 252] width 41 height 41
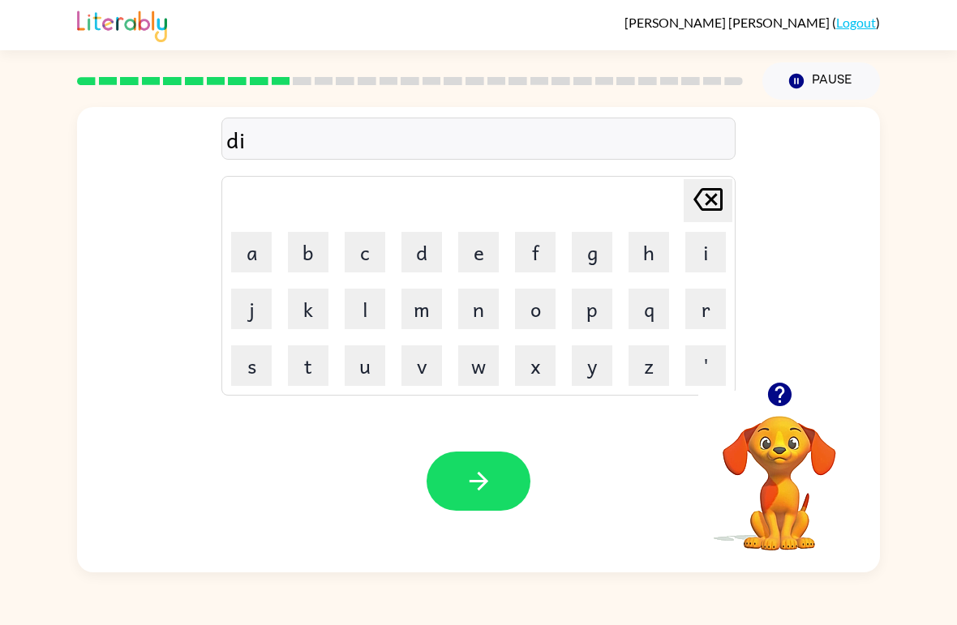
click at [255, 369] on button "s" at bounding box center [251, 365] width 41 height 41
click at [289, 371] on button "t" at bounding box center [308, 365] width 41 height 41
click at [693, 302] on button "r" at bounding box center [705, 309] width 41 height 41
click at [455, 245] on td "e" at bounding box center [478, 252] width 55 height 55
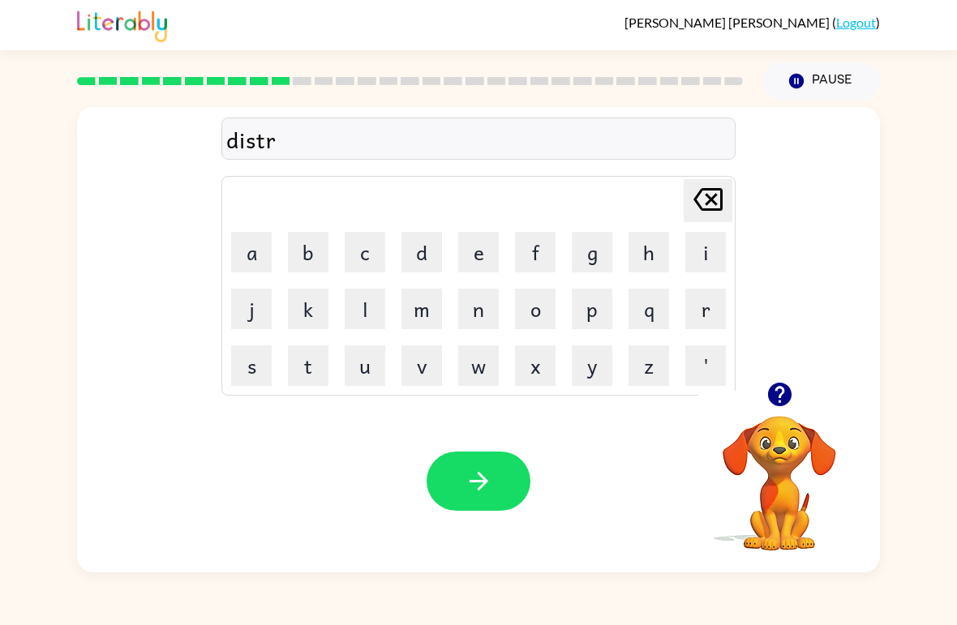
click at [234, 354] on button "s" at bounding box center [251, 365] width 41 height 41
click at [714, 197] on icon at bounding box center [707, 199] width 29 height 23
click at [498, 233] on button "e" at bounding box center [478, 252] width 41 height 41
click at [503, 238] on td "e" at bounding box center [478, 252] width 55 height 55
click at [474, 254] on button "e" at bounding box center [478, 252] width 41 height 41
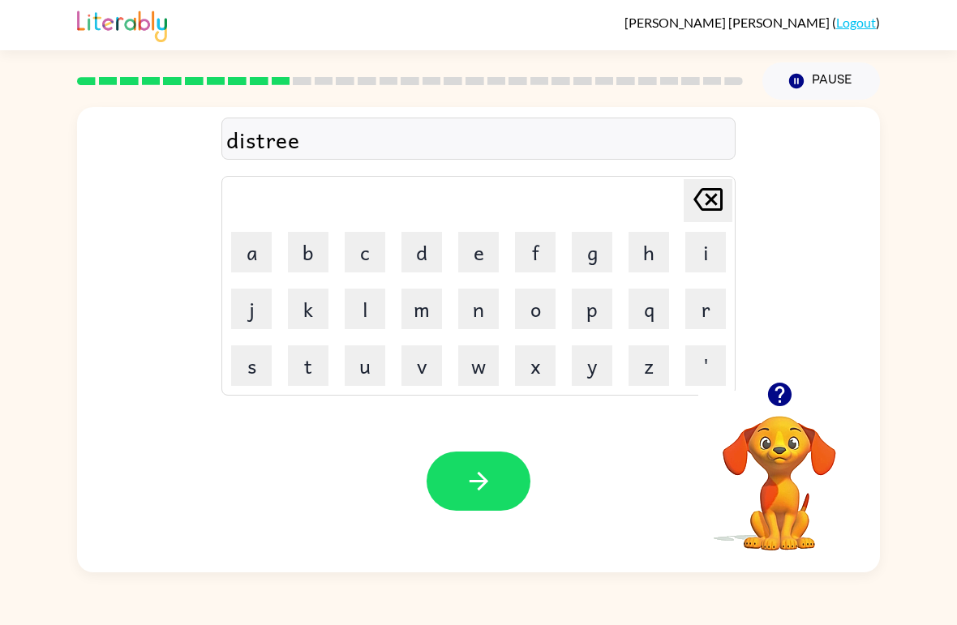
click at [261, 371] on button "s" at bounding box center [251, 365] width 41 height 41
click at [476, 461] on button "button" at bounding box center [479, 481] width 104 height 59
click at [608, 258] on button "g" at bounding box center [592, 252] width 41 height 41
click at [720, 314] on button "r" at bounding box center [705, 309] width 41 height 41
click at [549, 309] on button "o" at bounding box center [535, 309] width 41 height 41
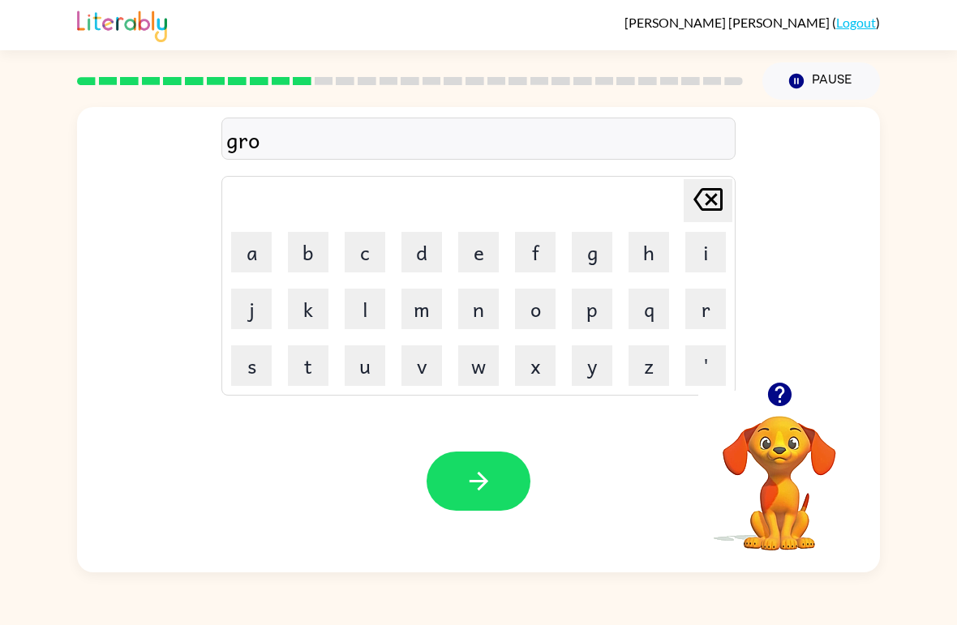
click at [483, 370] on button "w" at bounding box center [478, 365] width 41 height 41
click at [650, 256] on button "h" at bounding box center [648, 252] width 41 height 41
click at [318, 360] on button "t" at bounding box center [308, 365] width 41 height 41
click at [782, 397] on icon "button" at bounding box center [779, 395] width 24 height 24
click at [787, 391] on icon "button" at bounding box center [779, 395] width 24 height 24
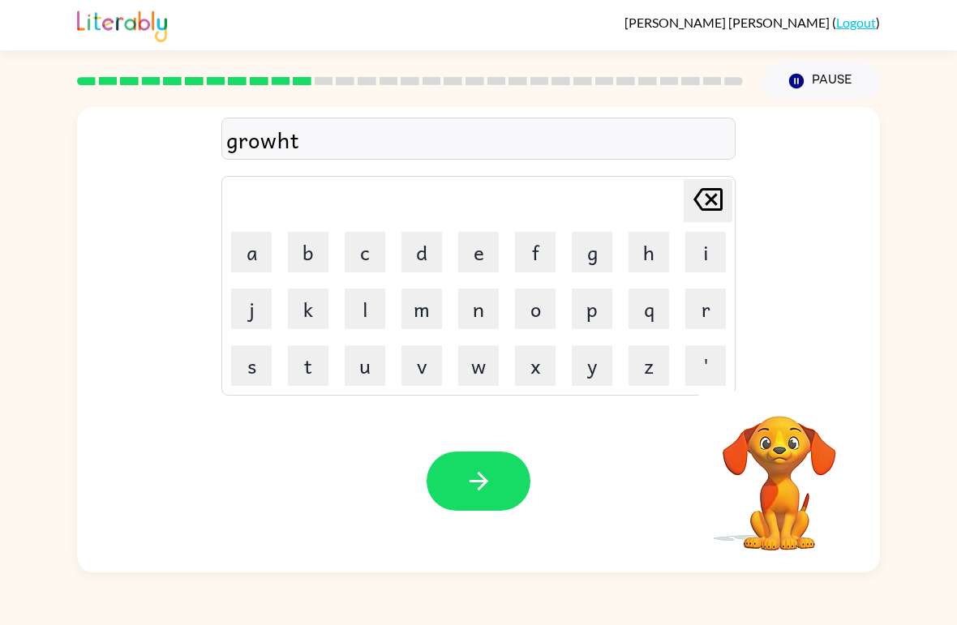
click at [710, 198] on icon at bounding box center [707, 199] width 29 height 23
click at [717, 201] on icon "Delete Delete last character input" at bounding box center [707, 199] width 39 height 39
click at [716, 200] on icon "Delete Delete last character input" at bounding box center [707, 199] width 39 height 39
click at [718, 202] on icon "Delete Delete last character input" at bounding box center [707, 199] width 39 height 39
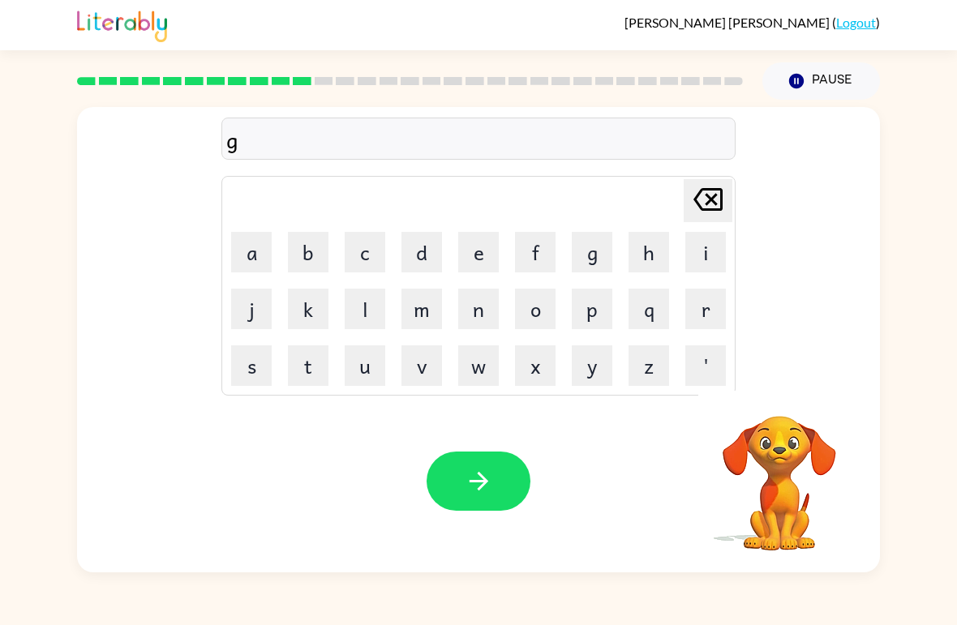
click at [718, 202] on icon "Delete Delete last character input" at bounding box center [707, 199] width 39 height 39
click at [312, 246] on button "b" at bounding box center [308, 252] width 41 height 41
click at [708, 204] on icon at bounding box center [707, 199] width 29 height 23
click at [781, 398] on icon "button" at bounding box center [779, 395] width 24 height 24
click at [479, 367] on button "w" at bounding box center [478, 365] width 41 height 41
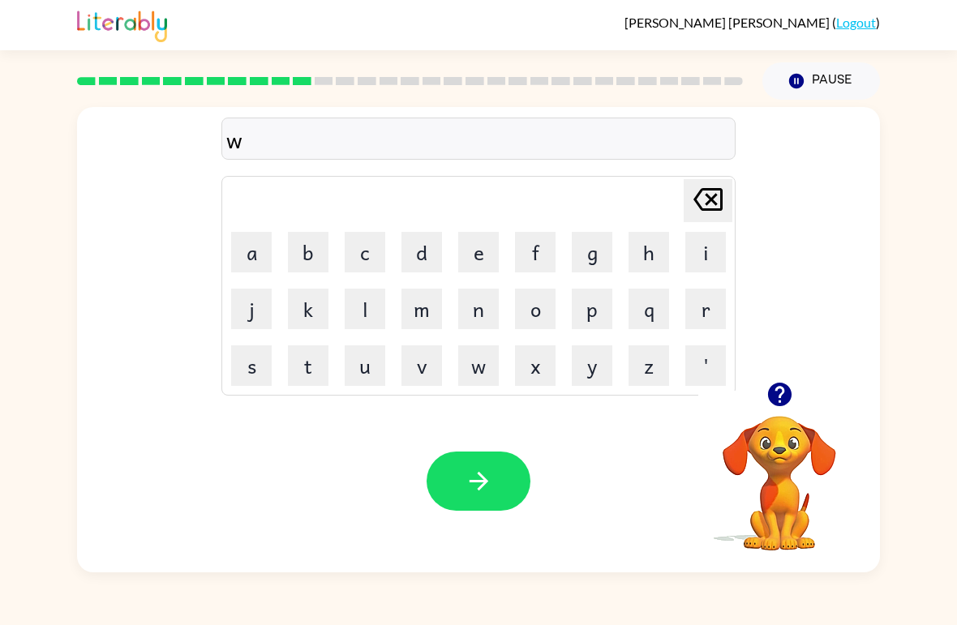
click at [711, 319] on button "r" at bounding box center [705, 309] width 41 height 41
click at [650, 250] on button "h" at bounding box center [648, 252] width 41 height 41
click at [535, 307] on button "o" at bounding box center [535, 309] width 41 height 41
click at [495, 367] on button "w" at bounding box center [478, 365] width 41 height 41
click at [649, 252] on button "h" at bounding box center [648, 252] width 41 height 41
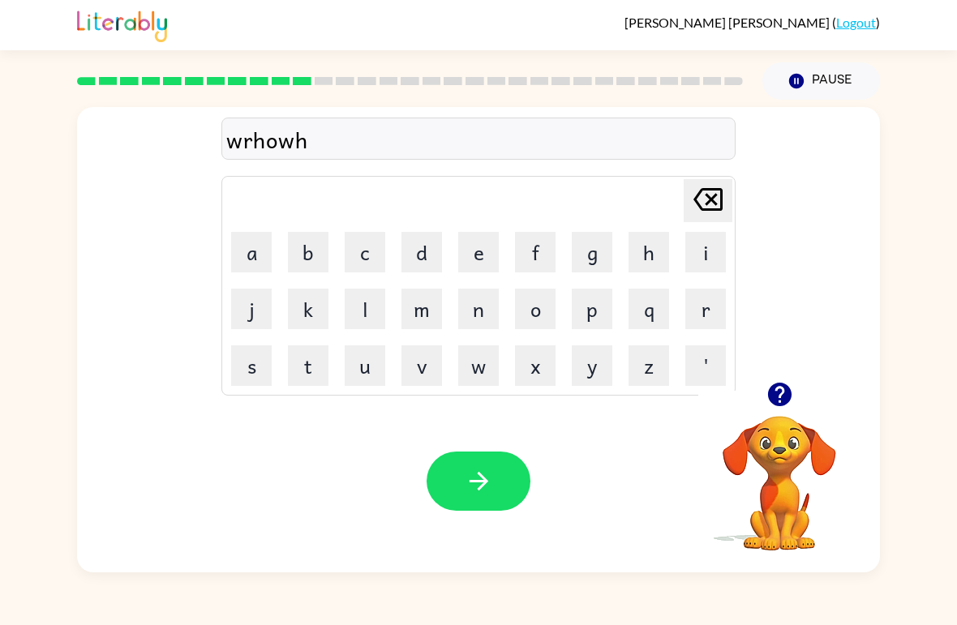
click at [312, 357] on button "t" at bounding box center [308, 365] width 41 height 41
click at [491, 459] on button "button" at bounding box center [479, 481] width 104 height 59
click at [375, 365] on button "u" at bounding box center [365, 365] width 41 height 41
click at [607, 316] on button "p" at bounding box center [592, 309] width 41 height 41
click at [590, 260] on button "g" at bounding box center [592, 252] width 41 height 41
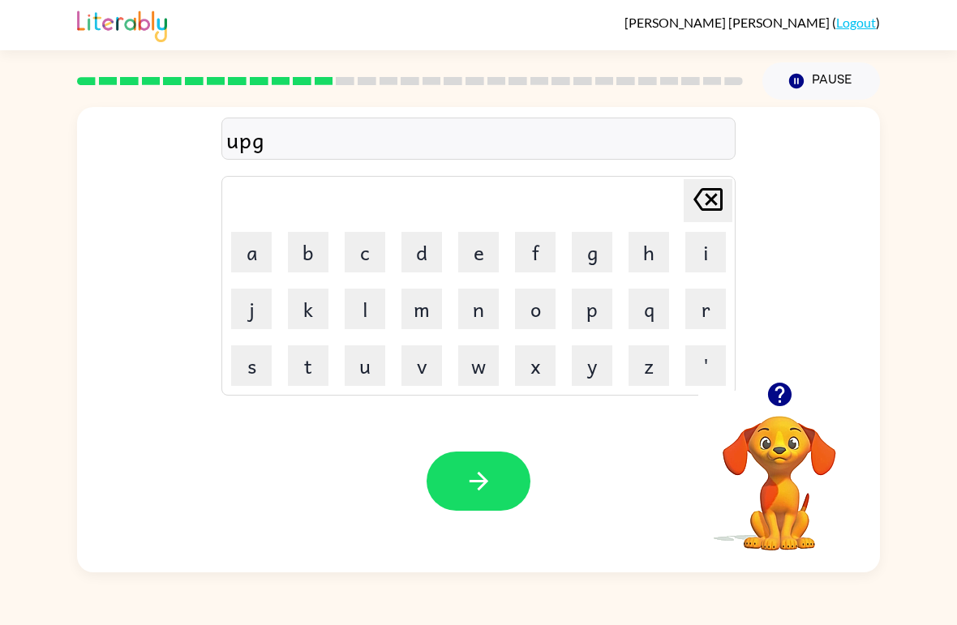
click at [694, 307] on button "r" at bounding box center [705, 309] width 41 height 41
click at [249, 298] on button "j" at bounding box center [251, 309] width 41 height 41
click at [715, 201] on icon "Delete Delete last character input" at bounding box center [707, 199] width 39 height 39
click at [251, 250] on button "a" at bounding box center [251, 252] width 41 height 41
click at [435, 252] on button "d" at bounding box center [421, 252] width 41 height 41
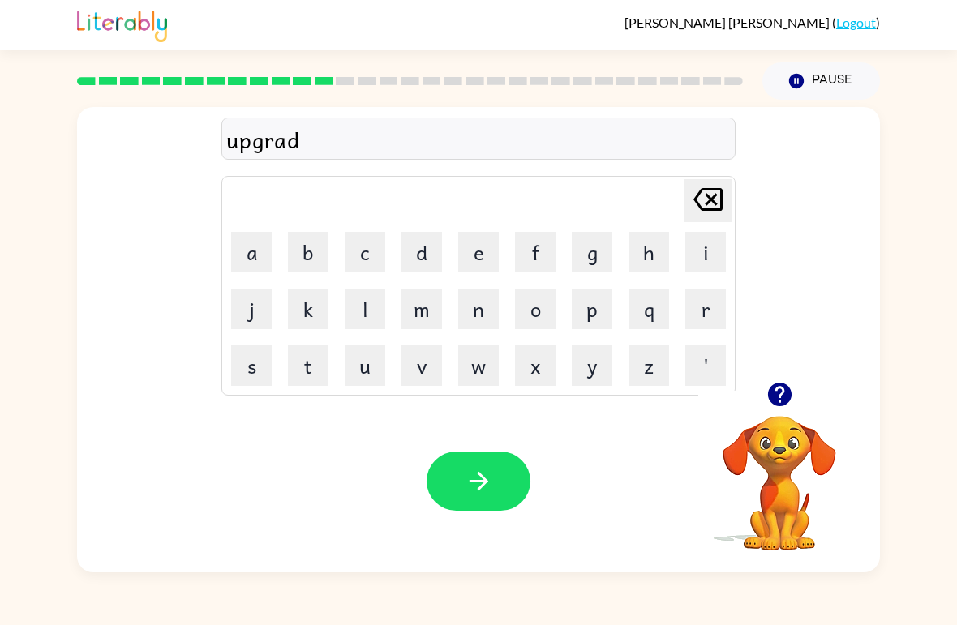
click at [481, 266] on button "e" at bounding box center [478, 252] width 41 height 41
click at [485, 477] on icon "button" at bounding box center [479, 481] width 28 height 28
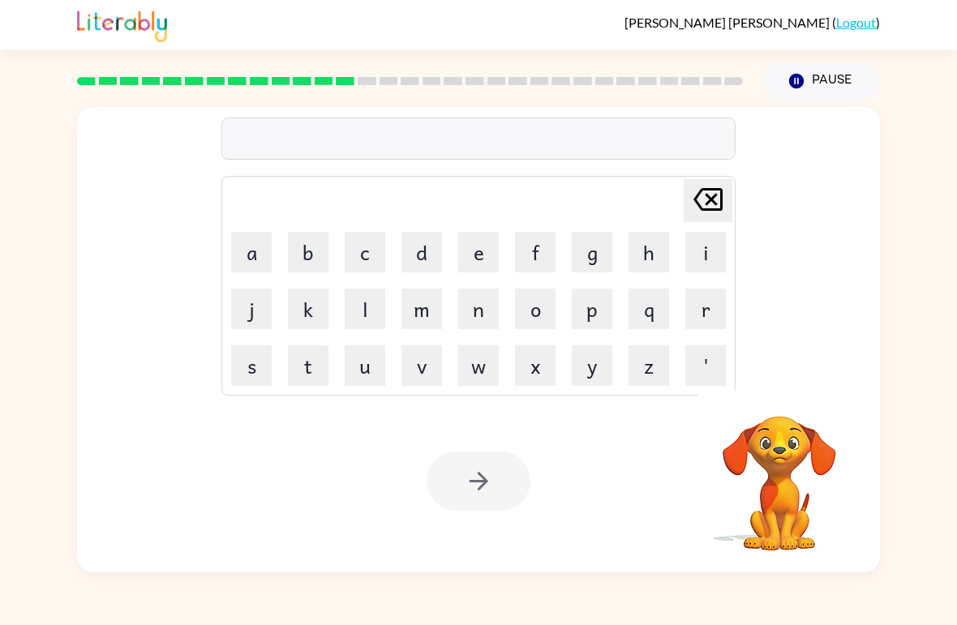
click at [428, 319] on button "m" at bounding box center [421, 309] width 41 height 41
click at [261, 243] on button "a" at bounding box center [251, 252] width 41 height 41
click at [440, 251] on button "d" at bounding box center [421, 252] width 41 height 41
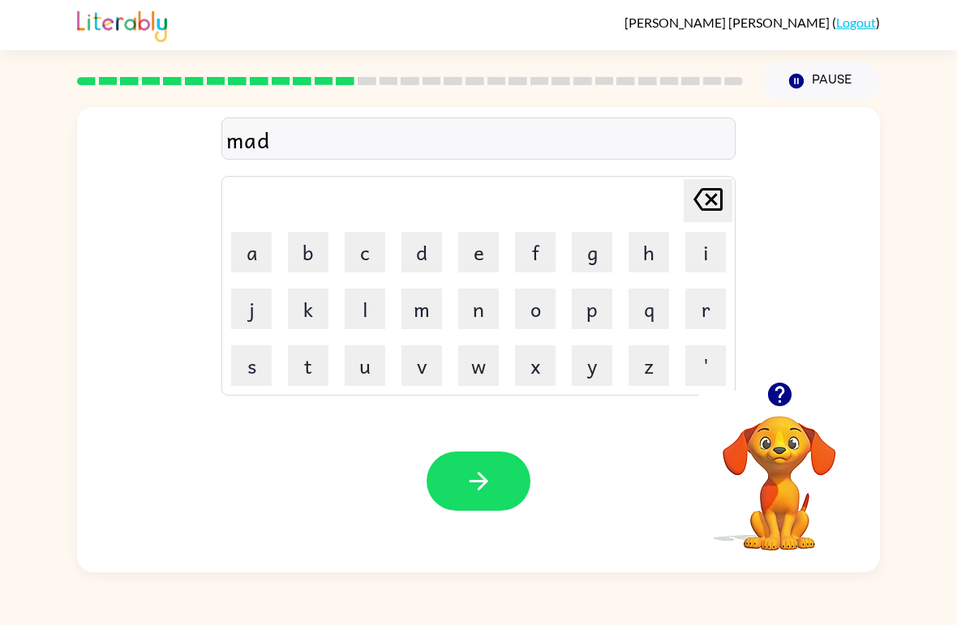
click at [493, 317] on button "n" at bounding box center [478, 309] width 41 height 41
click at [488, 258] on button "e" at bounding box center [478, 252] width 41 height 41
click at [484, 255] on button "e" at bounding box center [478, 252] width 41 height 41
click at [726, 190] on icon "Delete Delete last character input" at bounding box center [707, 199] width 39 height 39
click at [249, 370] on button "s" at bounding box center [251, 365] width 41 height 41
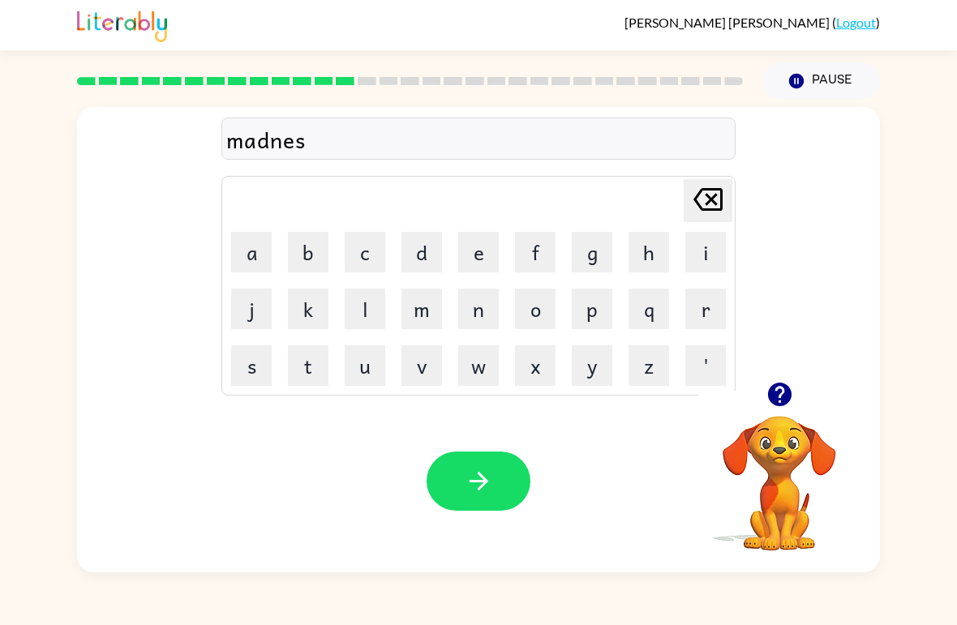
click at [485, 470] on icon "button" at bounding box center [479, 481] width 28 height 28
click at [778, 405] on icon "button" at bounding box center [779, 395] width 24 height 24
click at [294, 264] on button "b" at bounding box center [308, 252] width 41 height 41
click at [540, 313] on button "o" at bounding box center [535, 309] width 41 height 41
click at [337, 368] on td "u" at bounding box center [364, 365] width 55 height 55
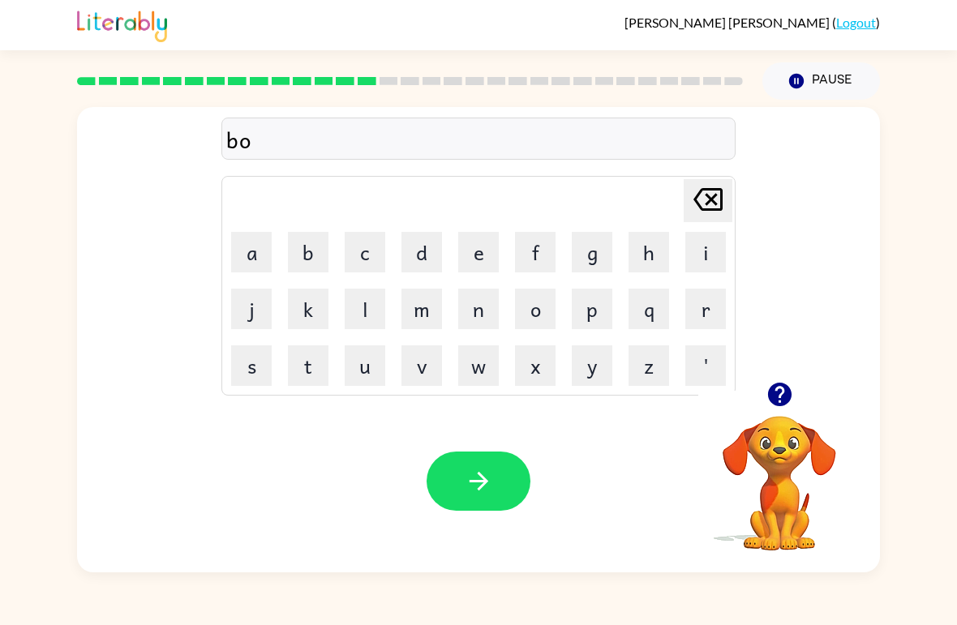
click at [374, 366] on button "u" at bounding box center [365, 365] width 41 height 41
click at [491, 312] on button "n" at bounding box center [478, 309] width 41 height 41
click at [371, 357] on button "u" at bounding box center [365, 365] width 41 height 41
click at [243, 380] on button "s" at bounding box center [251, 365] width 41 height 41
click at [487, 471] on icon "button" at bounding box center [479, 481] width 28 height 28
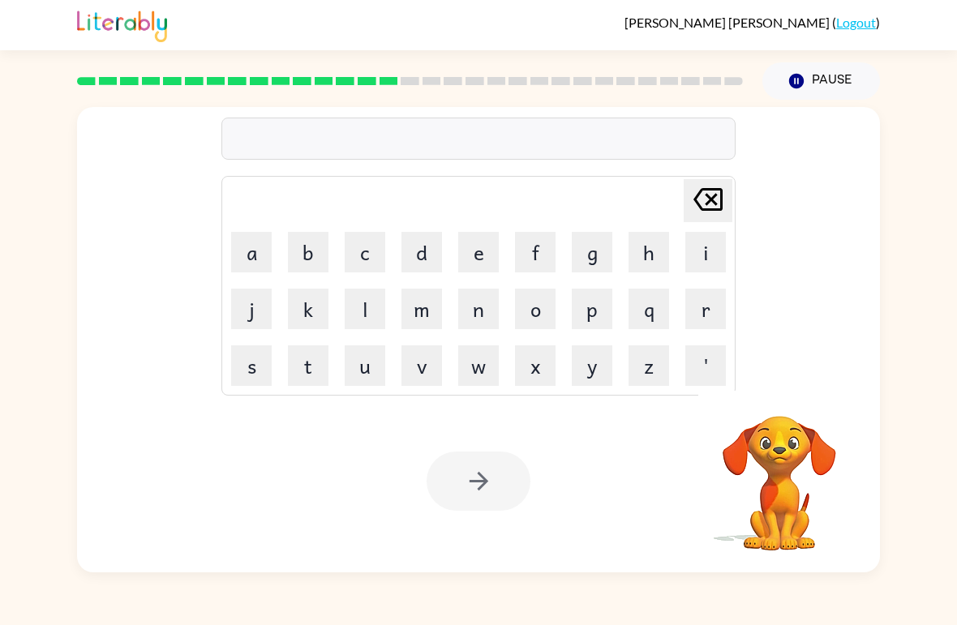
click at [243, 372] on button "s" at bounding box center [251, 365] width 41 height 41
click at [487, 371] on button "w" at bounding box center [478, 365] width 41 height 41
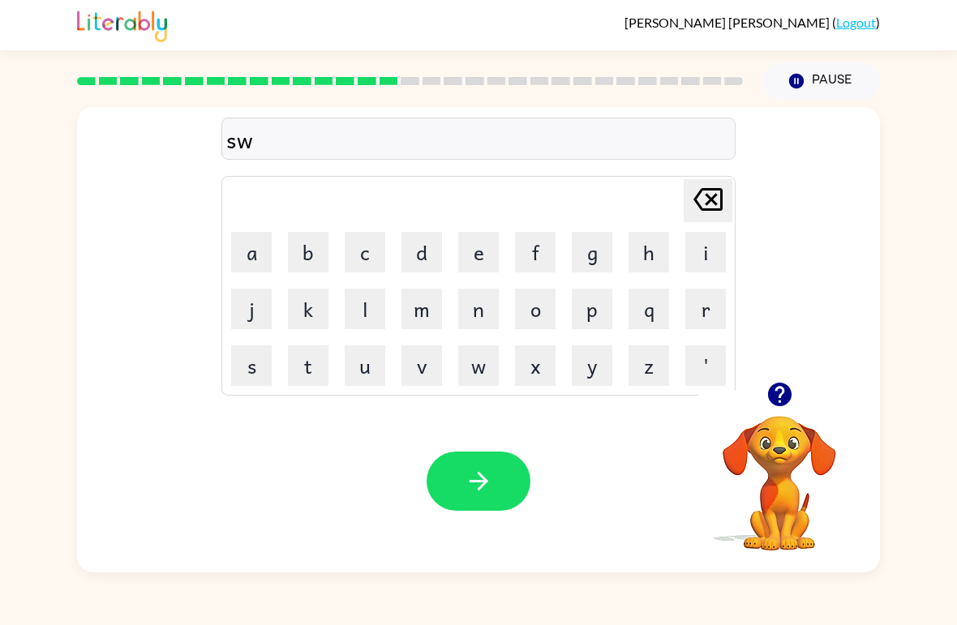
click at [517, 322] on button "o" at bounding box center [535, 309] width 41 height 41
click at [717, 315] on button "r" at bounding box center [705, 309] width 41 height 41
click at [430, 307] on button "m" at bounding box center [421, 309] width 41 height 41
click at [473, 485] on icon "button" at bounding box center [479, 481] width 28 height 28
click at [784, 386] on icon "button" at bounding box center [779, 395] width 24 height 24
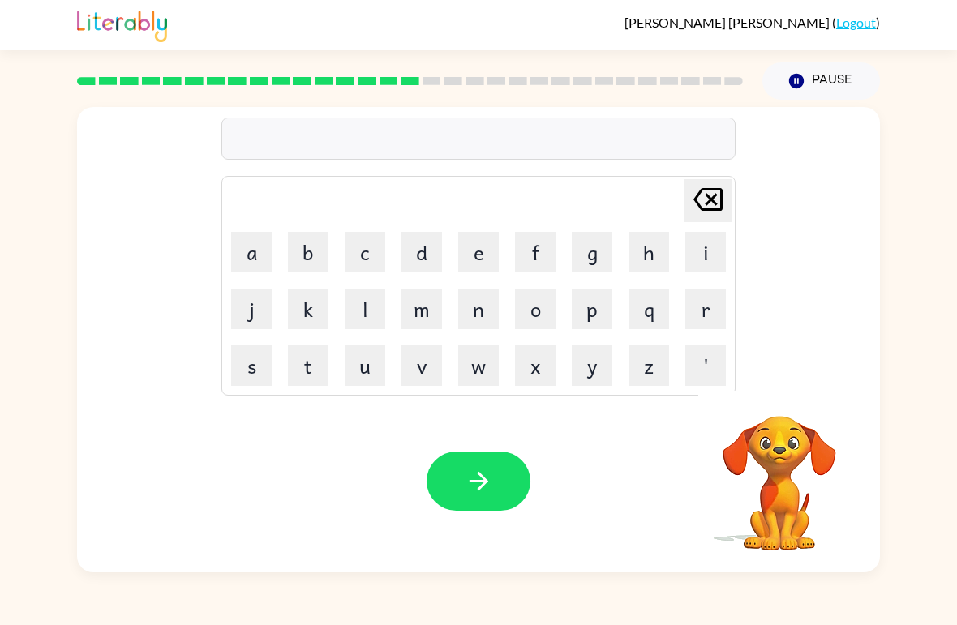
click at [784, 392] on video "Your browser must support playing .mp4 files to use Literably. Please try using…" at bounding box center [779, 472] width 162 height 162
click at [602, 256] on button "g" at bounding box center [592, 252] width 41 height 41
click at [710, 316] on button "r" at bounding box center [705, 309] width 41 height 41
click at [257, 247] on button "a" at bounding box center [251, 252] width 41 height 41
click at [441, 305] on button "m" at bounding box center [421, 309] width 41 height 41
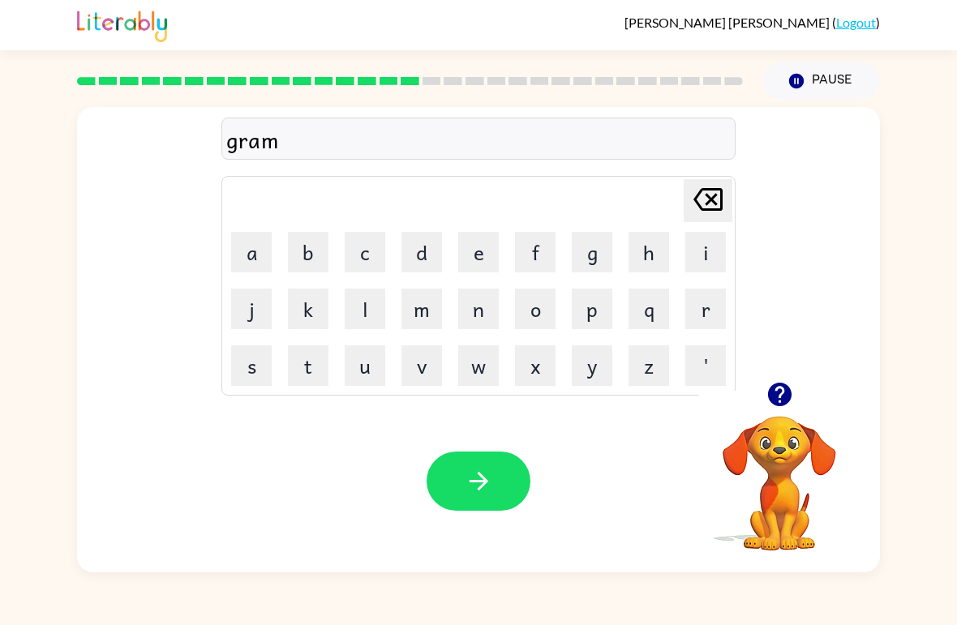
click at [487, 255] on button "e" at bounding box center [478, 252] width 41 height 41
click at [501, 483] on button "button" at bounding box center [479, 481] width 104 height 59
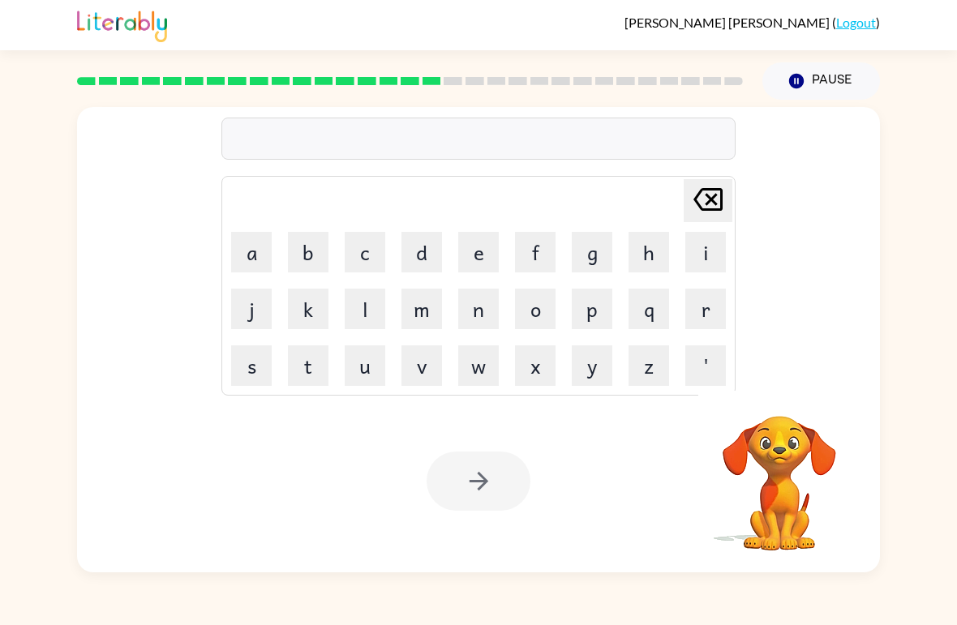
click at [783, 410] on video "Your browser must support playing .mp4 files to use Literably. Please try using…" at bounding box center [779, 472] width 162 height 162
click at [779, 426] on video "Your browser must support playing .mp4 files to use Literably. Please try using…" at bounding box center [779, 472] width 162 height 162
click at [792, 398] on icon "button" at bounding box center [780, 394] width 28 height 28
click at [315, 248] on button "b" at bounding box center [308, 252] width 41 height 41
click at [710, 322] on button "r" at bounding box center [705, 309] width 41 height 41
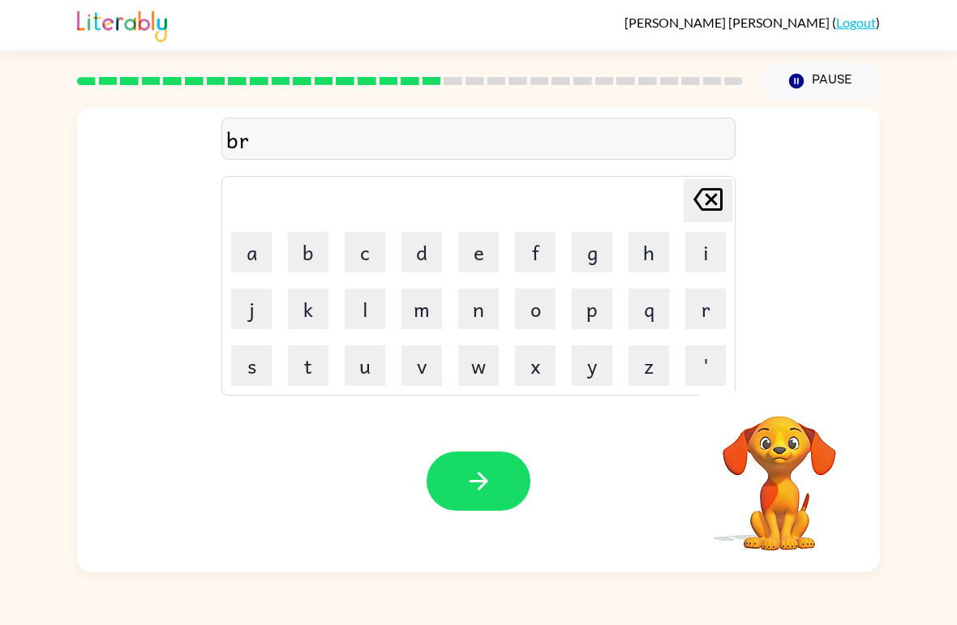
click at [701, 255] on button "i" at bounding box center [705, 252] width 41 height 41
click at [427, 319] on button "m" at bounding box center [421, 309] width 41 height 41
click at [706, 250] on button "i" at bounding box center [705, 252] width 41 height 41
click at [485, 317] on button "n" at bounding box center [478, 309] width 41 height 41
click at [594, 242] on button "g" at bounding box center [592, 252] width 41 height 41
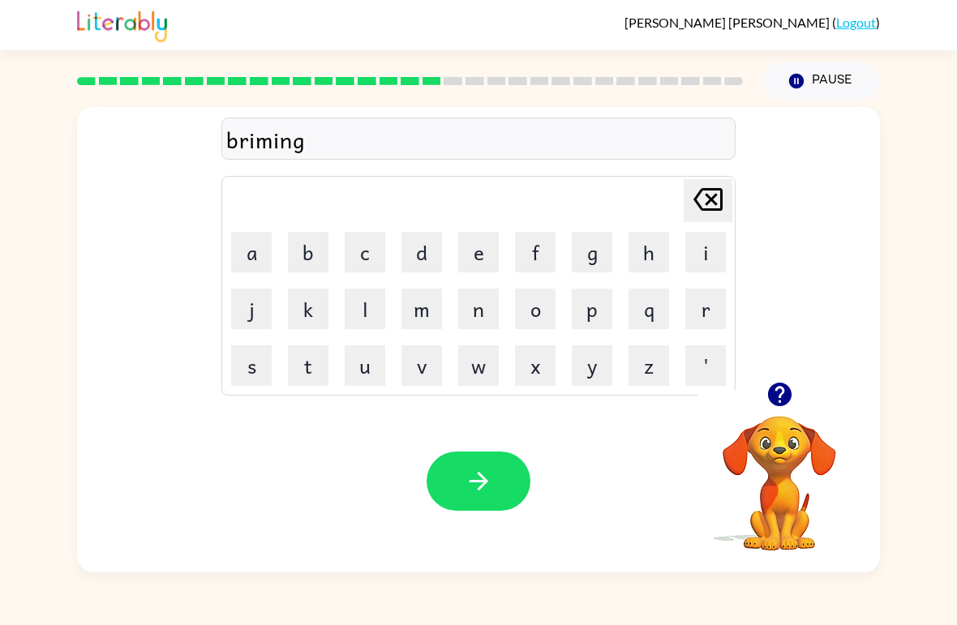
click at [499, 491] on button "button" at bounding box center [479, 481] width 104 height 59
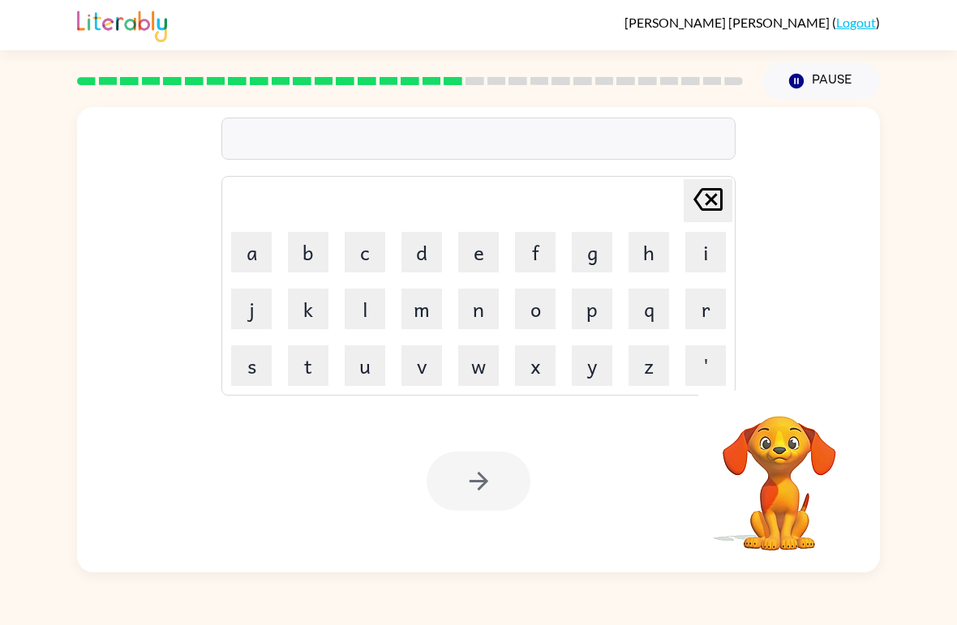
click at [706, 313] on button "r" at bounding box center [705, 309] width 41 height 41
click at [716, 251] on button "i" at bounding box center [705, 252] width 41 height 41
click at [265, 379] on button "s" at bounding box center [251, 365] width 41 height 41
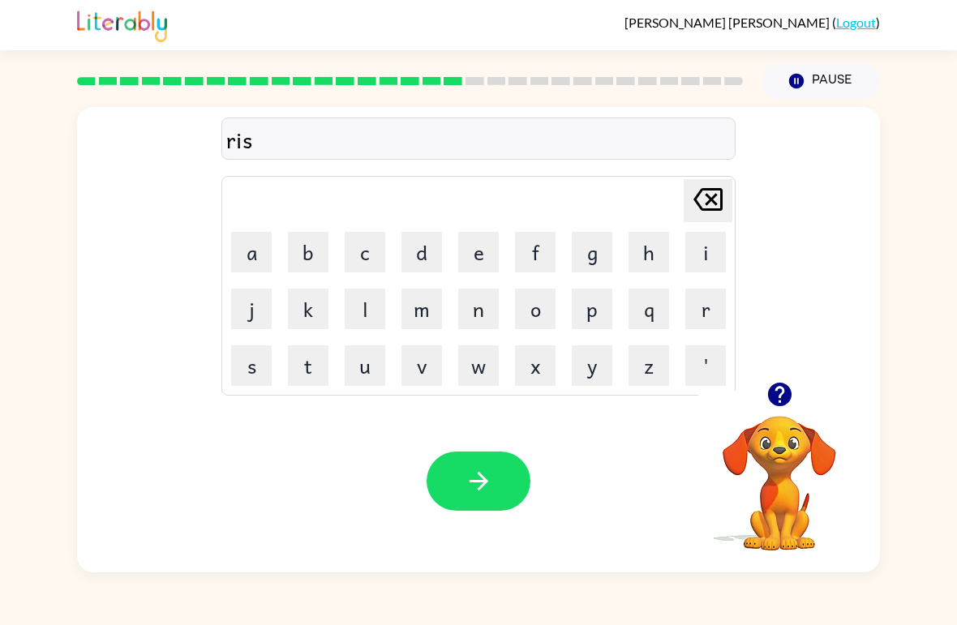
click at [380, 258] on button "c" at bounding box center [365, 252] width 41 height 41
click at [299, 314] on button "k" at bounding box center [308, 309] width 41 height 41
click at [723, 236] on button "i" at bounding box center [705, 252] width 41 height 41
click at [478, 248] on button "e" at bounding box center [478, 252] width 41 height 41
click at [239, 367] on button "s" at bounding box center [251, 365] width 41 height 41
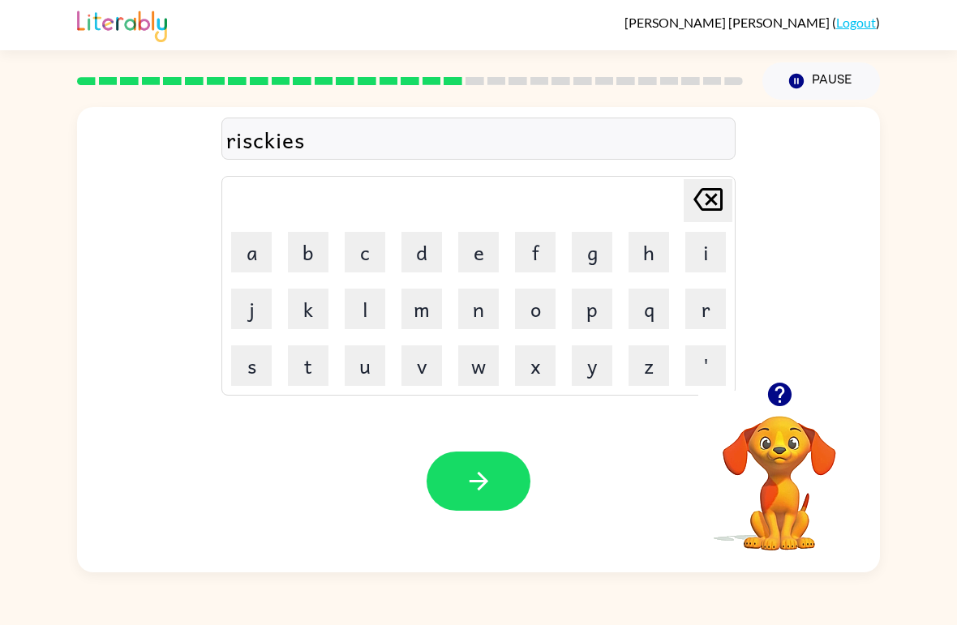
click at [301, 361] on button "t" at bounding box center [308, 365] width 41 height 41
click at [488, 496] on button "button" at bounding box center [479, 481] width 104 height 59
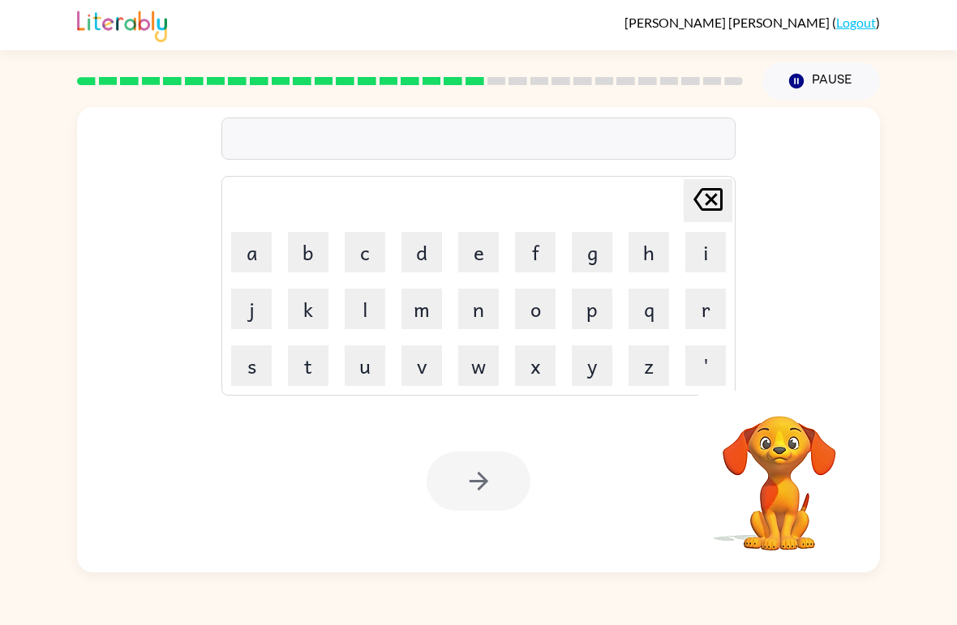
click at [270, 255] on button "a" at bounding box center [251, 252] width 41 height 41
click at [714, 313] on button "r" at bounding box center [705, 309] width 41 height 41
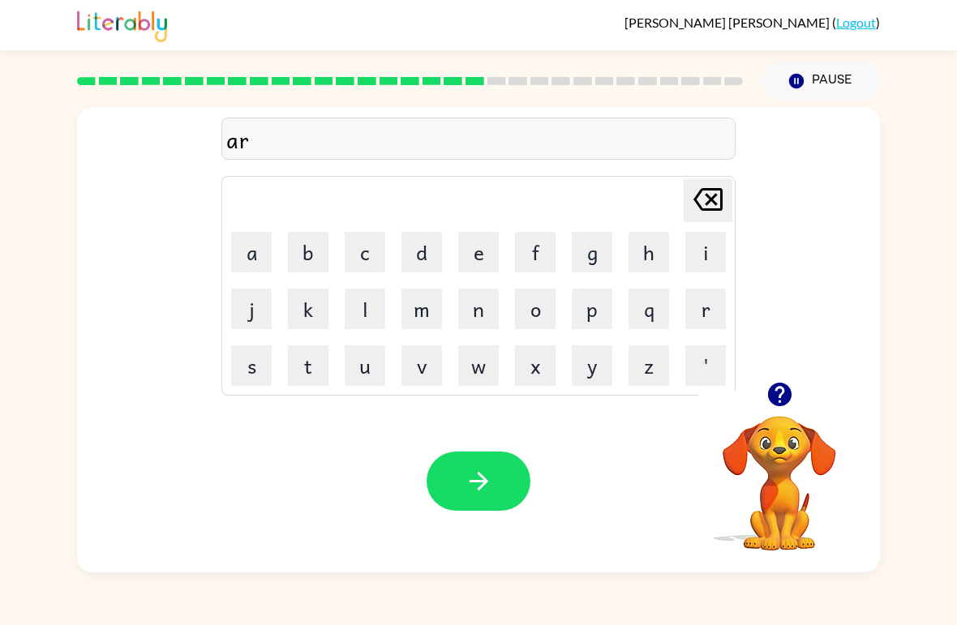
click at [304, 366] on button "t" at bounding box center [308, 365] width 41 height 41
click at [783, 396] on icon "button" at bounding box center [779, 395] width 24 height 24
click at [491, 252] on button "e" at bounding box center [478, 252] width 41 height 41
click at [723, 208] on icon at bounding box center [707, 199] width 29 height 23
click at [722, 208] on icon at bounding box center [707, 199] width 29 height 23
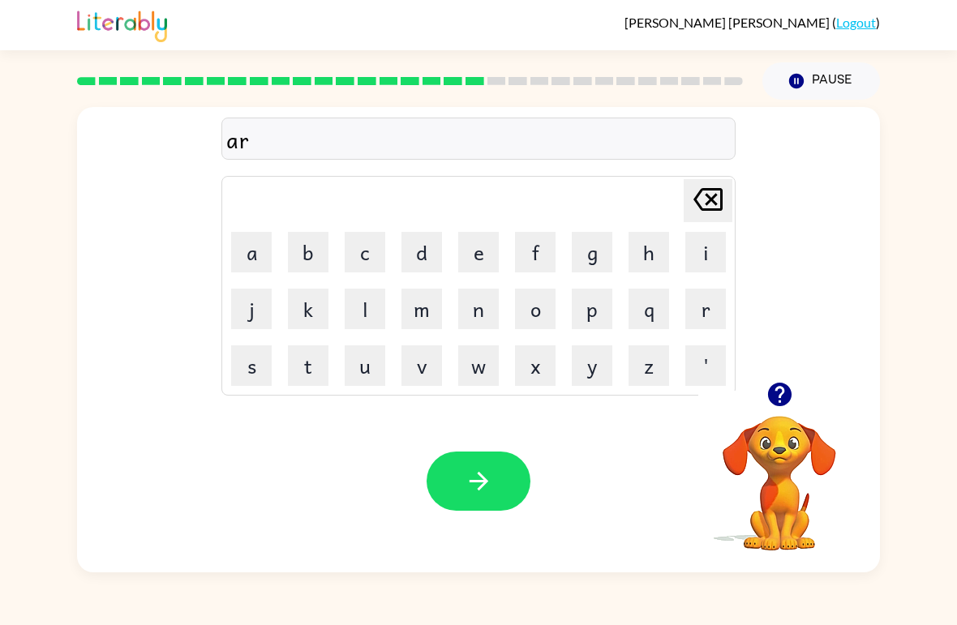
click at [722, 204] on icon at bounding box center [707, 199] width 29 height 23
click at [721, 204] on icon at bounding box center [707, 199] width 29 height 23
click at [793, 404] on icon "button" at bounding box center [780, 394] width 28 height 28
click at [252, 258] on button "a" at bounding box center [251, 252] width 41 height 41
click at [712, 328] on button "r" at bounding box center [705, 309] width 41 height 41
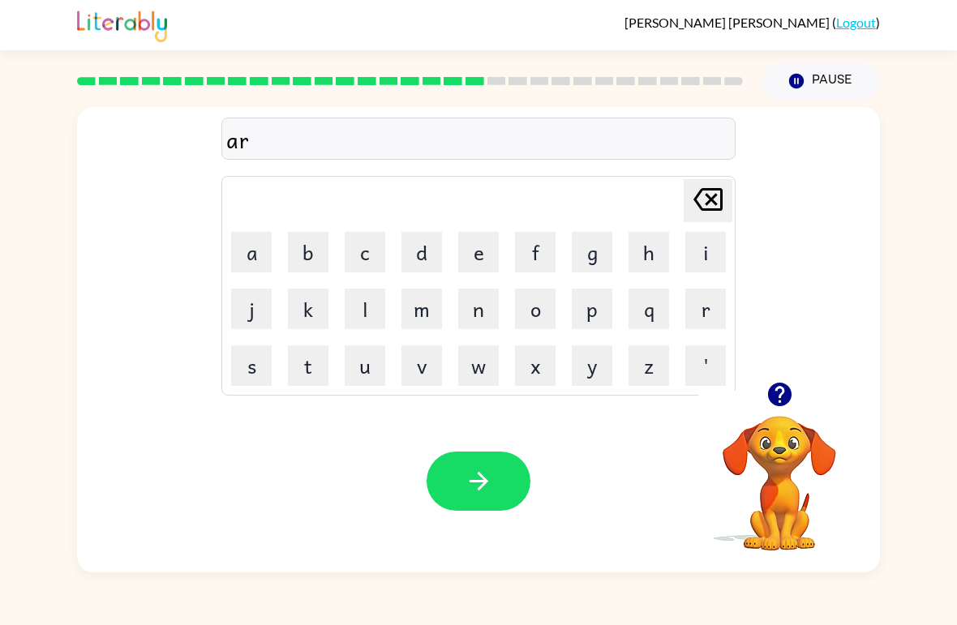
click at [789, 402] on icon "button" at bounding box center [780, 394] width 28 height 28
click at [347, 264] on button "c" at bounding box center [365, 252] width 41 height 41
click at [650, 261] on button "h" at bounding box center [648, 252] width 41 height 41
click at [482, 367] on button "w" at bounding box center [478, 365] width 41 height 41
click at [263, 300] on button "j" at bounding box center [251, 309] width 41 height 41
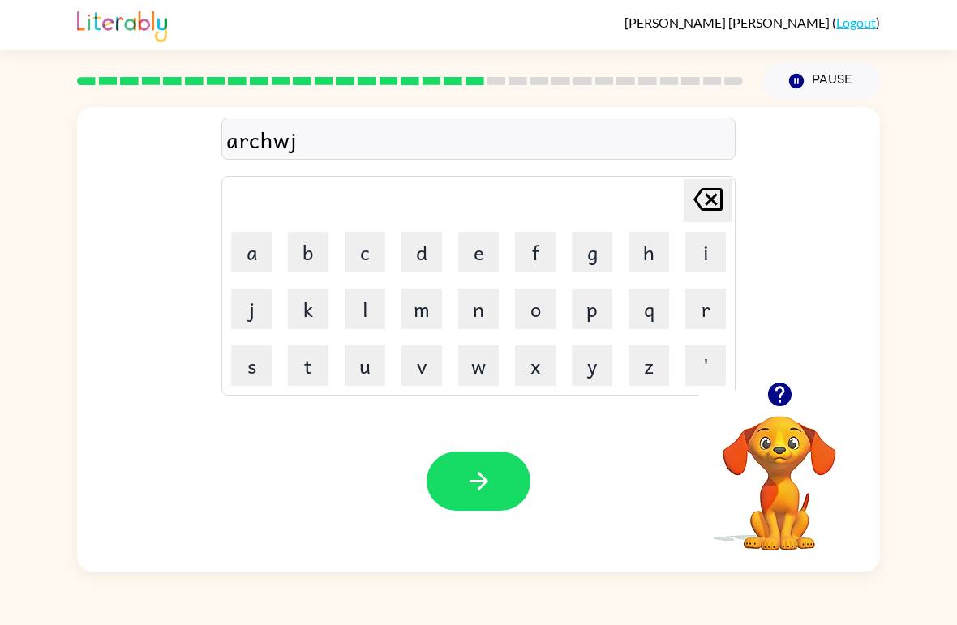
click at [591, 375] on button "y" at bounding box center [592, 365] width 41 height 41
click at [725, 197] on icon "Delete Delete last character input" at bounding box center [707, 199] width 39 height 39
click at [724, 197] on icon "Delete Delete last character input" at bounding box center [707, 199] width 39 height 39
click at [249, 260] on button "a" at bounding box center [251, 252] width 41 height 41
click at [580, 345] on button "y" at bounding box center [592, 365] width 41 height 41
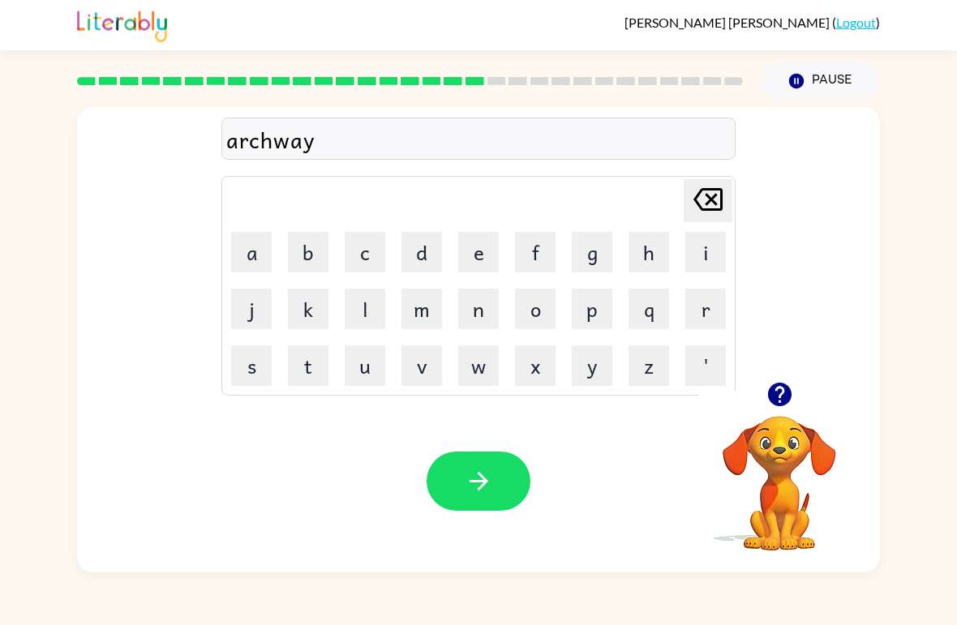
click at [478, 478] on icon "button" at bounding box center [479, 481] width 28 height 28
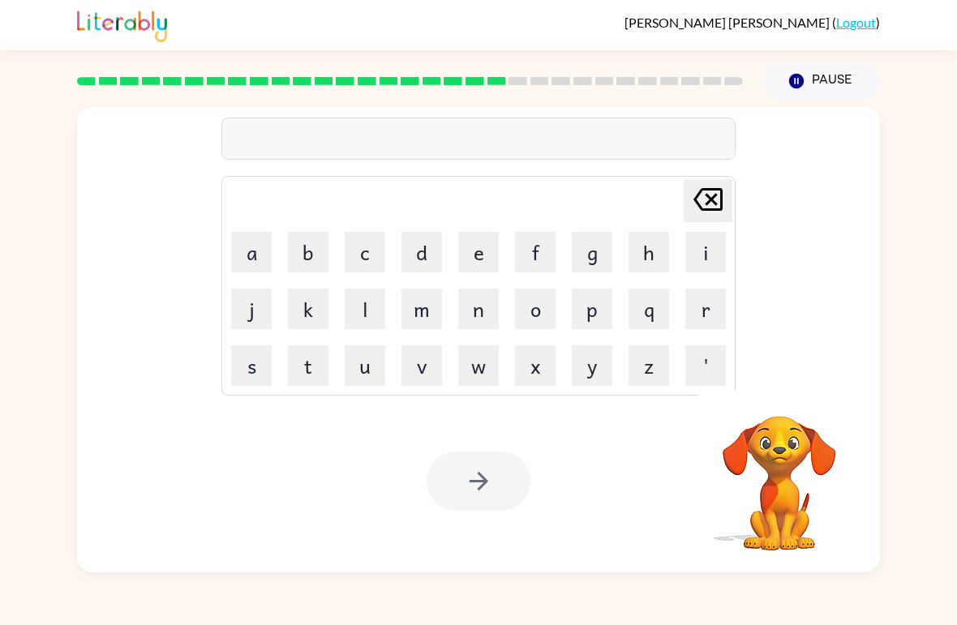
click at [536, 261] on button "f" at bounding box center [535, 252] width 41 height 41
click at [543, 313] on button "o" at bounding box center [535, 309] width 41 height 41
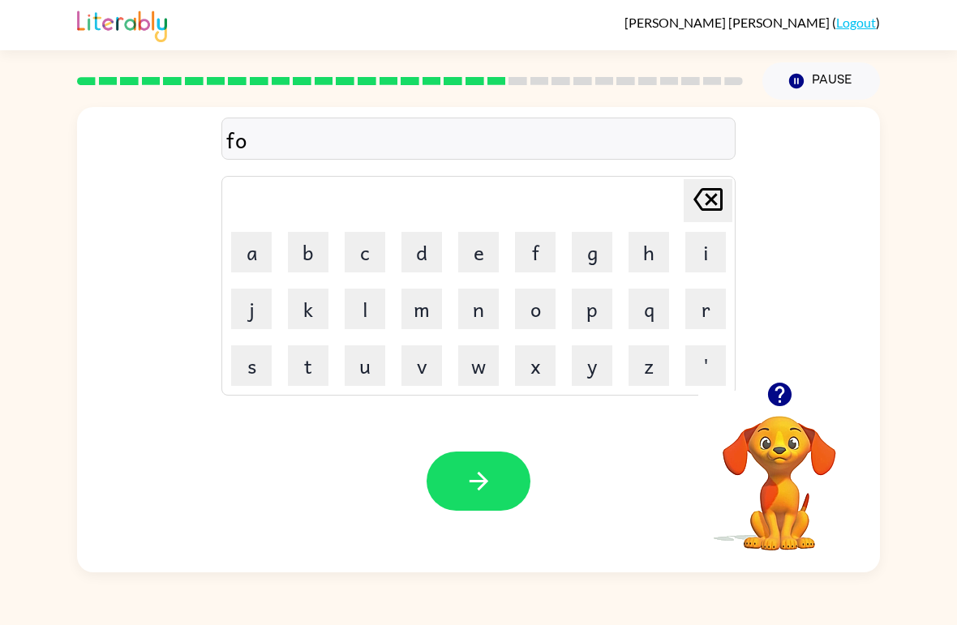
click at [542, 325] on button "o" at bounding box center [535, 309] width 41 height 41
click at [363, 317] on button "l" at bounding box center [365, 309] width 41 height 41
click at [547, 306] on button "o" at bounding box center [535, 309] width 41 height 41
click at [474, 373] on button "w" at bounding box center [478, 365] width 41 height 41
click at [720, 193] on icon at bounding box center [707, 199] width 29 height 23
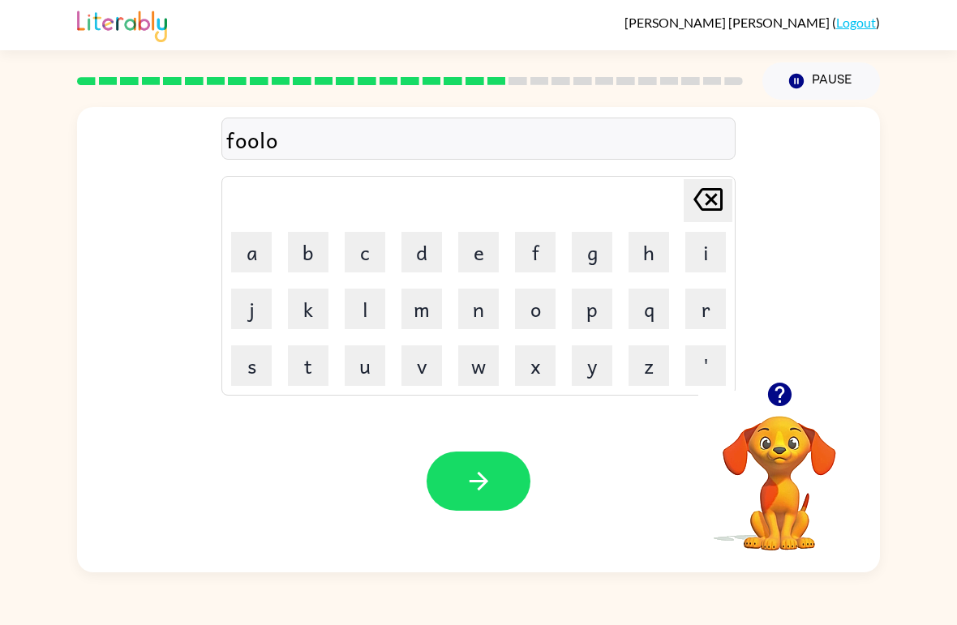
click at [720, 192] on icon at bounding box center [707, 199] width 29 height 23
click at [724, 187] on icon "Delete Delete last character input" at bounding box center [707, 199] width 39 height 39
click at [356, 302] on button "l" at bounding box center [365, 309] width 41 height 41
click at [545, 315] on button "o" at bounding box center [535, 309] width 41 height 41
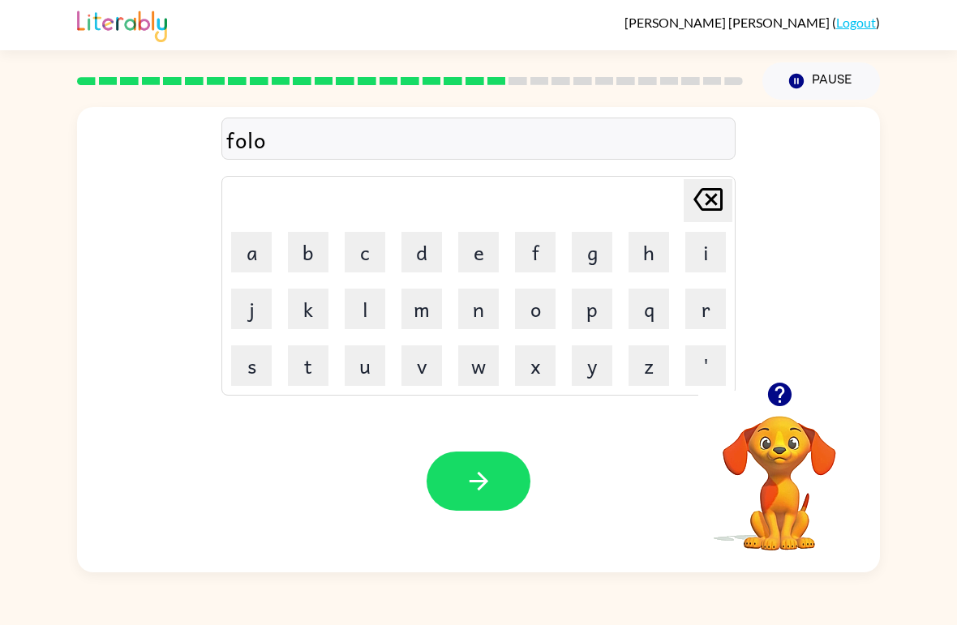
click at [492, 375] on button "w" at bounding box center [478, 365] width 41 height 41
click at [731, 193] on button "Delete Delete last character input" at bounding box center [708, 200] width 49 height 43
click at [716, 207] on icon "Delete Delete last character input" at bounding box center [707, 199] width 39 height 39
click at [521, 320] on button "o" at bounding box center [535, 309] width 41 height 41
click at [521, 319] on button "o" at bounding box center [535, 309] width 41 height 41
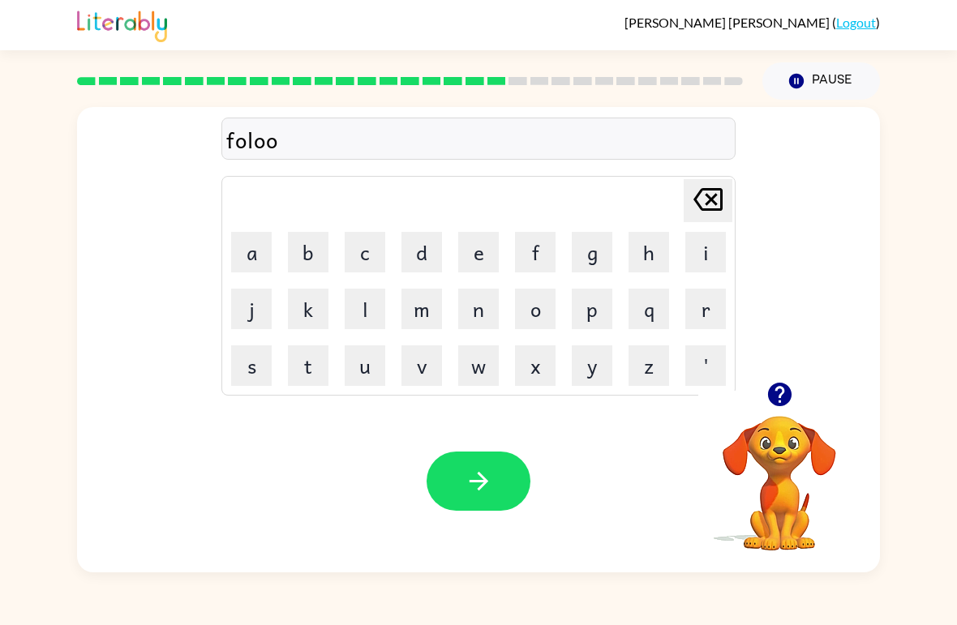
click at [472, 362] on button "w" at bounding box center [478, 365] width 41 height 41
click at [504, 486] on button "button" at bounding box center [479, 481] width 104 height 59
click at [783, 397] on icon "button" at bounding box center [779, 395] width 24 height 24
click at [257, 370] on button "s" at bounding box center [251, 365] width 41 height 41
click at [492, 250] on button "e" at bounding box center [478, 252] width 41 height 41
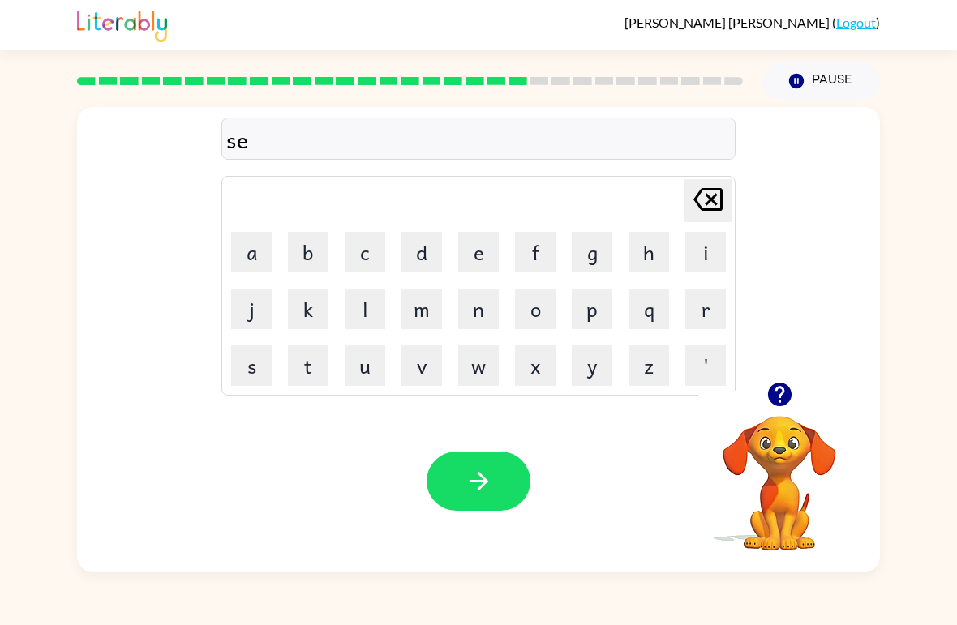
click at [471, 325] on button "n" at bounding box center [478, 309] width 41 height 41
click at [318, 364] on button "t" at bounding box center [308, 365] width 41 height 41
click at [706, 253] on button "i" at bounding box center [705, 252] width 41 height 41
click at [596, 319] on button "p" at bounding box center [592, 309] width 41 height 41
click at [483, 261] on button "e" at bounding box center [478, 252] width 41 height 41
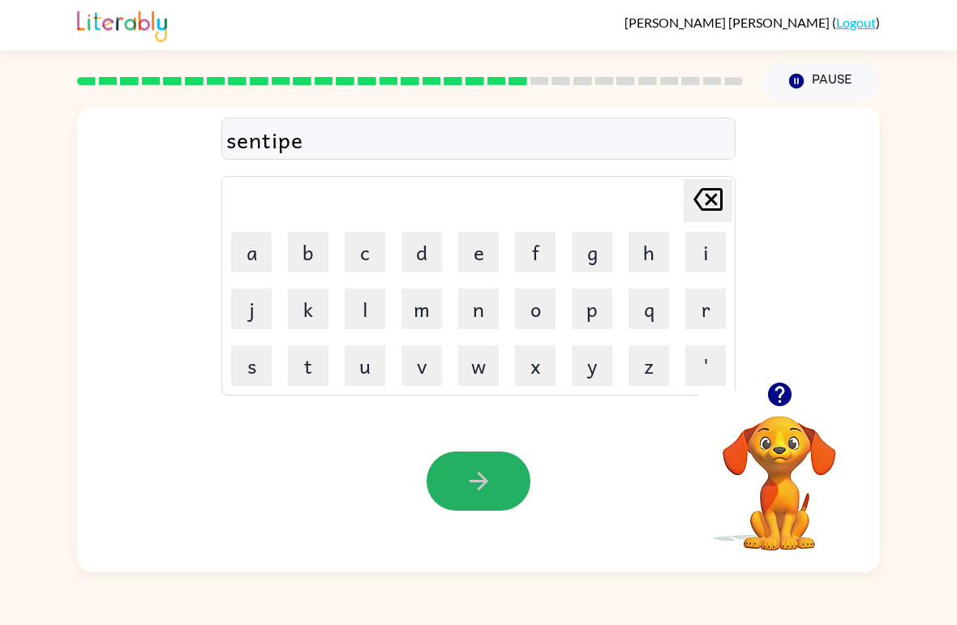
click at [512, 480] on button "button" at bounding box center [479, 481] width 104 height 59
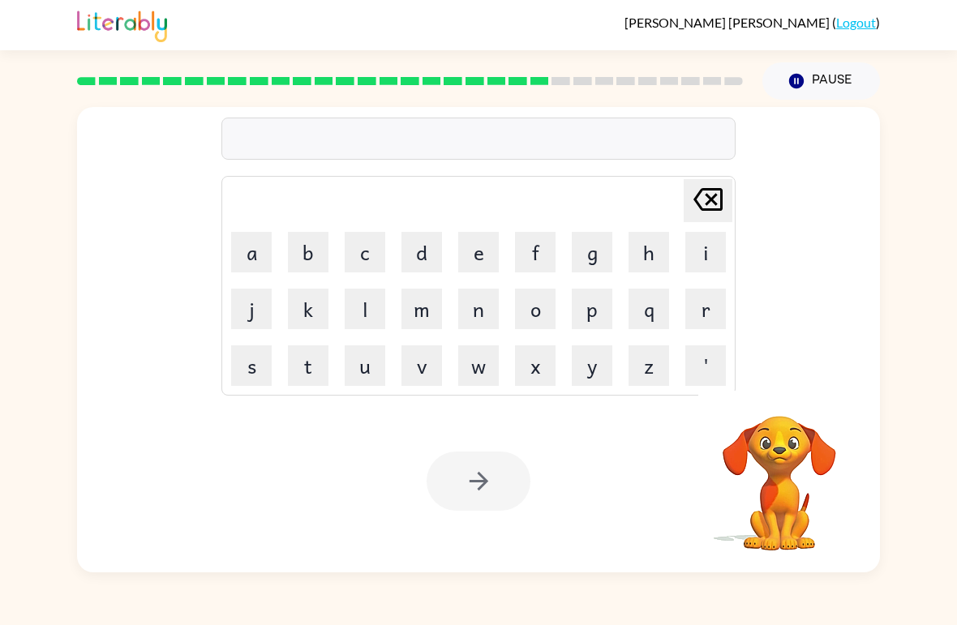
click at [259, 373] on button "s" at bounding box center [251, 365] width 41 height 41
click at [363, 381] on button "u" at bounding box center [365, 365] width 41 height 41
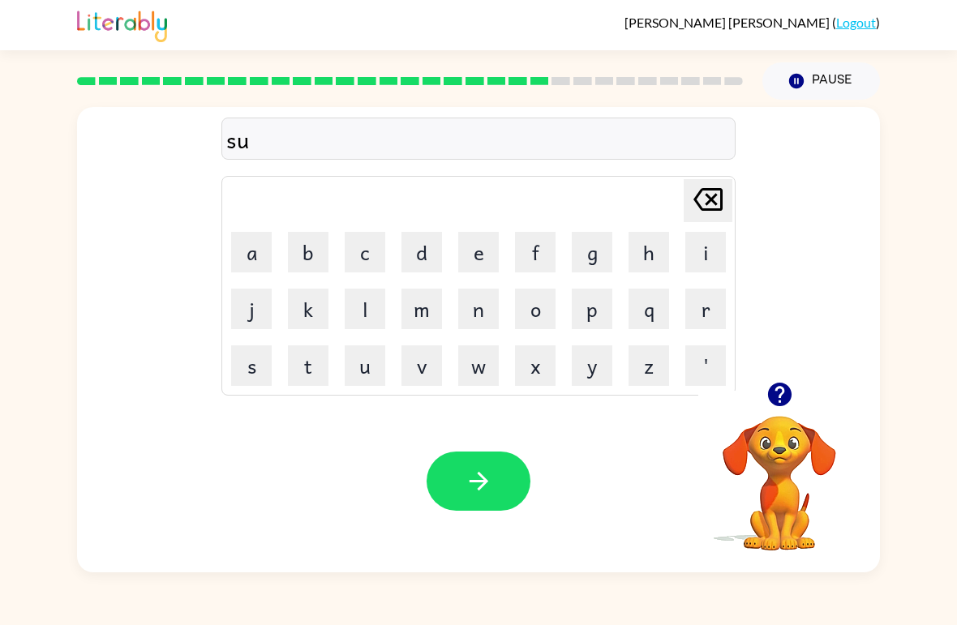
click at [254, 367] on button "s" at bounding box center [251, 365] width 41 height 41
click at [318, 360] on button "t" at bounding box center [308, 365] width 41 height 41
click at [255, 253] on button "a" at bounding box center [251, 252] width 41 height 41
click at [696, 267] on button "i" at bounding box center [705, 252] width 41 height 41
click at [487, 317] on button "n" at bounding box center [478, 309] width 41 height 41
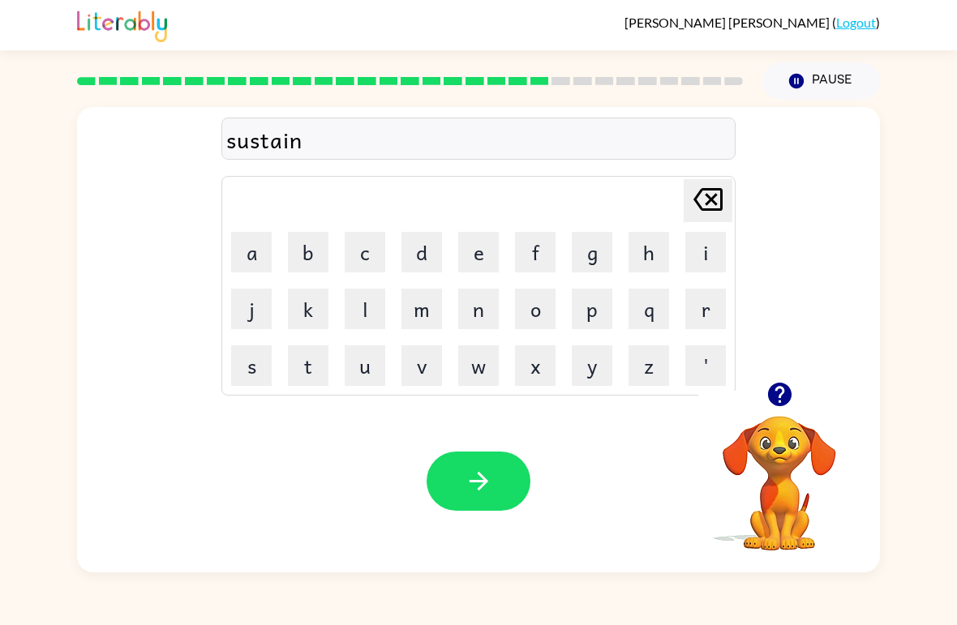
click at [785, 392] on icon "button" at bounding box center [779, 395] width 24 height 24
click at [506, 470] on button "button" at bounding box center [479, 481] width 104 height 59
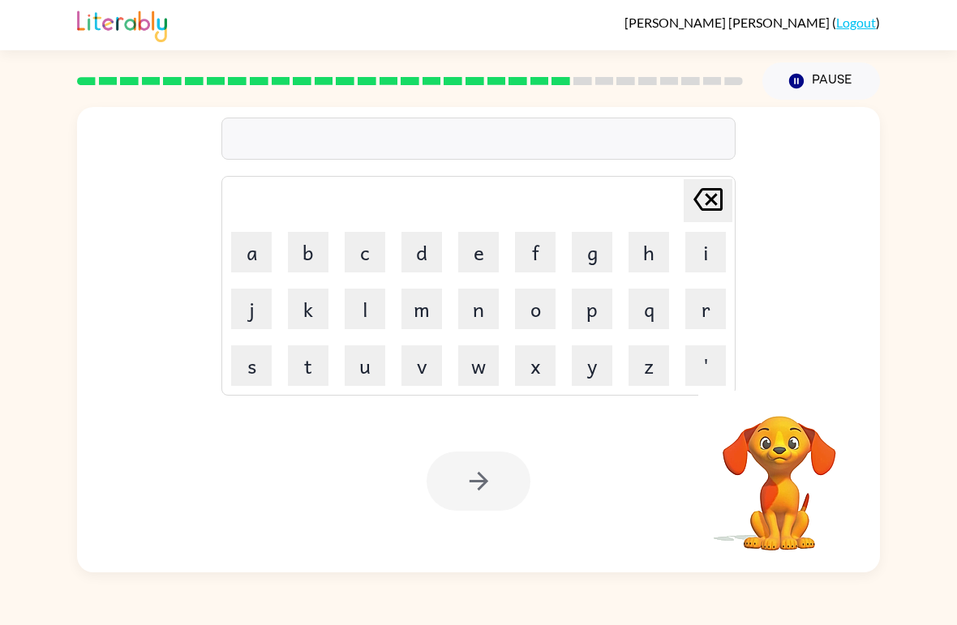
click at [542, 255] on button "f" at bounding box center [535, 252] width 41 height 41
click at [550, 311] on button "o" at bounding box center [535, 309] width 41 height 41
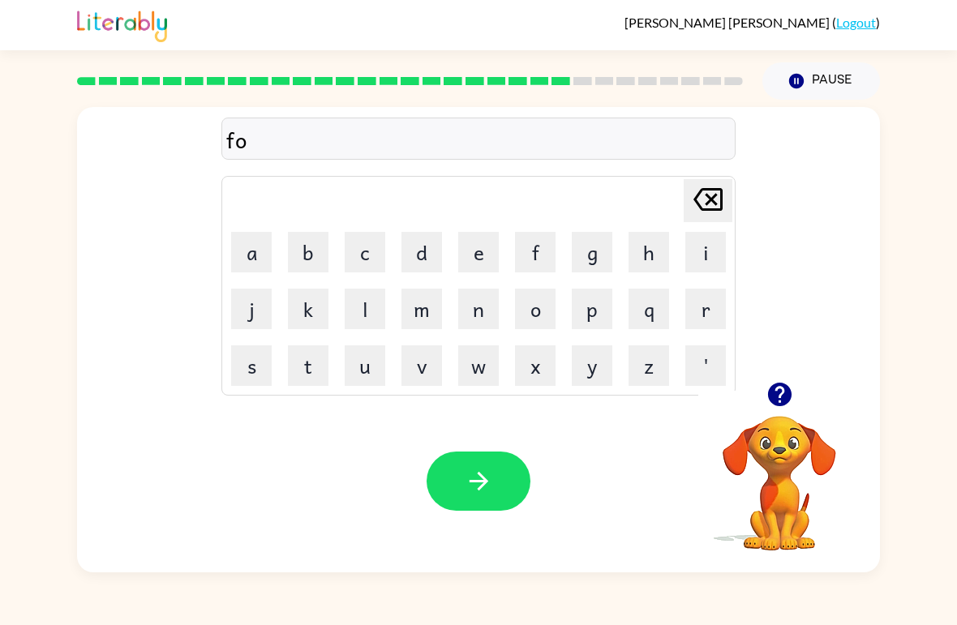
click at [549, 304] on button "o" at bounding box center [535, 309] width 41 height 41
click at [478, 371] on button "w" at bounding box center [478, 365] width 41 height 41
click at [252, 257] on button "a" at bounding box center [251, 252] width 41 height 41
click at [718, 313] on button "r" at bounding box center [705, 309] width 41 height 41
click at [426, 260] on button "d" at bounding box center [421, 252] width 41 height 41
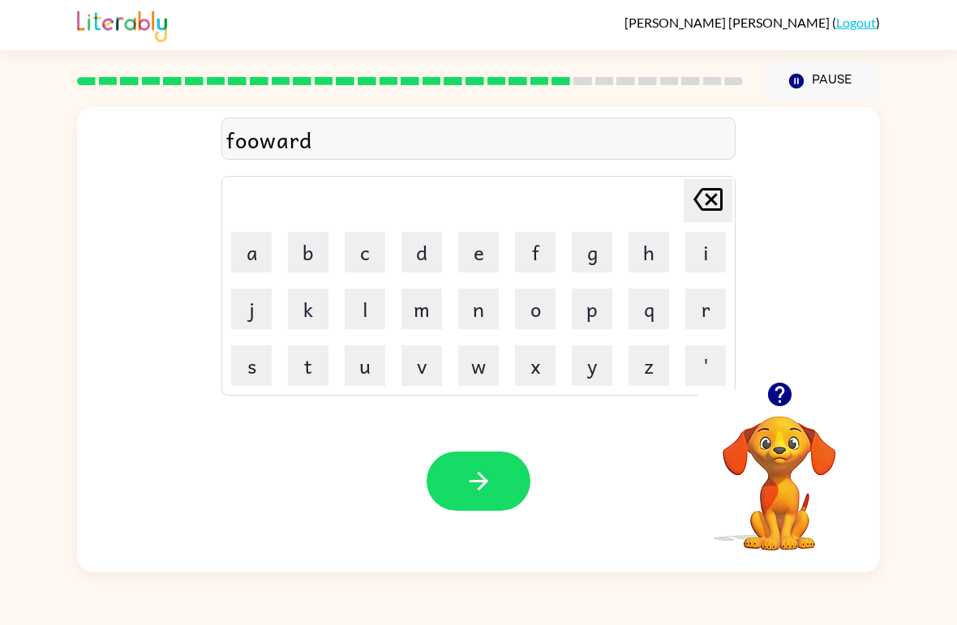
click at [497, 488] on button "button" at bounding box center [479, 481] width 104 height 59
click at [706, 328] on button "r" at bounding box center [705, 309] width 41 height 41
click at [479, 256] on button "e" at bounding box center [478, 252] width 41 height 41
click at [371, 309] on button "l" at bounding box center [365, 309] width 41 height 41
click at [371, 308] on button "l" at bounding box center [365, 309] width 41 height 41
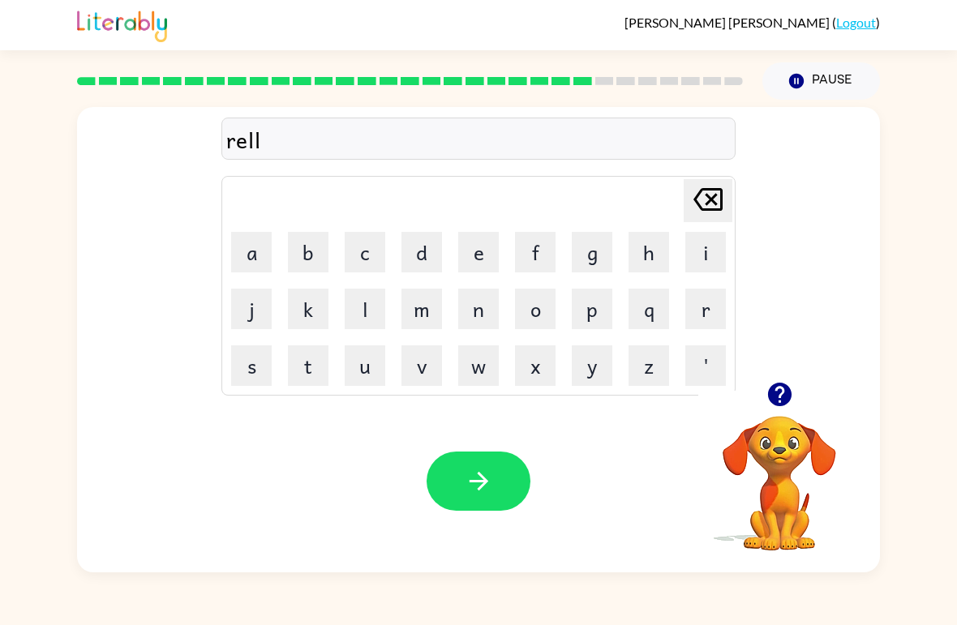
click at [257, 308] on button "j" at bounding box center [251, 309] width 41 height 41
click at [710, 202] on icon at bounding box center [707, 199] width 29 height 23
click at [263, 238] on button "a" at bounding box center [251, 252] width 41 height 41
click at [314, 346] on button "t" at bounding box center [308, 365] width 41 height 41
click at [489, 248] on button "e" at bounding box center [478, 252] width 41 height 41
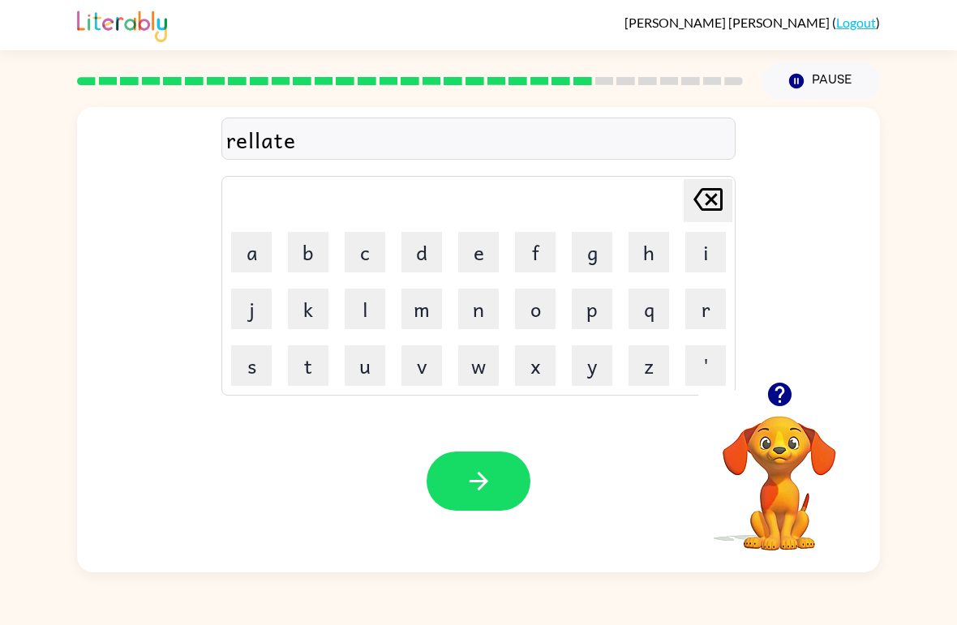
click at [427, 247] on button "d" at bounding box center [421, 252] width 41 height 41
click at [493, 501] on button "button" at bounding box center [479, 481] width 104 height 59
click at [589, 260] on button "g" at bounding box center [592, 252] width 41 height 41
click at [248, 254] on button "a" at bounding box center [251, 252] width 41 height 41
click at [308, 253] on button "b" at bounding box center [308, 252] width 41 height 41
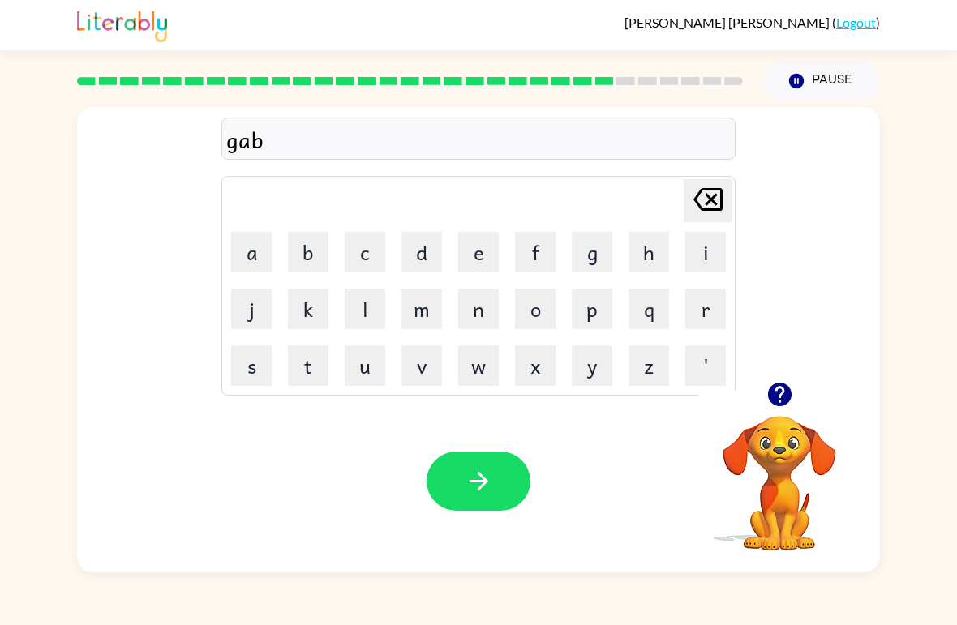
click at [716, 253] on button "i" at bounding box center [705, 252] width 41 height 41
click at [374, 323] on button "l" at bounding box center [365, 309] width 41 height 41
click at [373, 322] on button "l" at bounding box center [365, 309] width 41 height 41
click at [694, 251] on button "i" at bounding box center [705, 252] width 41 height 41
click at [497, 307] on button "n" at bounding box center [478, 309] width 41 height 41
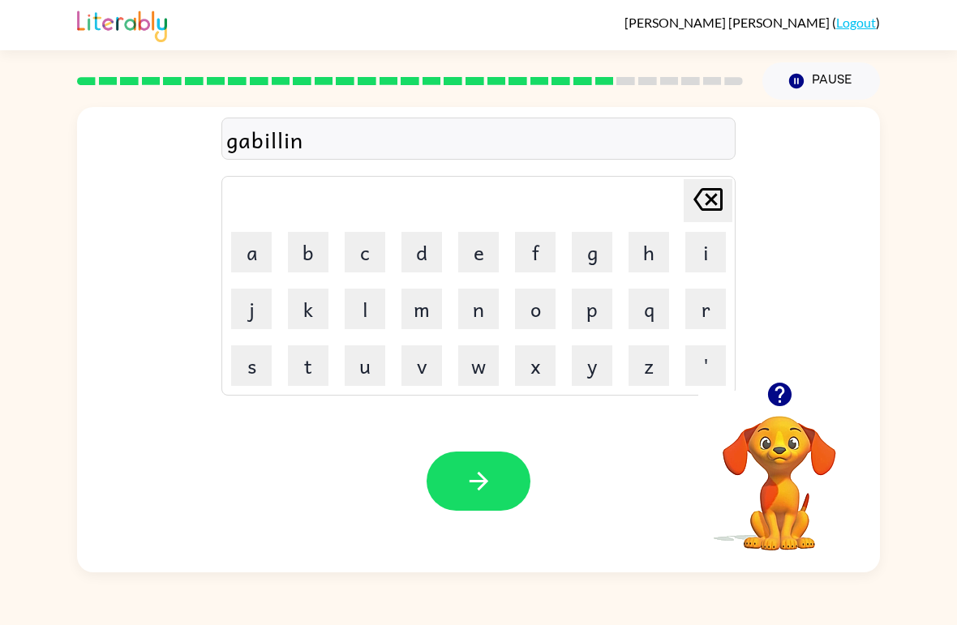
click at [504, 488] on button "button" at bounding box center [479, 481] width 104 height 59
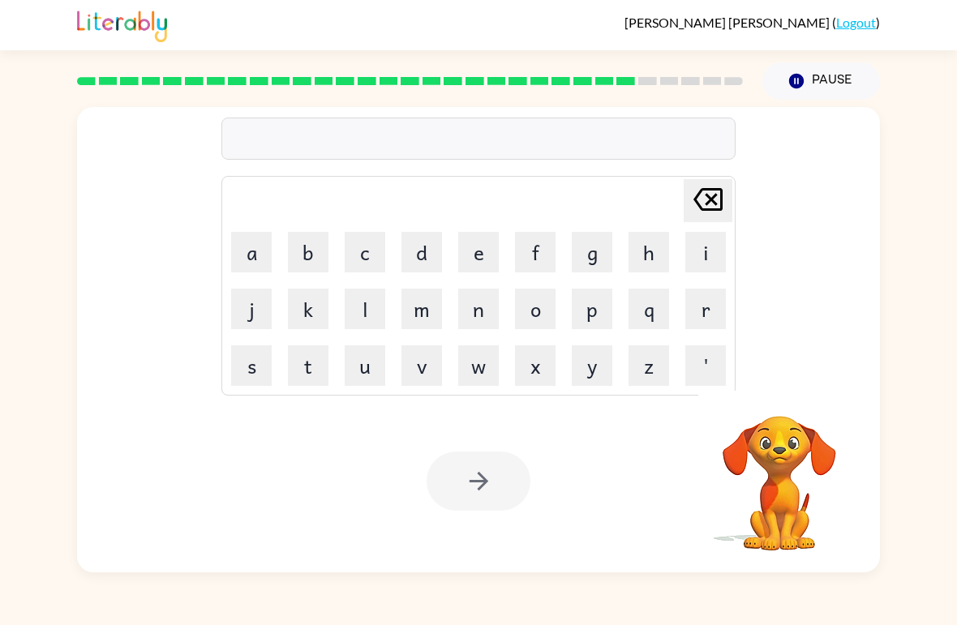
click at [371, 297] on button "l" at bounding box center [365, 309] width 41 height 41
click at [546, 306] on button "o" at bounding box center [535, 309] width 41 height 41
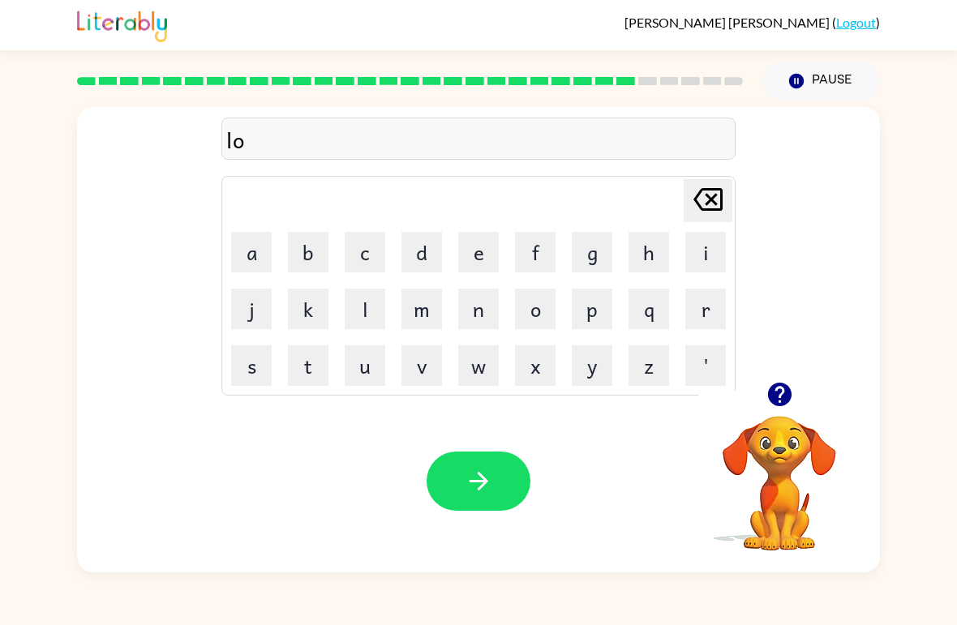
click at [427, 305] on button "m" at bounding box center [421, 309] width 41 height 41
click at [593, 319] on button "p" at bounding box center [592, 309] width 41 height 41
click at [482, 252] on button "e" at bounding box center [478, 252] width 41 height 41
click at [705, 307] on button "r" at bounding box center [705, 309] width 41 height 41
click at [774, 391] on icon "button" at bounding box center [779, 395] width 24 height 24
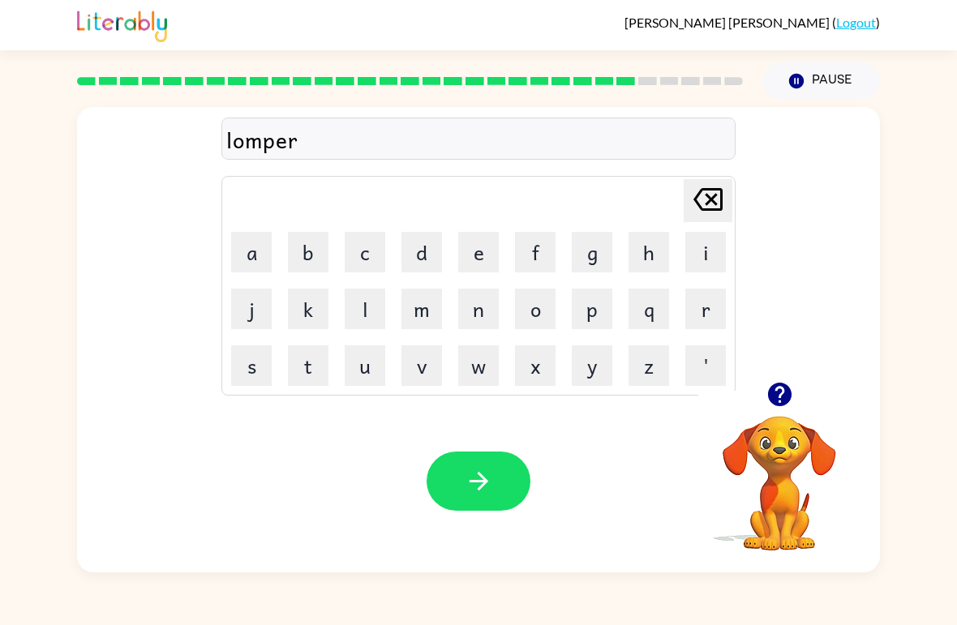
click at [251, 311] on button "j" at bounding box center [251, 309] width 41 height 41
click at [262, 255] on button "a" at bounding box center [251, 252] width 41 height 41
click at [304, 311] on button "k" at bounding box center [308, 309] width 41 height 41
click at [361, 265] on button "c" at bounding box center [365, 252] width 41 height 41
click at [470, 487] on icon "button" at bounding box center [479, 481] width 28 height 28
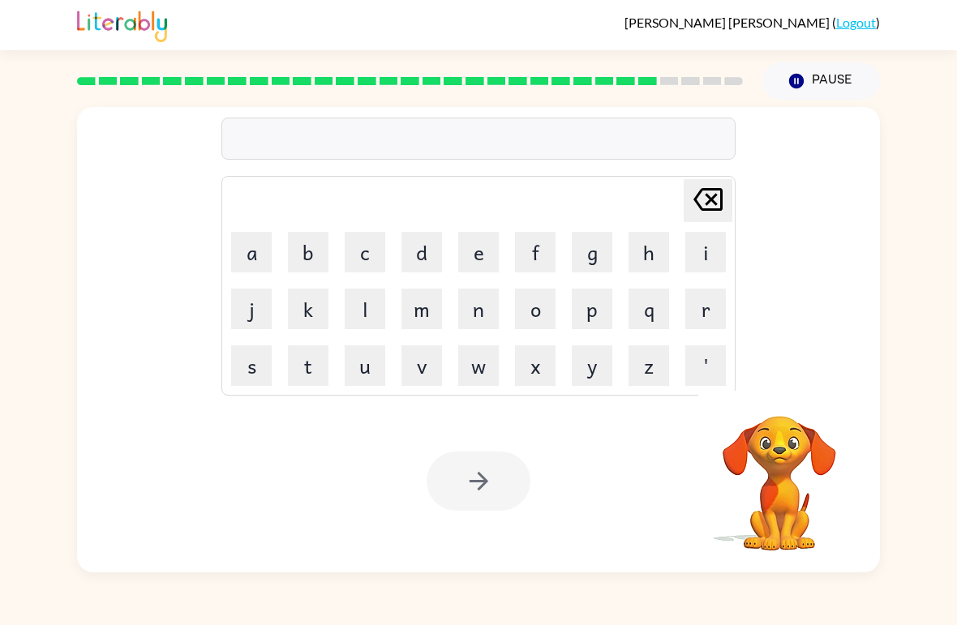
click at [577, 317] on button "p" at bounding box center [592, 309] width 41 height 41
click at [710, 255] on button "i" at bounding box center [705, 252] width 41 height 41
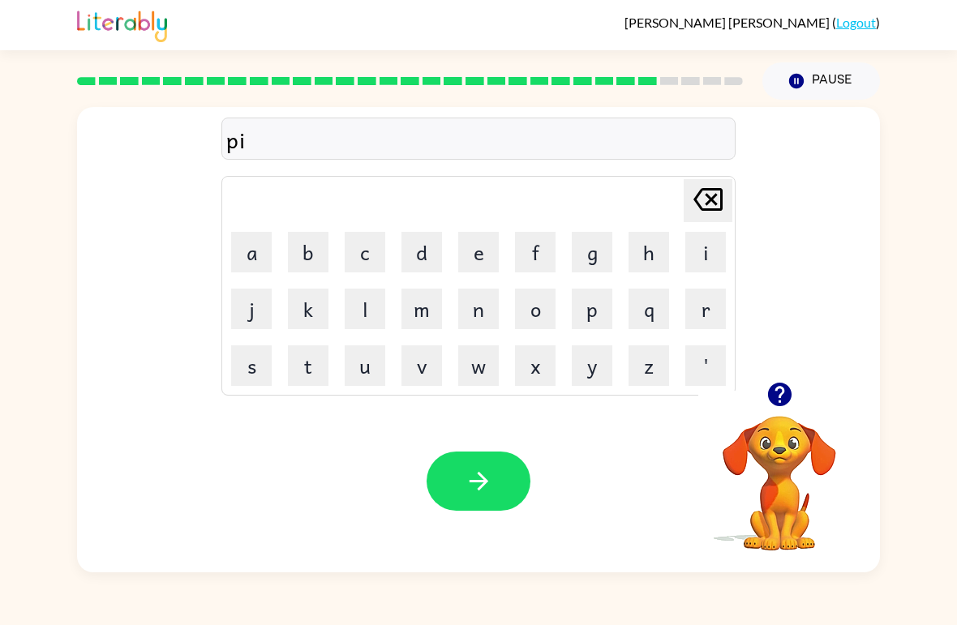
click at [477, 264] on button "e" at bounding box center [478, 252] width 41 height 41
click at [703, 315] on button "r" at bounding box center [705, 309] width 41 height 41
click at [373, 251] on button "c" at bounding box center [365, 252] width 41 height 41
click at [480, 253] on button "e" at bounding box center [478, 252] width 41 height 41
click at [471, 469] on icon "button" at bounding box center [479, 481] width 28 height 28
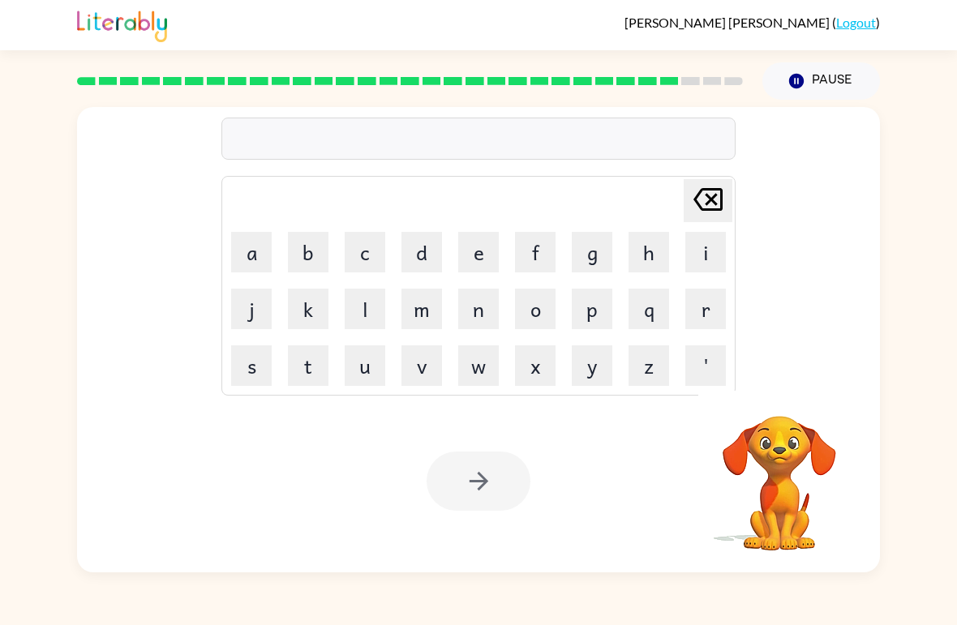
click at [256, 361] on button "s" at bounding box center [251, 365] width 41 height 41
click at [315, 383] on button "t" at bounding box center [308, 365] width 41 height 41
click at [257, 247] on button "a" at bounding box center [251, 252] width 41 height 41
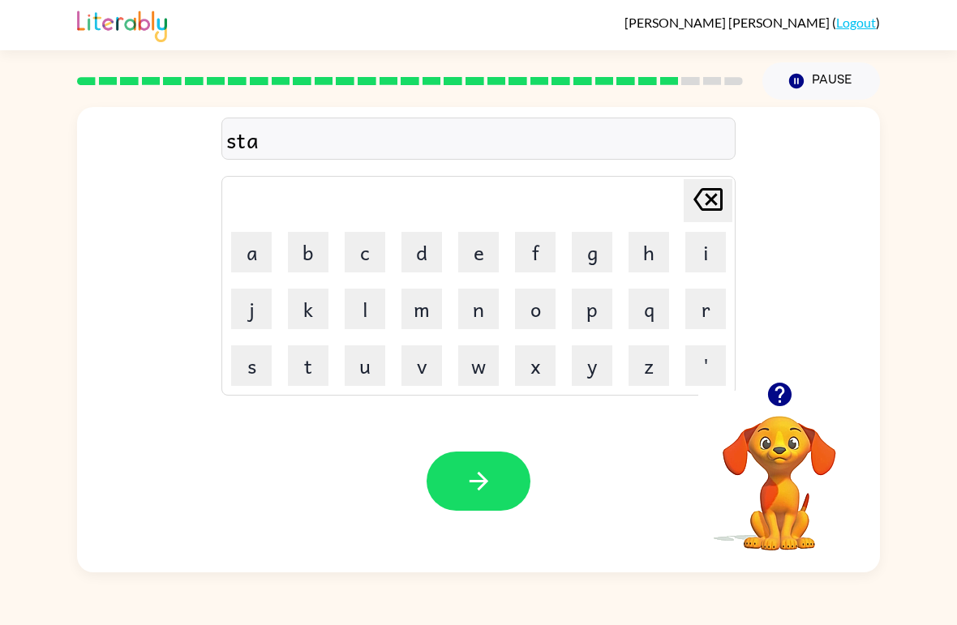
click at [785, 392] on icon "button" at bounding box center [779, 395] width 24 height 24
click at [727, 206] on icon "Delete Delete last character input" at bounding box center [707, 199] width 39 height 39
click at [720, 217] on icon "Delete Delete last character input" at bounding box center [707, 199] width 39 height 39
click at [786, 392] on icon "button" at bounding box center [779, 395] width 24 height 24
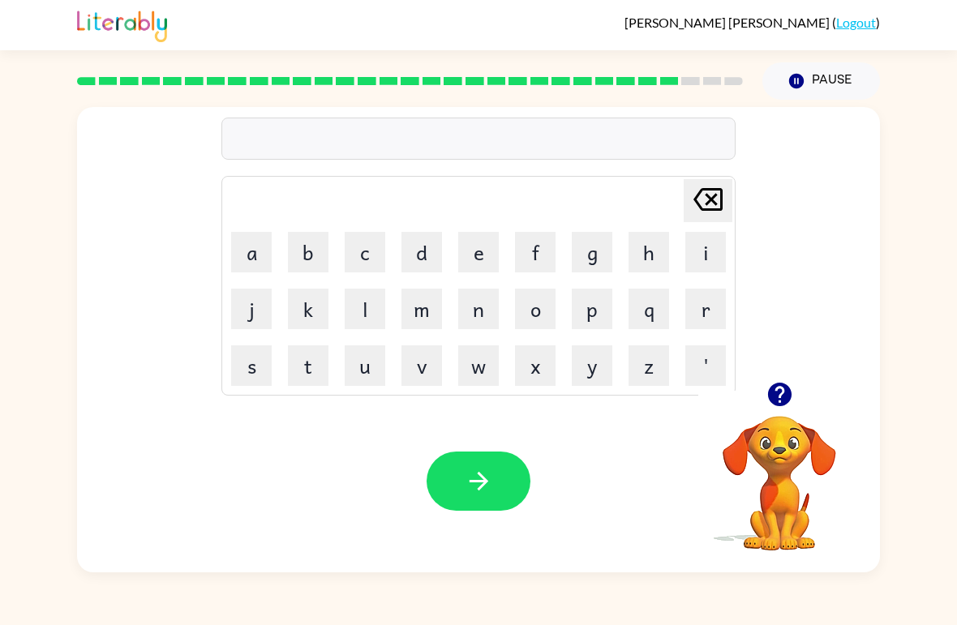
click at [600, 324] on button "p" at bounding box center [592, 309] width 41 height 41
click at [717, 255] on button "i" at bounding box center [705, 252] width 41 height 41
click at [477, 309] on button "n" at bounding box center [478, 309] width 41 height 41
click at [764, 395] on button "button" at bounding box center [779, 394] width 41 height 41
click at [709, 208] on icon "Delete Delete last character input" at bounding box center [707, 199] width 39 height 39
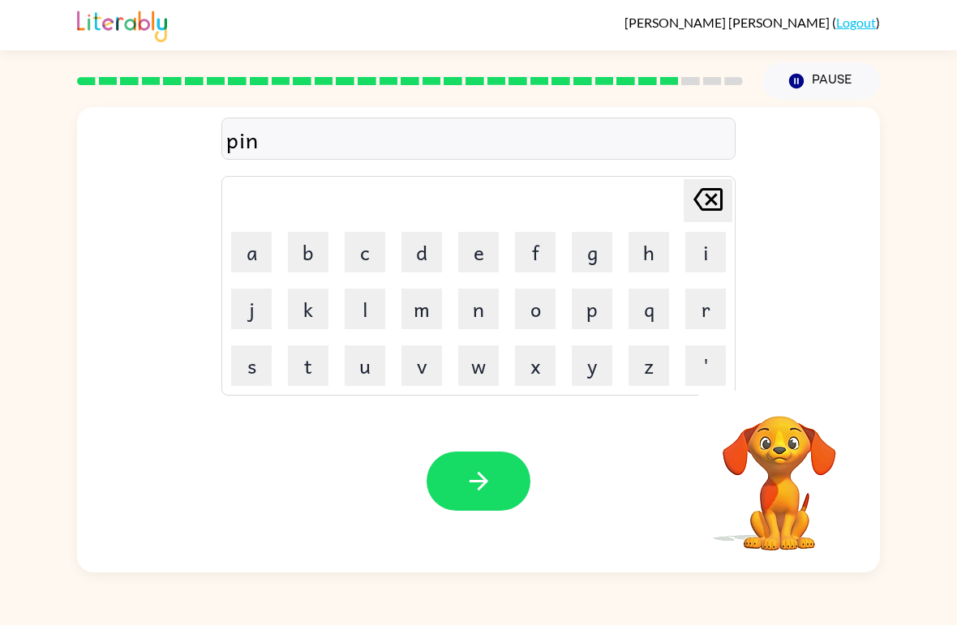
click at [709, 207] on icon "Delete Delete last character input" at bounding box center [707, 199] width 39 height 39
click at [646, 259] on button "h" at bounding box center [648, 252] width 41 height 41
click at [703, 248] on button "i" at bounding box center [705, 252] width 41 height 41
click at [485, 317] on button "n" at bounding box center [478, 309] width 41 height 41
click at [775, 404] on icon "button" at bounding box center [779, 395] width 24 height 24
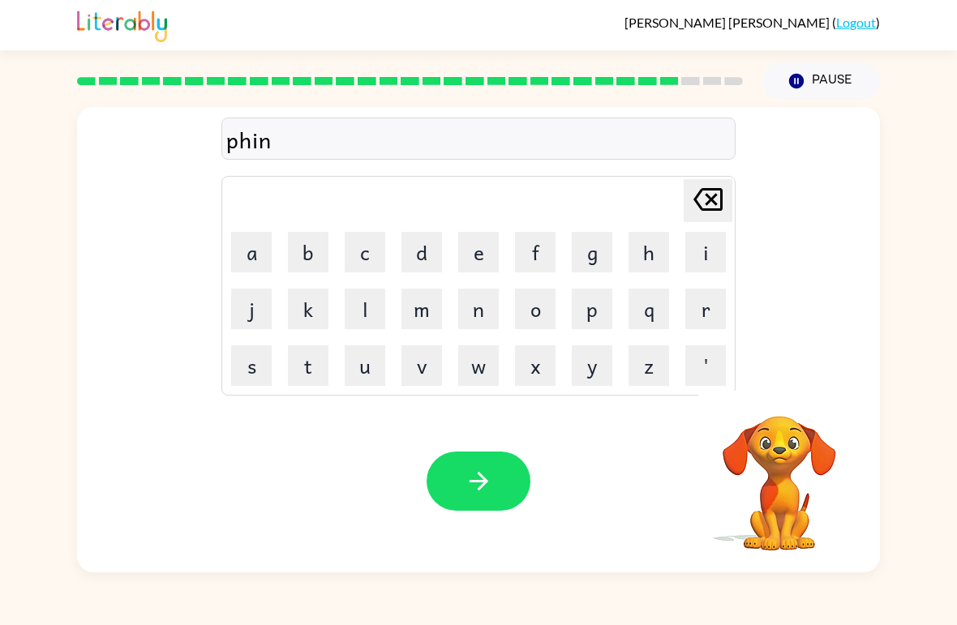
click at [485, 479] on icon "button" at bounding box center [478, 481] width 19 height 19
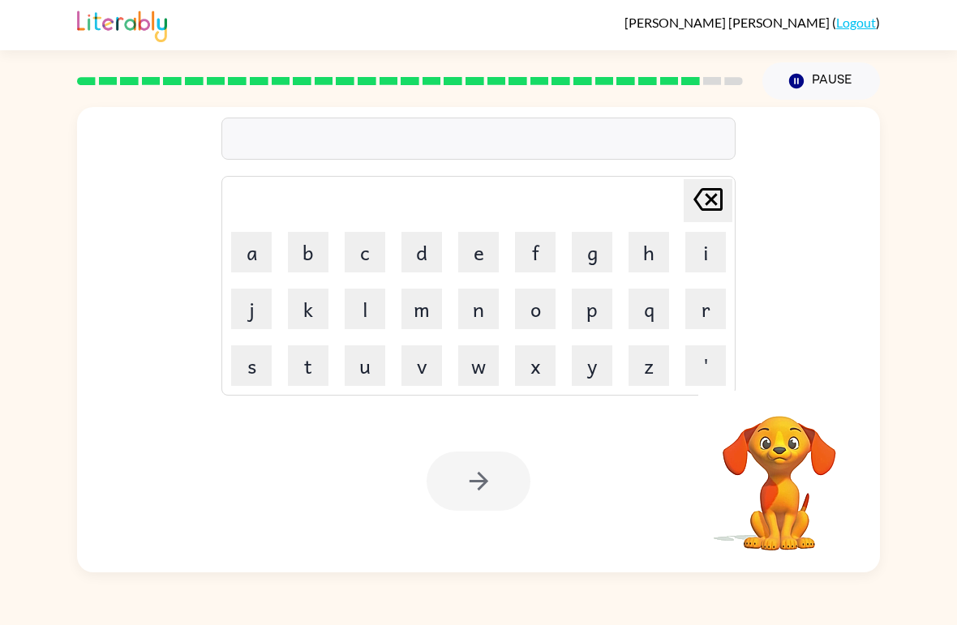
click at [253, 366] on button "s" at bounding box center [251, 365] width 41 height 41
click at [251, 254] on button "a" at bounding box center [251, 252] width 41 height 41
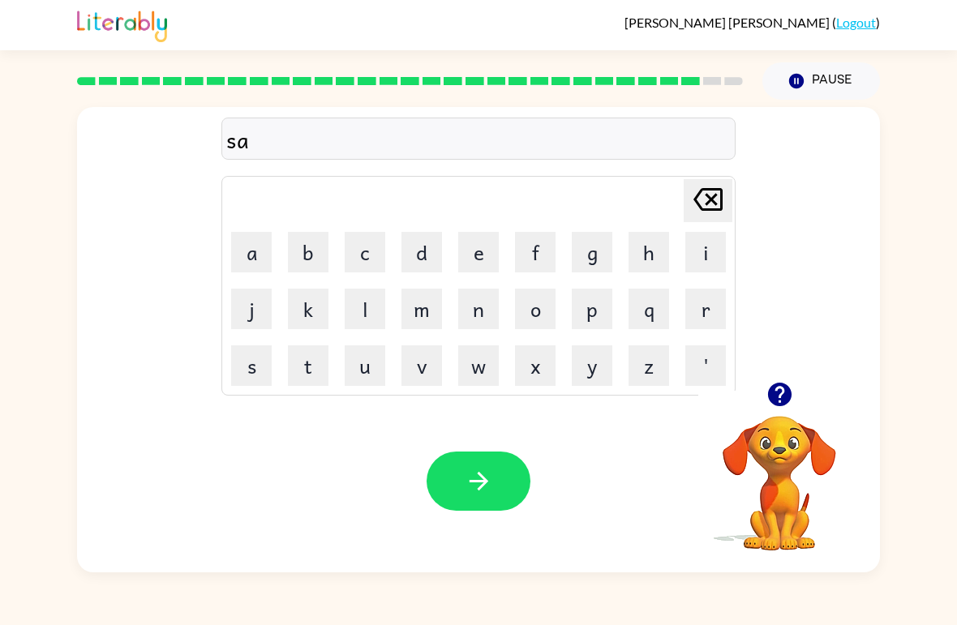
click at [369, 308] on button "l" at bounding box center [365, 309] width 41 height 41
click at [368, 308] on button "l" at bounding box center [365, 309] width 41 height 41
click at [269, 255] on button "a" at bounding box center [251, 252] width 41 height 41
click at [702, 315] on button "r" at bounding box center [705, 309] width 41 height 41
click at [787, 401] on icon "button" at bounding box center [779, 395] width 24 height 24
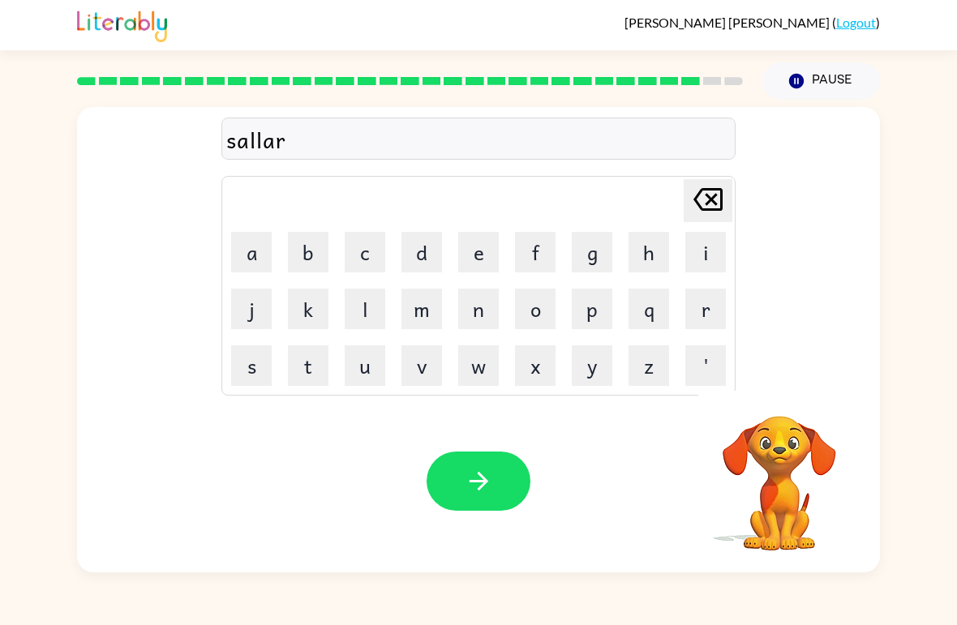
click at [466, 371] on button "w" at bounding box center [478, 365] width 41 height 41
click at [478, 247] on button "e" at bounding box center [478, 252] width 41 height 41
click at [264, 250] on button "a" at bounding box center [251, 252] width 41 height 41
click at [697, 306] on button "r" at bounding box center [705, 309] width 41 height 41
click at [505, 479] on button "button" at bounding box center [479, 481] width 104 height 59
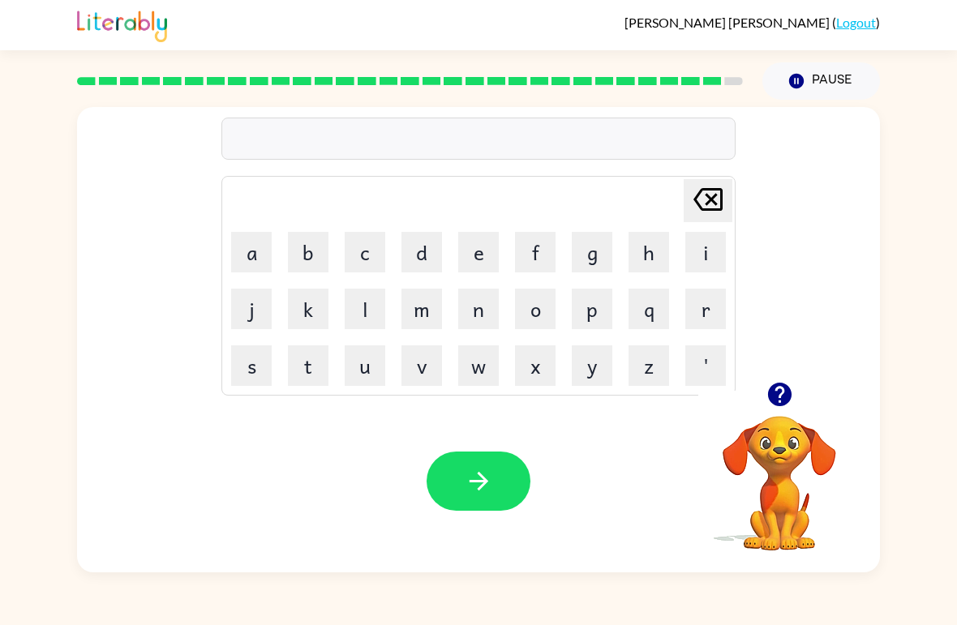
click at [368, 380] on button "u" at bounding box center [365, 365] width 41 height 41
click at [474, 307] on button "n" at bounding box center [478, 309] width 41 height 41
click at [251, 251] on button "a" at bounding box center [251, 252] width 41 height 41
click at [540, 242] on button "f" at bounding box center [535, 252] width 41 height 41
click at [706, 307] on button "r" at bounding box center [705, 309] width 41 height 41
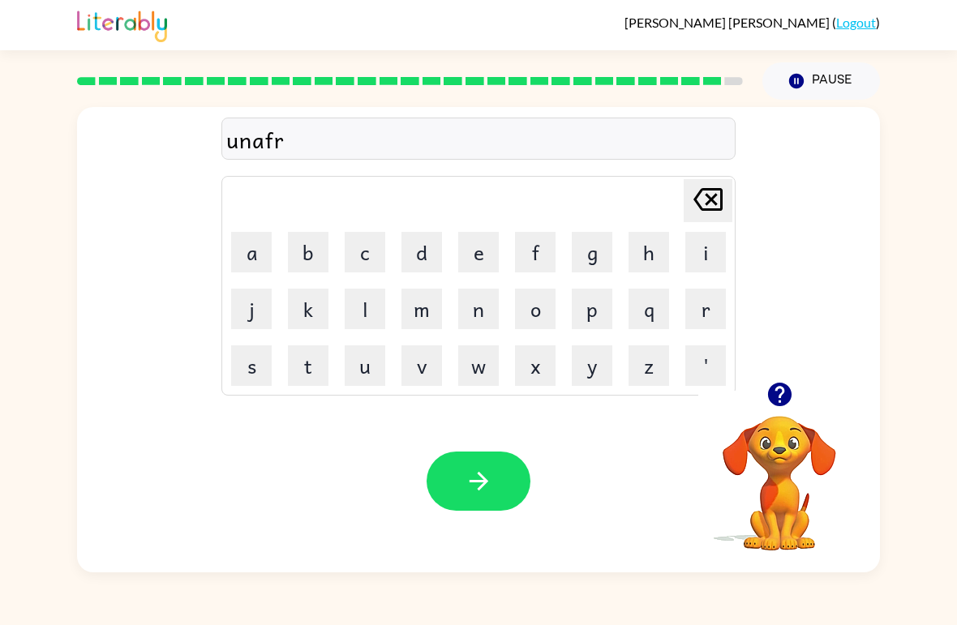
click at [251, 234] on button "a" at bounding box center [251, 252] width 41 height 41
click at [710, 244] on button "i" at bounding box center [705, 252] width 41 height 41
click at [372, 256] on button "c" at bounding box center [365, 252] width 41 height 41
click at [710, 191] on icon at bounding box center [707, 199] width 29 height 23
click at [440, 253] on button "d" at bounding box center [421, 252] width 41 height 41
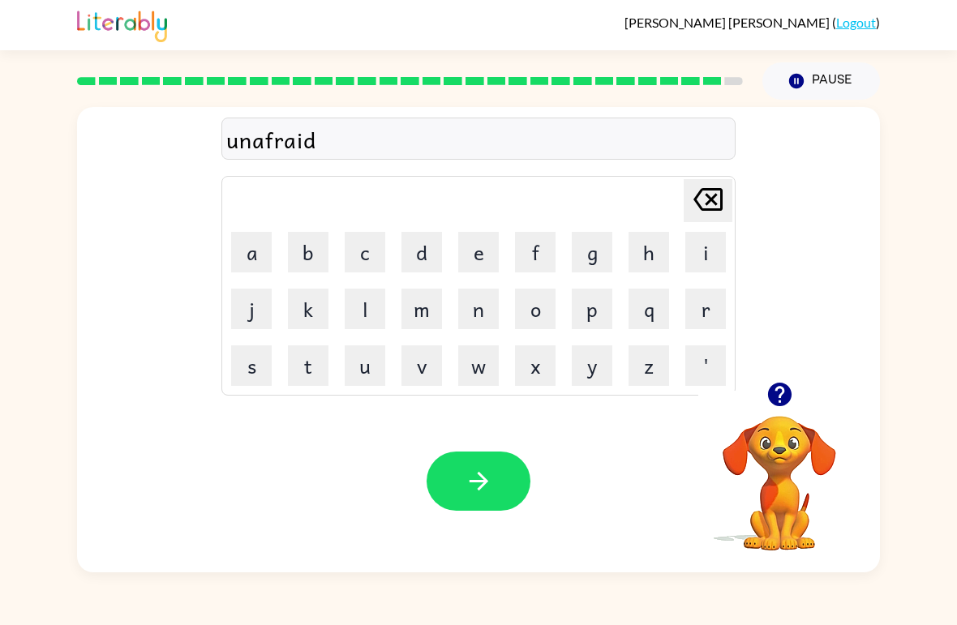
click at [510, 506] on button "button" at bounding box center [479, 481] width 104 height 59
